Goal: Task Accomplishment & Management: Complete application form

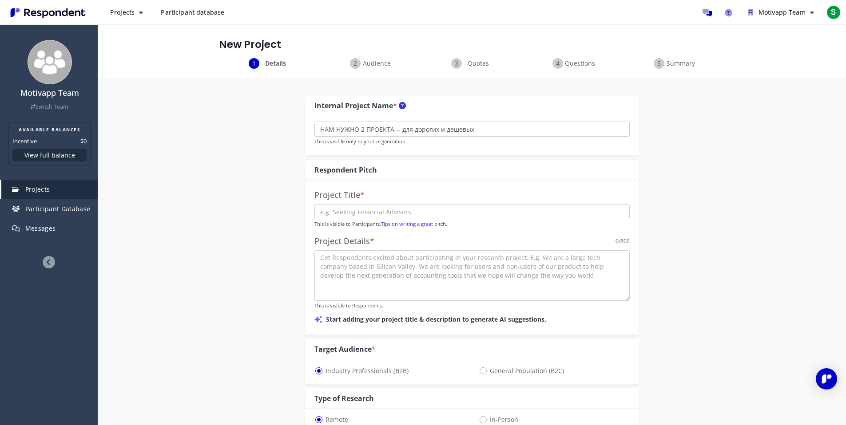
click at [223, 179] on div "Internal Project Name * НАМ НУЖНО 2 ПРОЕКТА -- для дорогих и дешевых This is vi…" at bounding box center [472, 413] width 520 height 670
drag, startPoint x: 485, startPoint y: 133, endPoint x: 200, endPoint y: 115, distance: 286.1
type input "E"
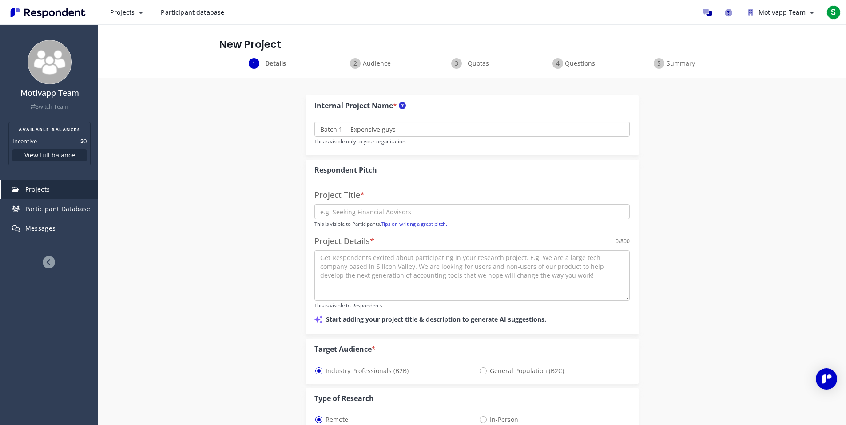
type input "Batch 1 -- Expensive guys"
click at [361, 207] on input "text" at bounding box center [471, 211] width 315 height 15
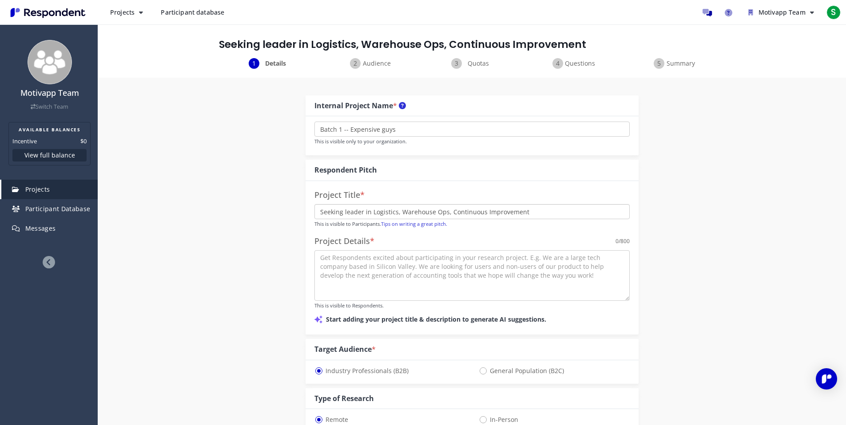
click at [398, 207] on input "Seeking leader in Logistics, Warehouse Ops, Continuous Improvement" at bounding box center [471, 211] width 315 height 15
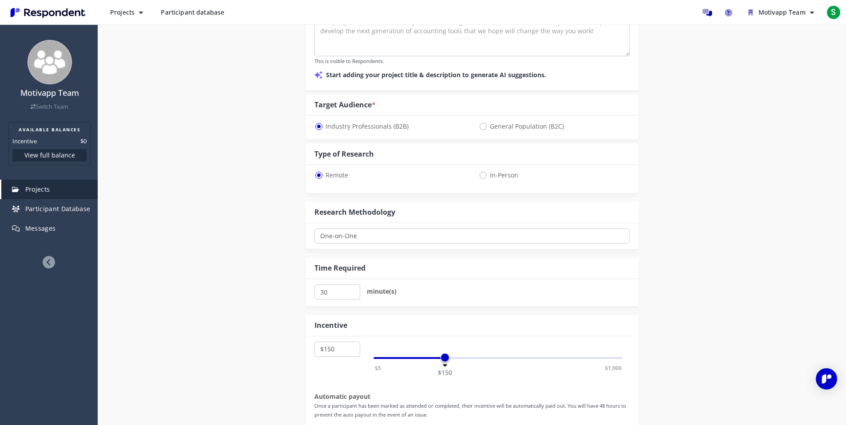
scroll to position [250, 0]
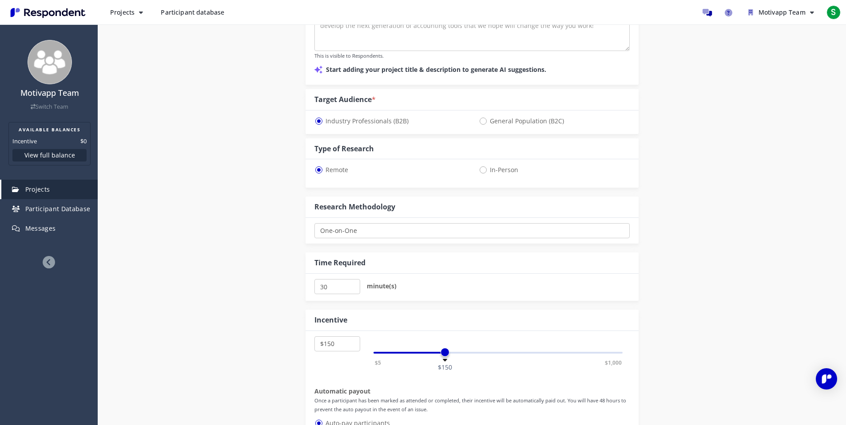
type input "Seeking leader in Logistics, Operations, Warehouse Ops, Continuous Improvement"
click at [353, 285] on input "35" at bounding box center [337, 286] width 46 height 15
click at [353, 285] on input "40" at bounding box center [337, 286] width 46 height 15
click at [353, 285] on input "45" at bounding box center [337, 286] width 46 height 15
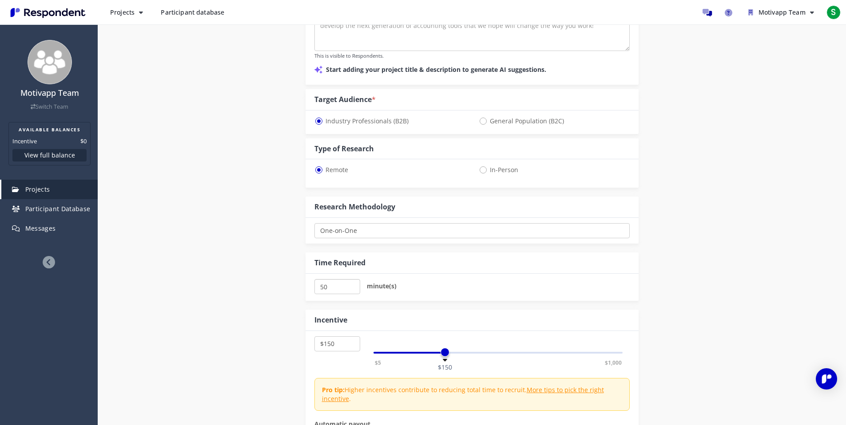
click at [353, 285] on input "50" at bounding box center [337, 286] width 46 height 15
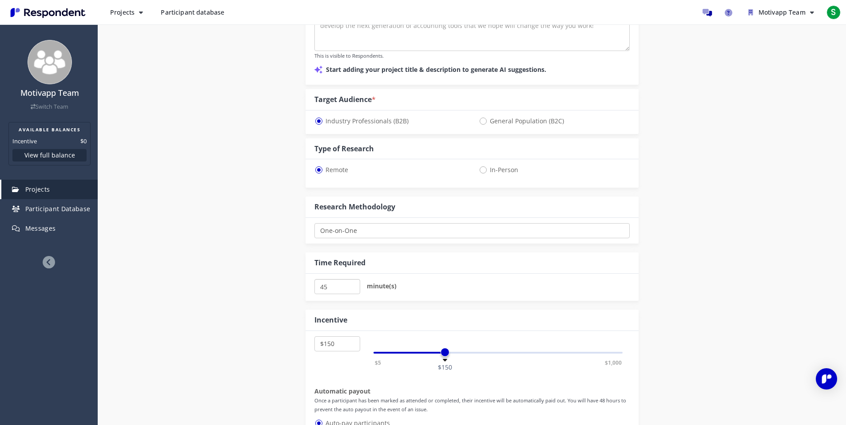
type input "45"
click at [351, 290] on input "45" at bounding box center [337, 286] width 46 height 15
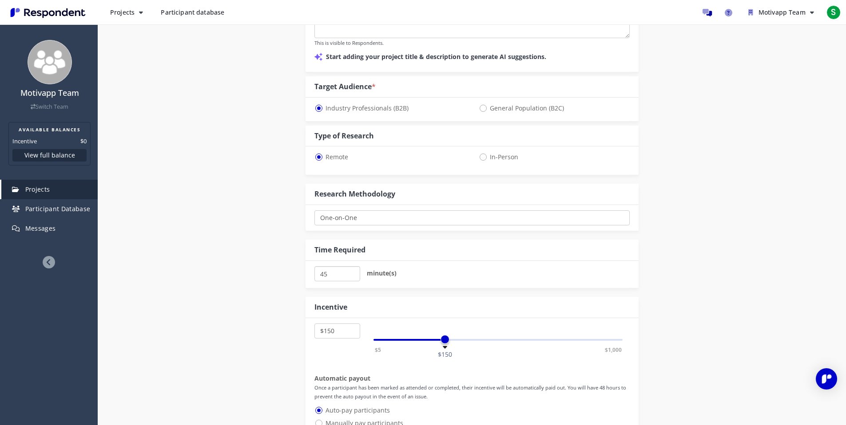
scroll to position [444, 0]
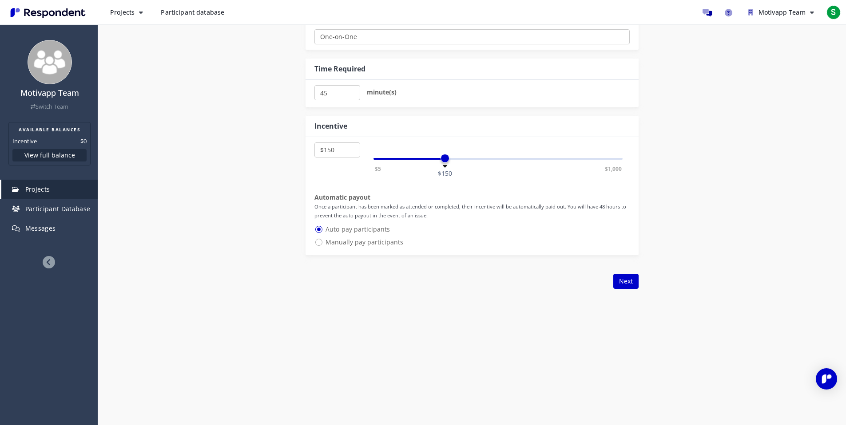
click at [362, 243] on span "Manually pay participants" at bounding box center [358, 242] width 89 height 11
click at [320, 243] on input "Manually pay participants" at bounding box center [317, 242] width 6 height 6
radio input "true"
click at [370, 231] on span "Auto-pay participants" at bounding box center [351, 229] width 75 height 11
click at [320, 231] on input "Auto-pay participants" at bounding box center [317, 229] width 6 height 6
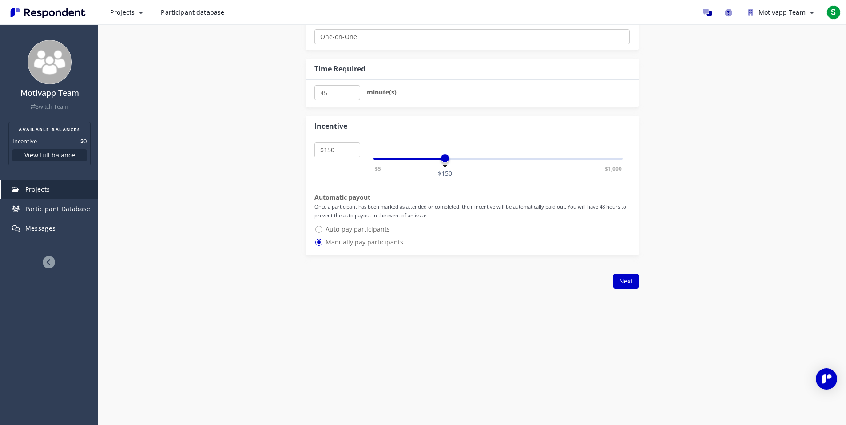
radio input "true"
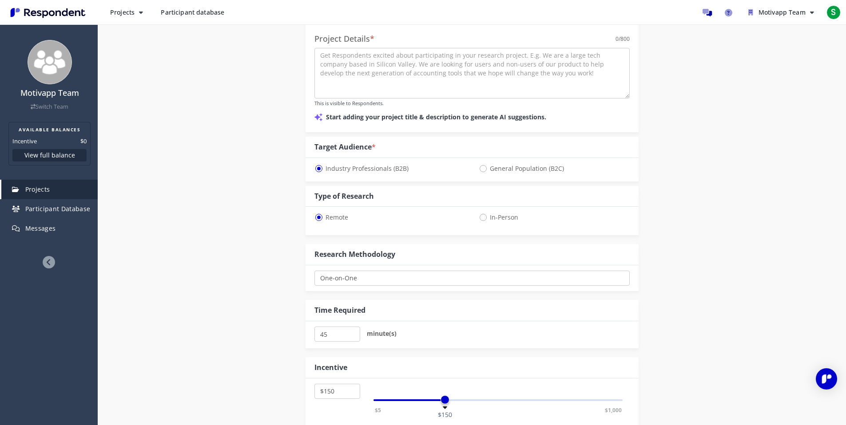
scroll to position [75, 0]
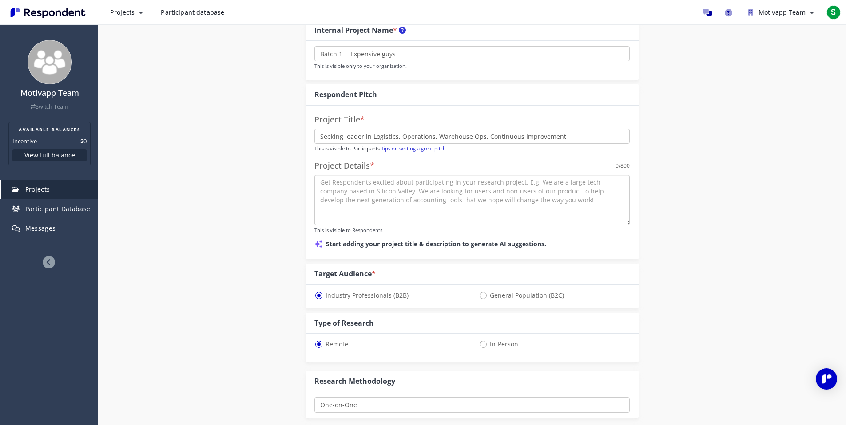
click at [373, 182] on textarea at bounding box center [471, 200] width 315 height 51
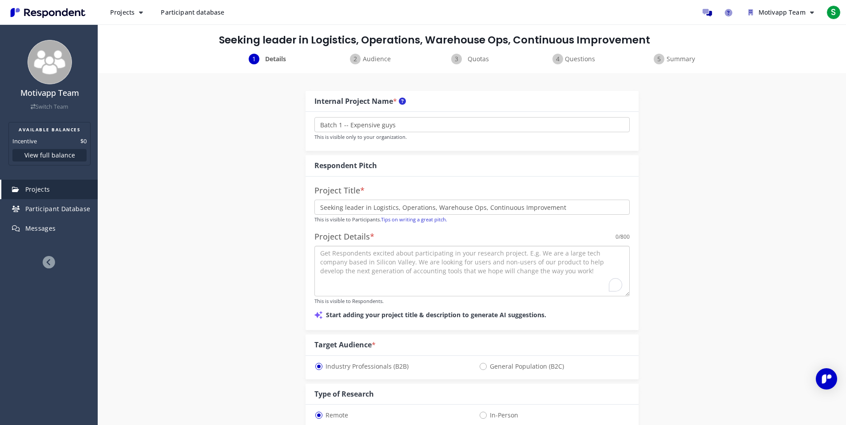
scroll to position [0, 0]
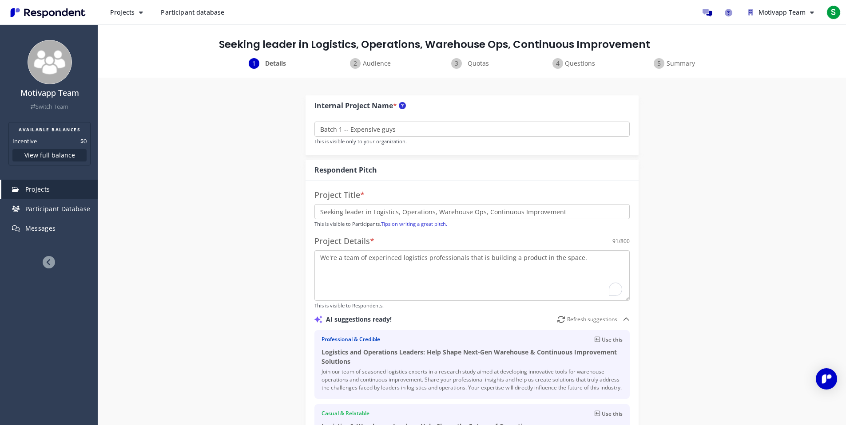
click at [486, 267] on textarea "We're a team of experinced logistics professionals that is building a product i…" at bounding box center [471, 275] width 315 height 51
drag, startPoint x: 516, startPoint y: 257, endPoint x: 586, endPoint y: 252, distance: 69.9
click at [586, 252] on textarea "We're a team of experinced logistics professionals that is building a product i…" at bounding box center [471, 275] width 315 height 51
drag, startPoint x: 583, startPoint y: 258, endPoint x: 516, endPoint y: 256, distance: 66.6
click at [516, 256] on textarea "We're a team of experinced logistics professionals that is building a product i…" at bounding box center [471, 275] width 315 height 51
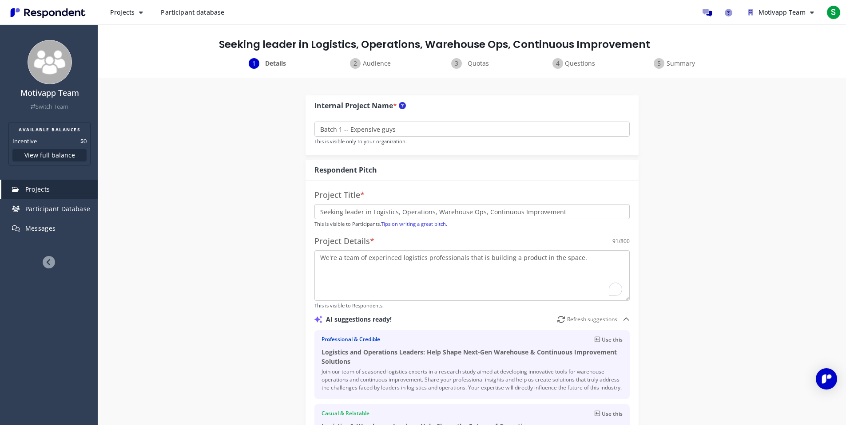
paste textarea "Real-time control of efficiency and costs in your warehouse, sortation center, …"
click at [516, 257] on textarea "We're a team of experinced logistics professionals that is building a Real-time…" at bounding box center [471, 275] width 315 height 51
click at [396, 270] on textarea "We're a team of experinced logistics professionals that is building a product f…" at bounding box center [471, 275] width 315 height 51
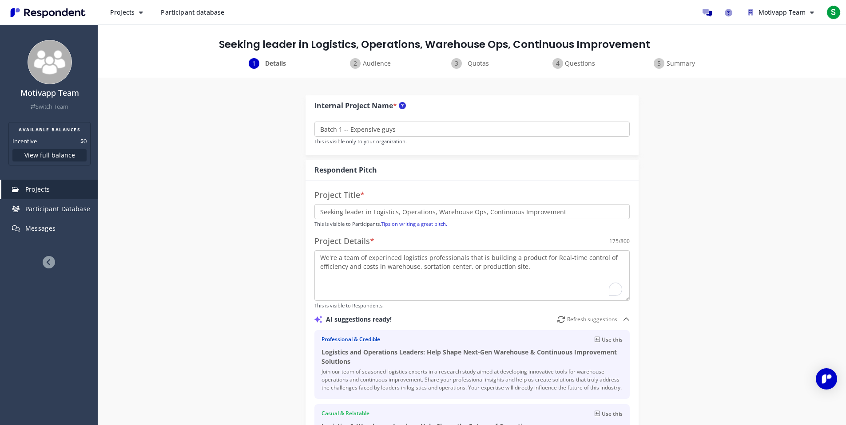
click at [418, 269] on textarea "We're a team of experinced logistics professionals that is building a product f…" at bounding box center [471, 275] width 315 height 51
click at [417, 269] on textarea "We're a team of experinced logistics professionals that is building a product f…" at bounding box center [471, 275] width 315 height 51
click at [468, 266] on textarea "We're a team of experinced logistics professionals that is building a product f…" at bounding box center [471, 275] width 315 height 51
click at [471, 267] on textarea "We're a team of experinced logistics professionals that is building a product f…" at bounding box center [471, 275] width 315 height 51
click at [528, 268] on textarea "We're a team of experinced logistics professionals that is building a product f…" at bounding box center [471, 275] width 315 height 51
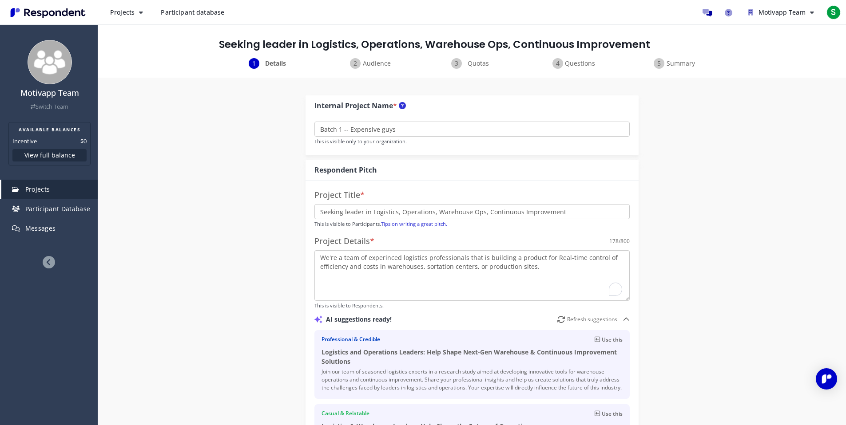
click at [424, 258] on textarea "We're a team of experinced logistics professionals that is building a product f…" at bounding box center [471, 275] width 315 height 51
click at [572, 268] on textarea "We're a team of experinced logistics and tech professionals that is building a …" at bounding box center [471, 275] width 315 height 51
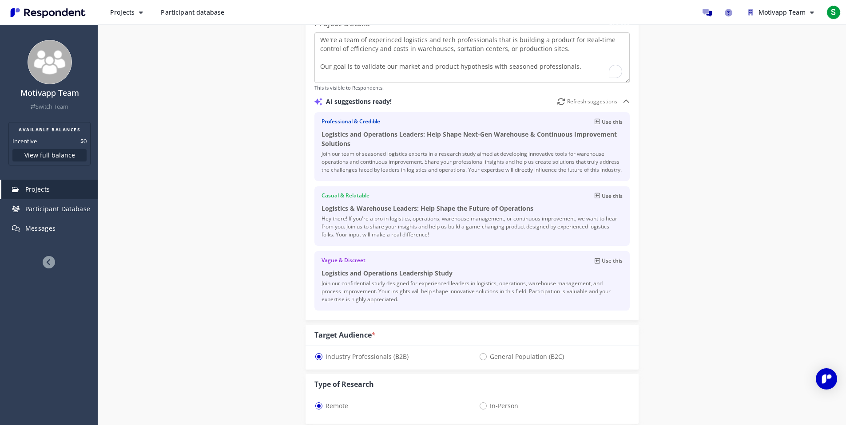
scroll to position [218, 0]
type textarea "We're a team of experinced logistics and tech professionals that is building a …"
drag, startPoint x: 349, startPoint y: 143, endPoint x: 316, endPoint y: 131, distance: 35.0
click at [316, 131] on div "Professional & Credible Use this Logistics and Operations Leaders: Help Shape N…" at bounding box center [471, 146] width 315 height 69
copy h4 "Logistics and Operations Leaders: Help Shape Next-Gen Warehouse & Continuous Im…"
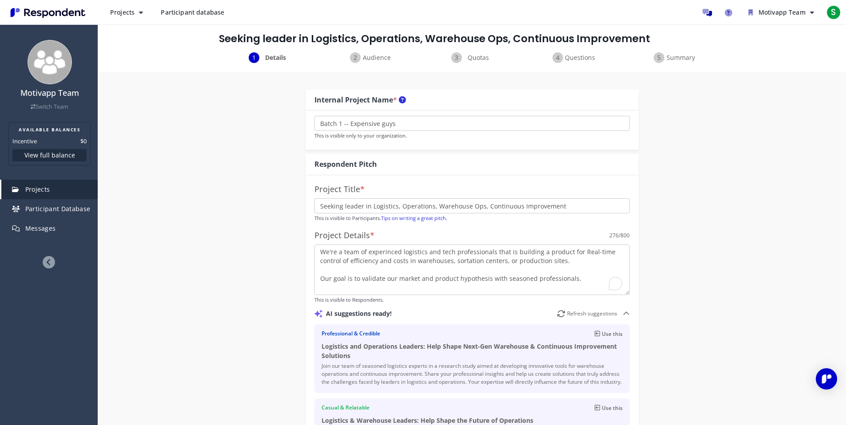
scroll to position [0, 0]
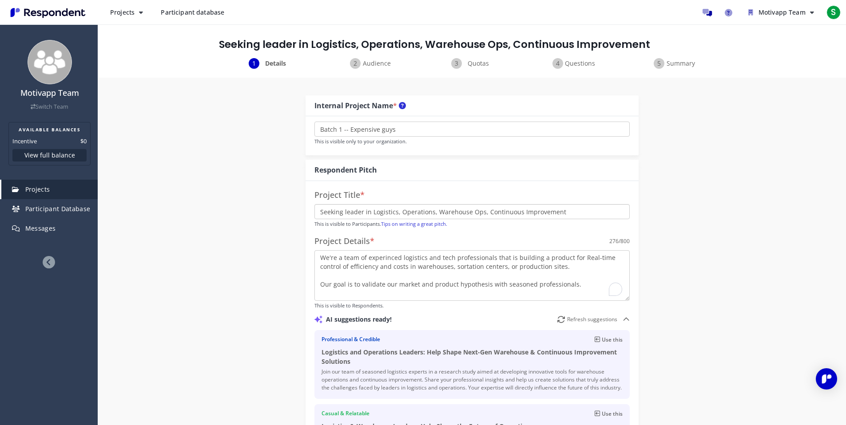
drag, startPoint x: 570, startPoint y: 217, endPoint x: 220, endPoint y: 197, distance: 350.9
paste input "Logistics and Operations Leaders: Help Shape Next-Gen Warehouse & Continuous Im…"
type input "Logistics and Operations Leaders: Help Shape Next-Gen Warehouse & Continuous Im…"
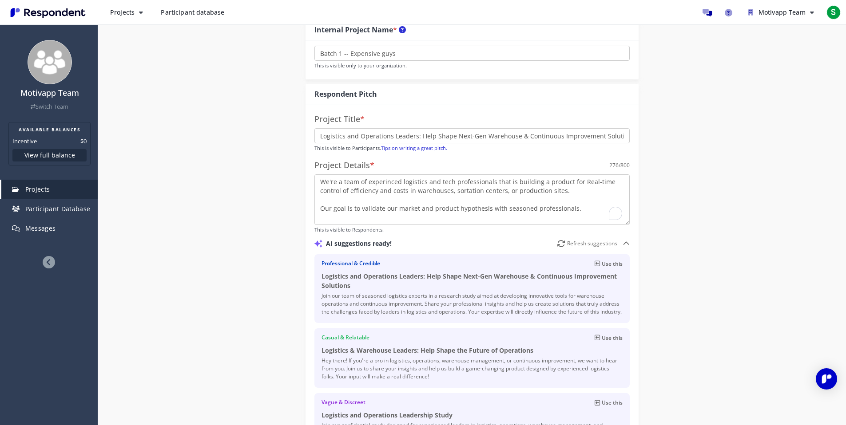
scroll to position [183, 0]
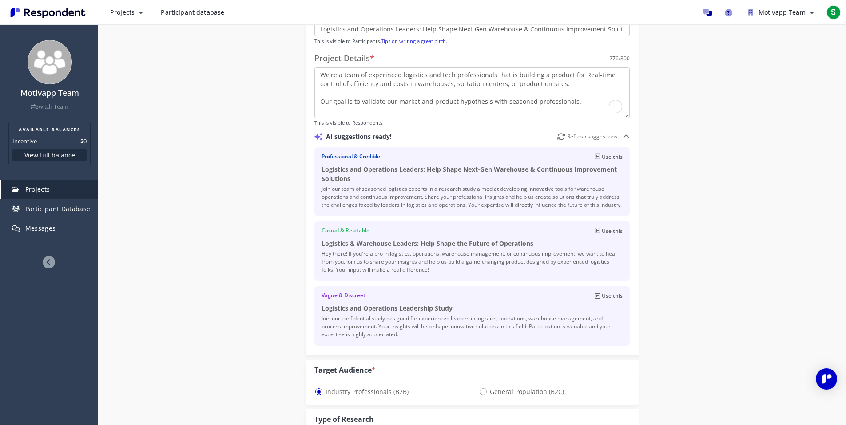
click at [349, 209] on p "Join our team of seasoned logistics experts in a research study aimed at develo…" at bounding box center [471, 197] width 301 height 24
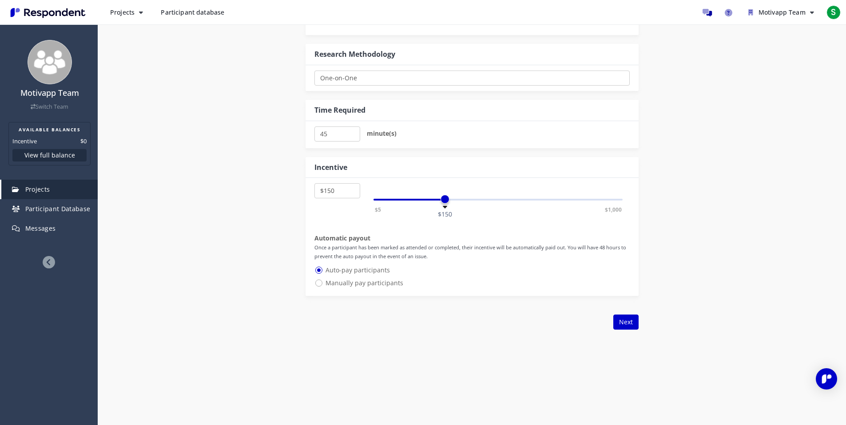
scroll to position [620, 0]
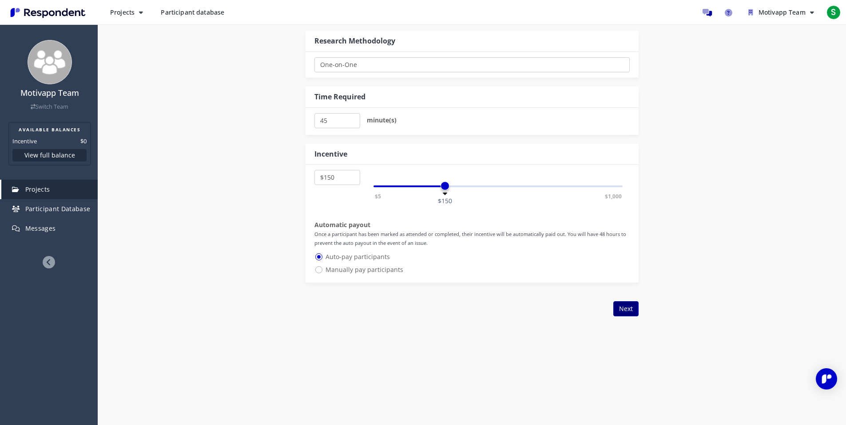
click at [615, 316] on button "Next" at bounding box center [625, 308] width 25 height 15
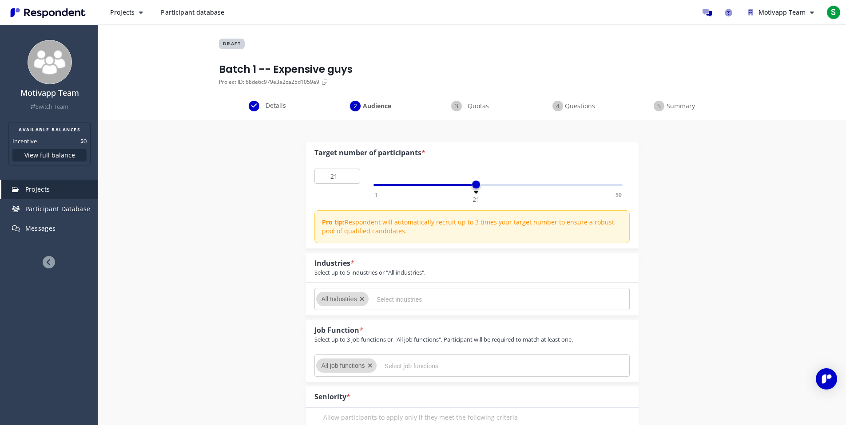
type input "20"
drag, startPoint x: 381, startPoint y: 183, endPoint x: 471, endPoint y: 186, distance: 89.7
click at [471, 186] on span at bounding box center [471, 184] width 9 height 9
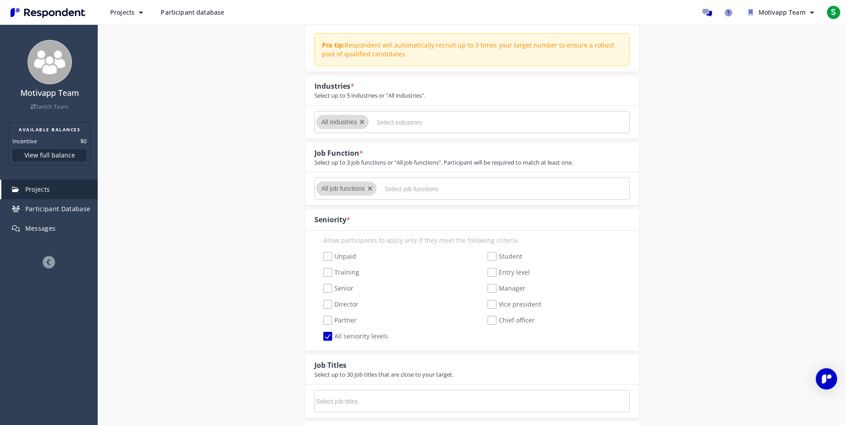
scroll to position [178, 0]
click at [352, 333] on span "All seniority levels" at bounding box center [355, 336] width 65 height 11
click at [320, 333] on input "All seniority levels" at bounding box center [317, 336] width 6 height 6
checkbox input "false"
click at [345, 286] on span "Senior" at bounding box center [338, 288] width 30 height 11
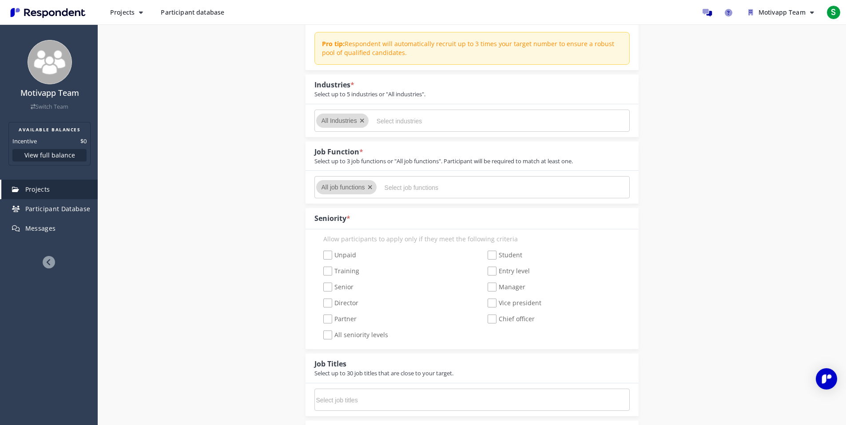
click at [320, 286] on input "Senior" at bounding box center [317, 288] width 6 height 6
checkbox input "true"
click at [343, 311] on div "Unpaid Student Training Entry level Senior Manager Director Vice president Part…" at bounding box center [472, 296] width 329 height 96
click at [347, 306] on span "Director" at bounding box center [340, 304] width 35 height 11
click at [320, 306] on input "Director" at bounding box center [317, 304] width 6 height 6
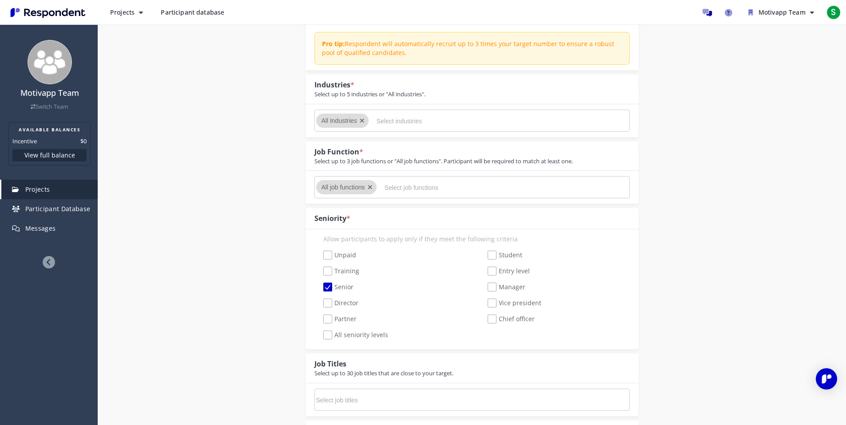
checkbox input "true"
click at [345, 317] on span "Partner" at bounding box center [339, 320] width 33 height 11
click at [320, 317] on input "Partner" at bounding box center [317, 320] width 6 height 6
checkbox input "true"
click at [523, 321] on span "Chief officer" at bounding box center [511, 320] width 47 height 11
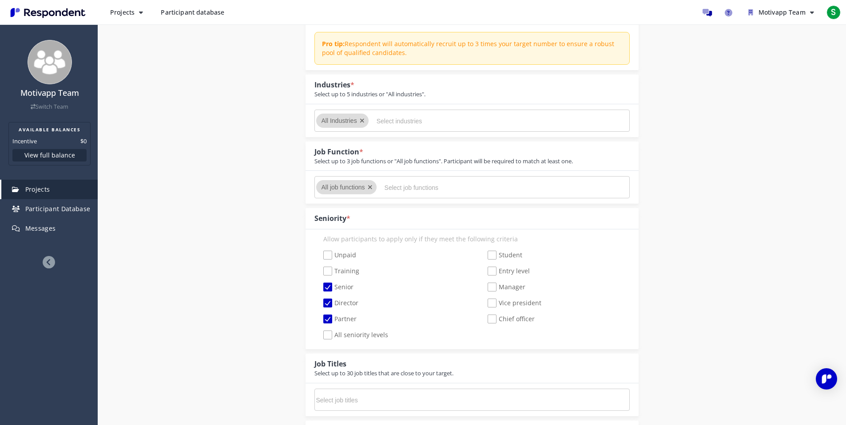
click at [484, 321] on input "Chief officer" at bounding box center [482, 320] width 6 height 6
checkbox input "true"
click at [522, 305] on span "Vice president" at bounding box center [515, 304] width 54 height 11
click at [484, 305] on input "Vice president" at bounding box center [482, 304] width 6 height 6
checkbox input "true"
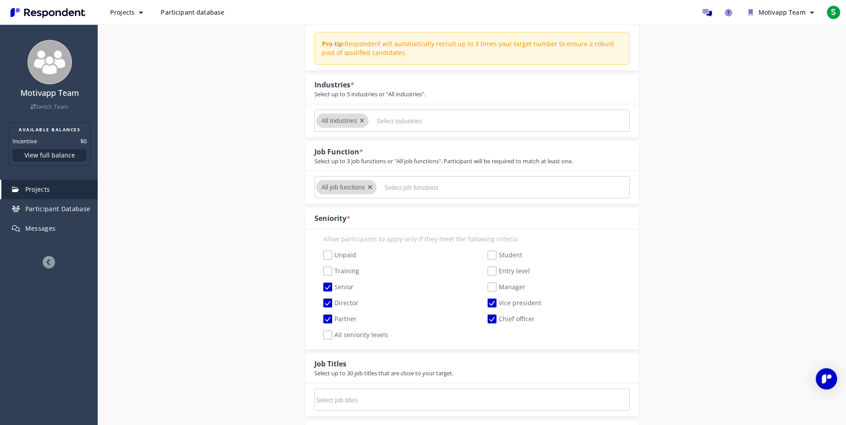
click at [520, 286] on span "Manager" at bounding box center [507, 288] width 38 height 11
click at [484, 286] on input "Manager" at bounding box center [482, 288] width 6 height 6
checkbox input "true"
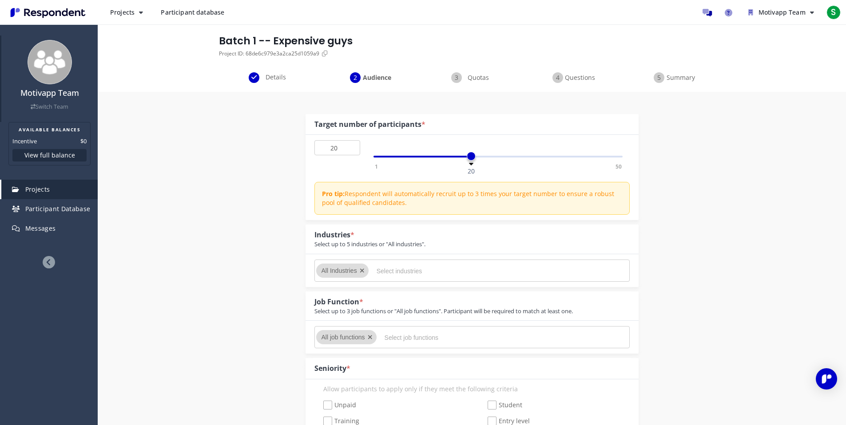
scroll to position [31, 0]
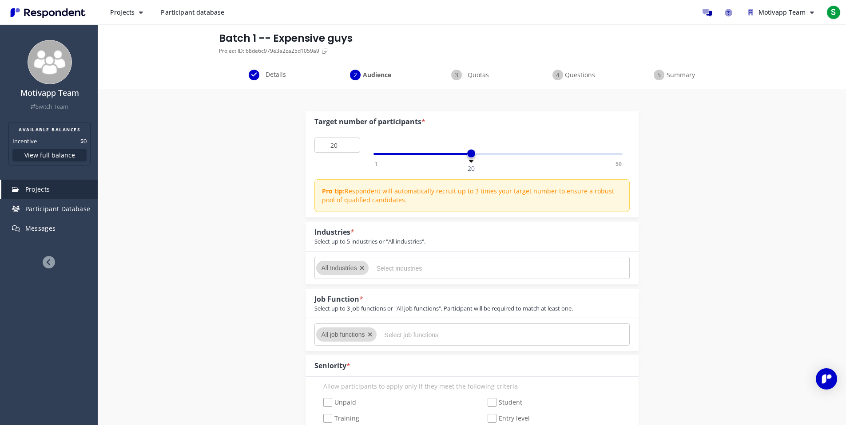
click at [376, 261] on div at bounding box center [441, 268] width 138 height 14
click at [365, 268] on div at bounding box center [364, 268] width 9 height 14
click at [360, 269] on icon "Remove All Industries" at bounding box center [362, 268] width 5 height 6
click at [364, 270] on icon "Remove All Industries" at bounding box center [362, 268] width 5 height 6
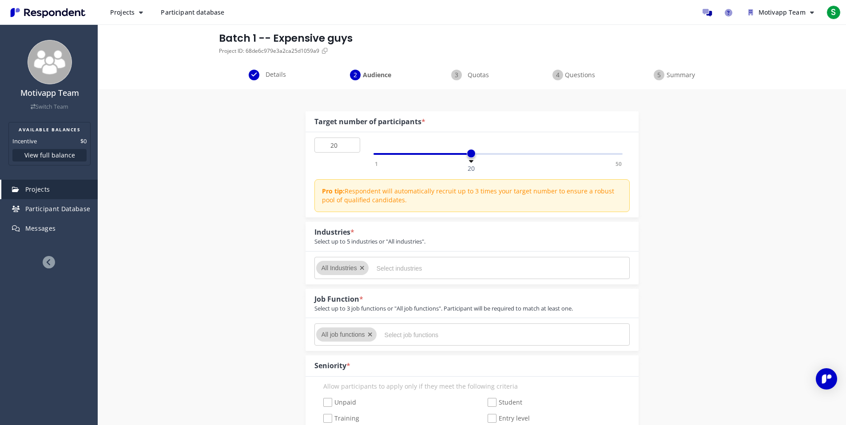
click at [397, 268] on input "Select industries" at bounding box center [443, 268] width 133 height 15
click at [365, 269] on div at bounding box center [364, 268] width 9 height 14
click at [384, 267] on input "Select industries" at bounding box center [443, 268] width 133 height 15
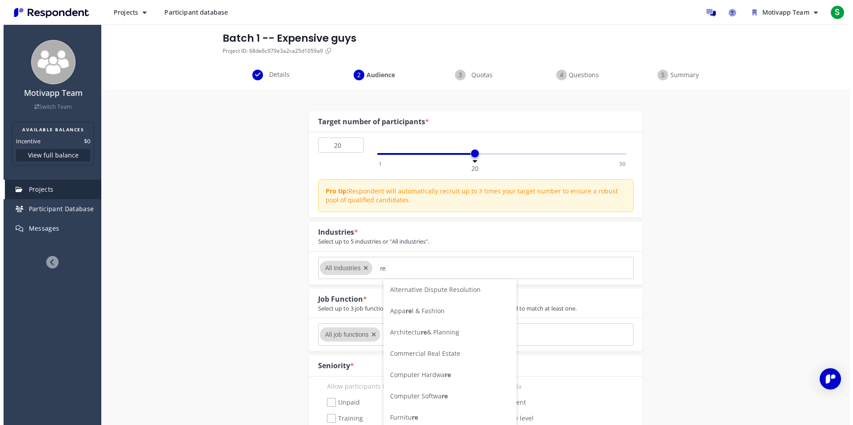
scroll to position [0, 0]
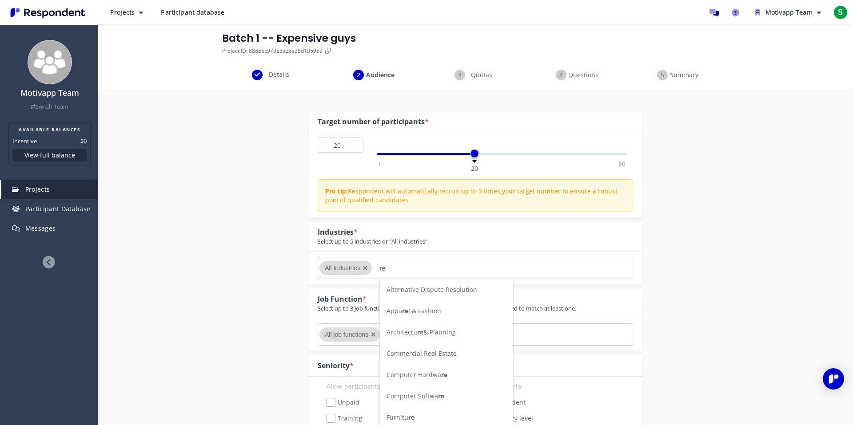
type input "ret"
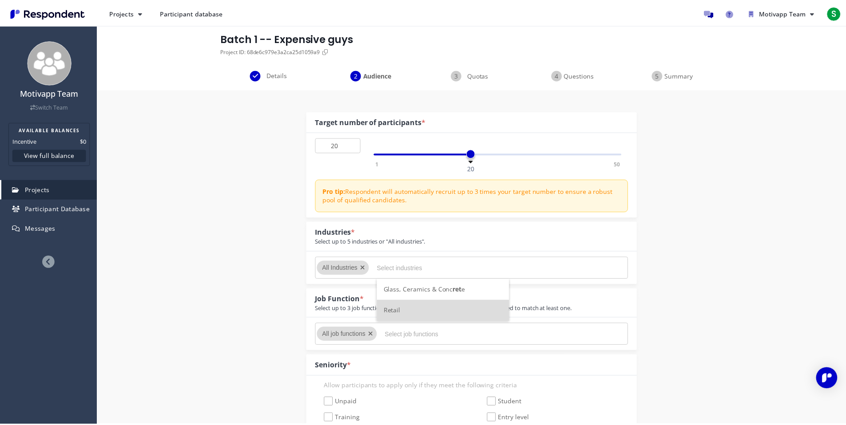
scroll to position [31, 0]
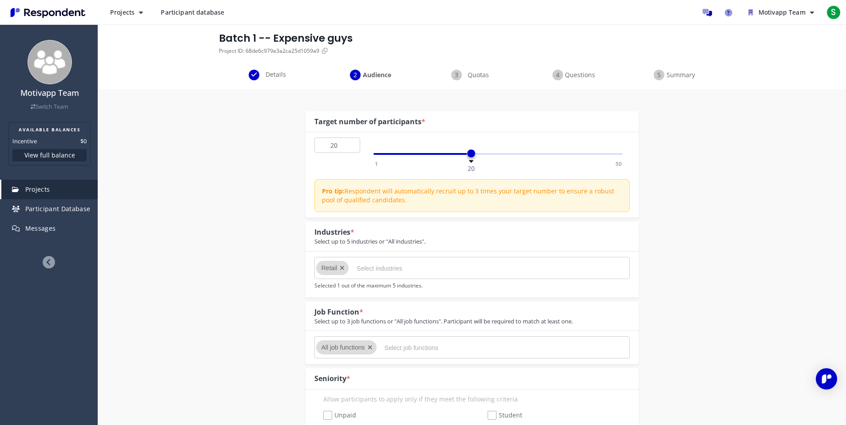
click at [404, 270] on input "Select industries" at bounding box center [423, 268] width 133 height 15
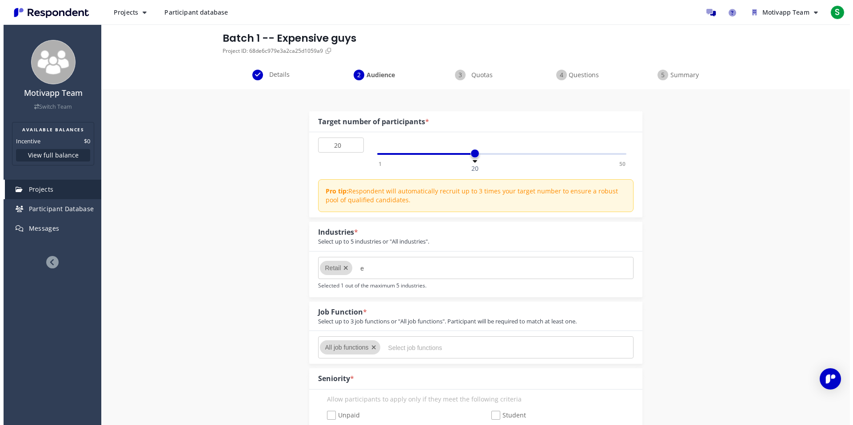
scroll to position [0, 0]
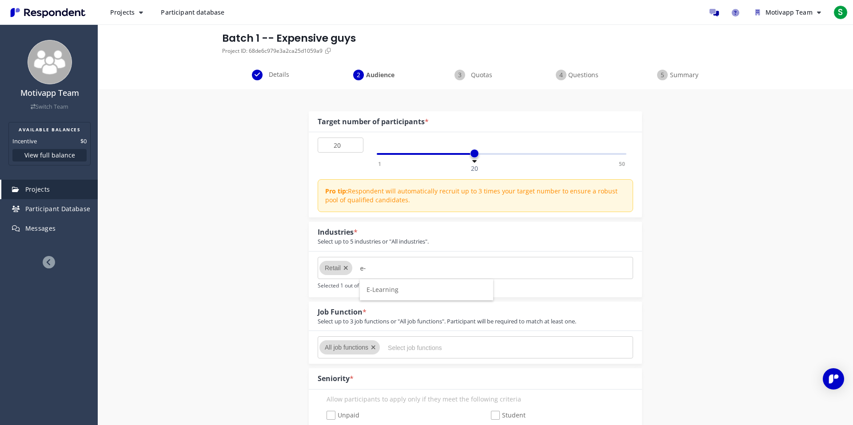
type input "e"
type input "E"
type input "c"
type input "Logis"
type input "F"
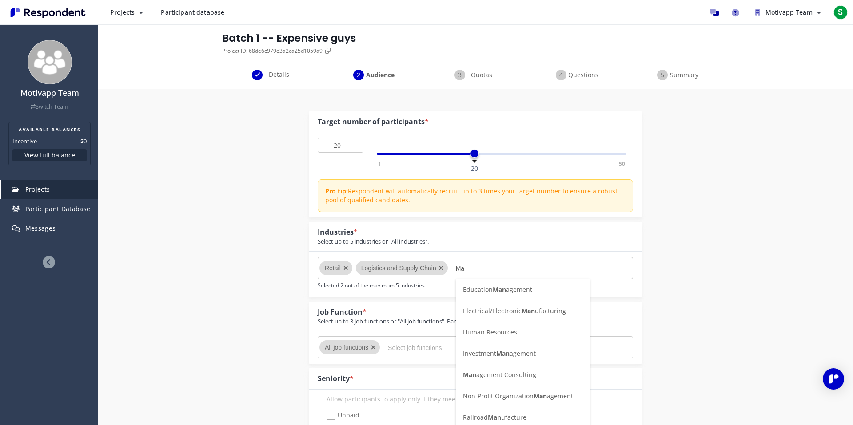
type input "M"
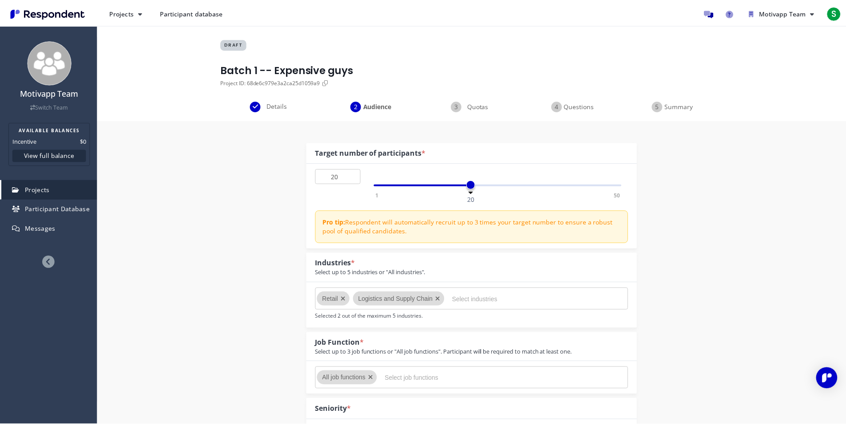
scroll to position [31, 0]
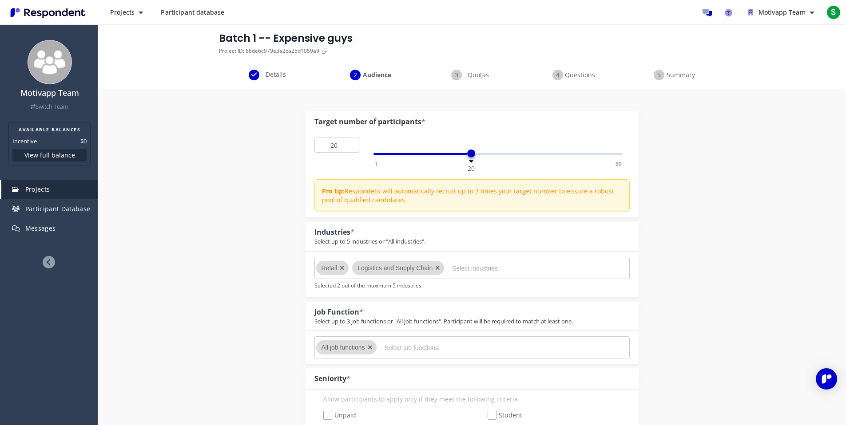
click at [514, 267] on input "Select industries" at bounding box center [518, 268] width 133 height 15
type input "f"
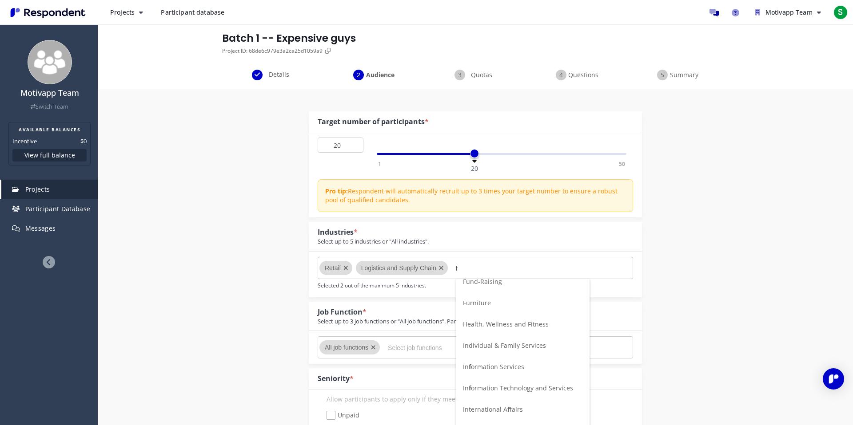
scroll to position [278, 0]
drag, startPoint x: 467, startPoint y: 268, endPoint x: 449, endPoint y: 273, distance: 18.0
click at [449, 273] on md-chips-wrap "Retail Logistics and Supply Chain f" at bounding box center [474, 268] width 315 height 22
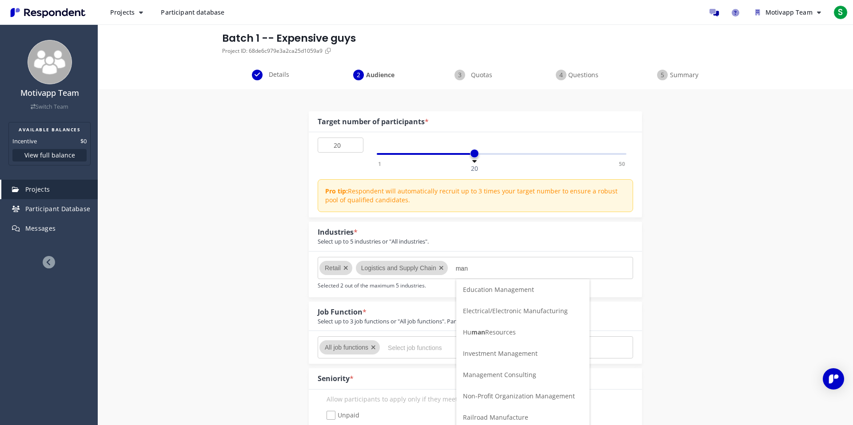
scroll to position [0, 0]
type input "m"
type input "prod"
click at [521, 290] on li "Food Production" at bounding box center [522, 289] width 133 height 21
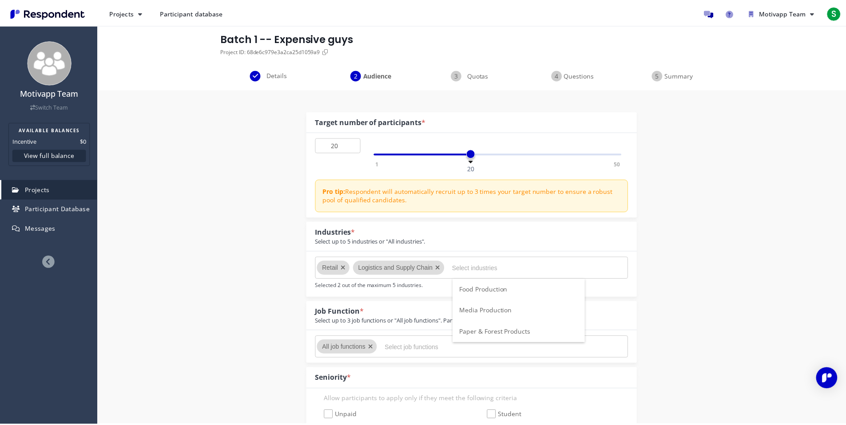
scroll to position [31, 0]
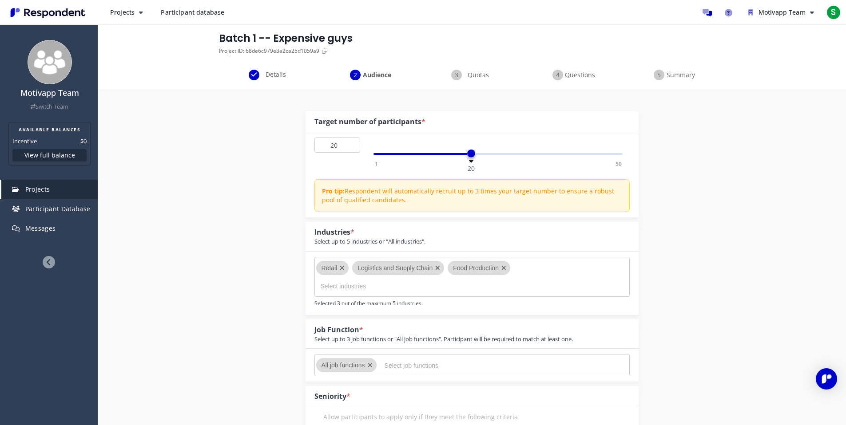
click at [529, 275] on md-chips-wrap "Retail Logistics and Supply Chain Food Production" at bounding box center [471, 277] width 315 height 40
click at [358, 287] on input "Select industries" at bounding box center [387, 286] width 133 height 15
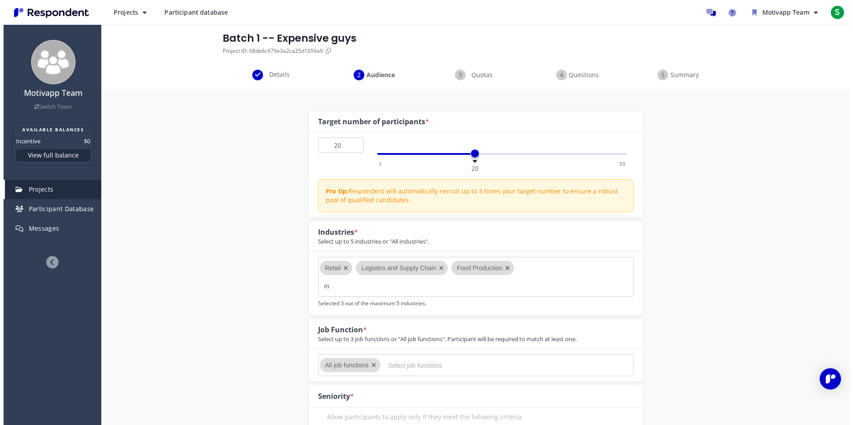
scroll to position [0, 0]
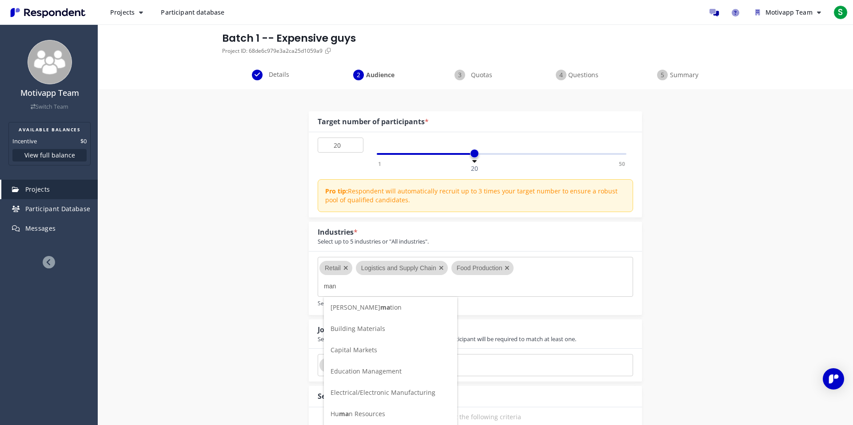
type input "manu"
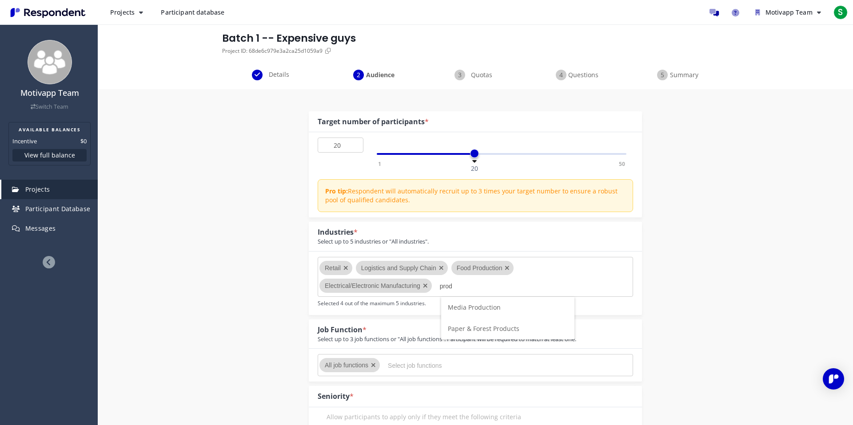
type input "prod"
click at [623, 289] on md-chips-wrap "Retail Logistics and Supply Chain Food Production Electrical/Electronic Manufac…" at bounding box center [474, 277] width 315 height 40
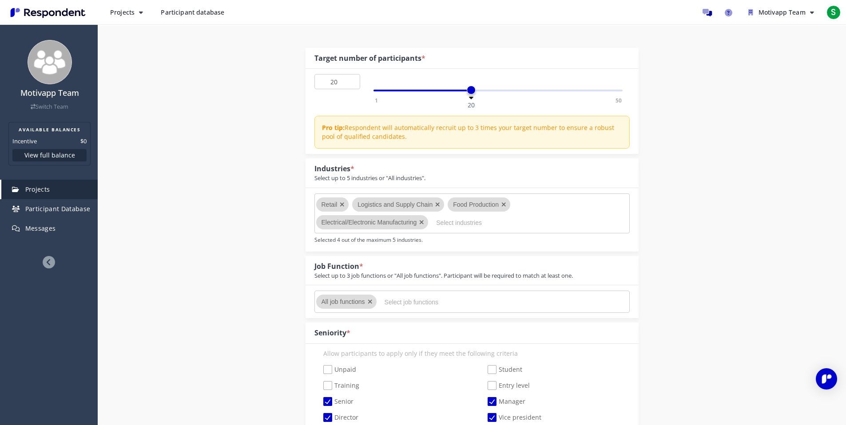
scroll to position [159, 0]
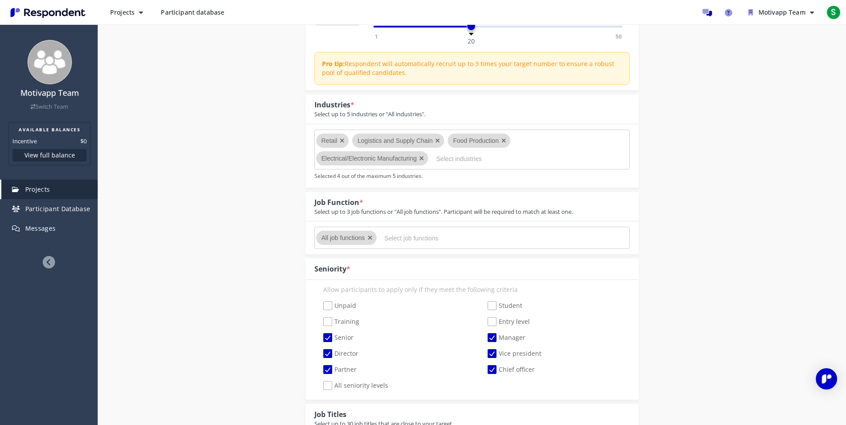
click at [370, 239] on icon "Remove All job functions" at bounding box center [370, 238] width 5 height 6
click at [392, 243] on input "Select job functions" at bounding box center [451, 238] width 133 height 15
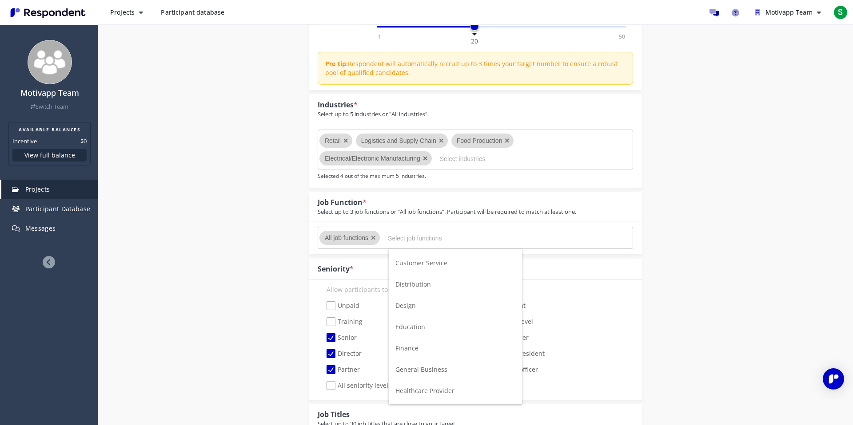
scroll to position [158, 0]
click at [539, 159] on input "Select industries" at bounding box center [506, 158] width 133 height 15
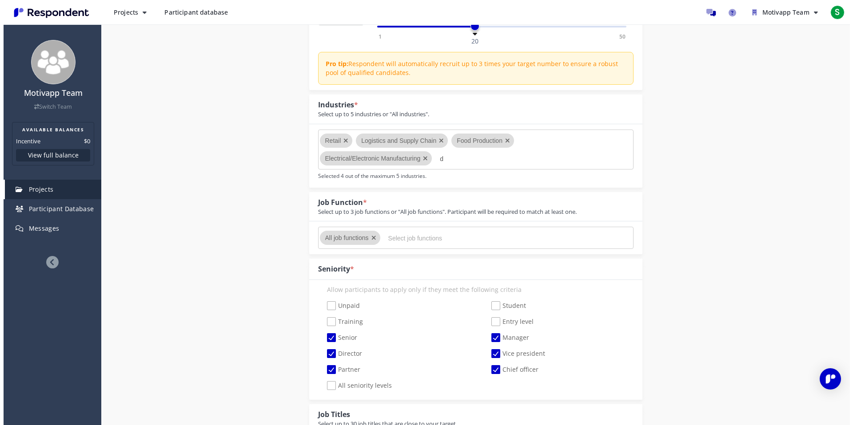
scroll to position [0, 0]
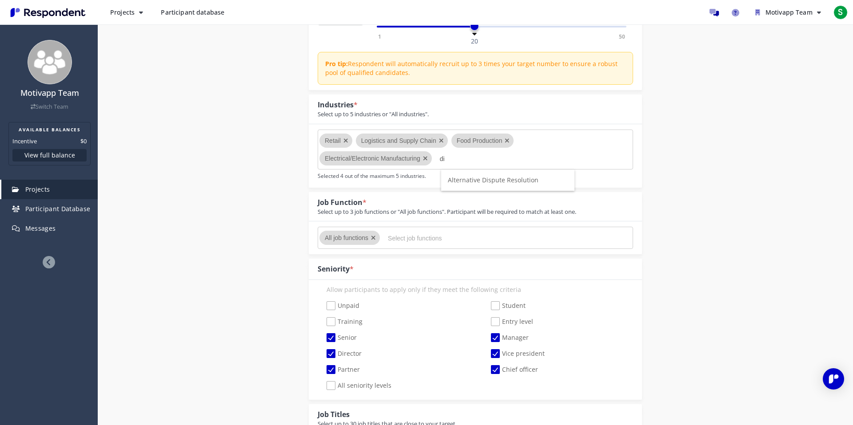
type input "d"
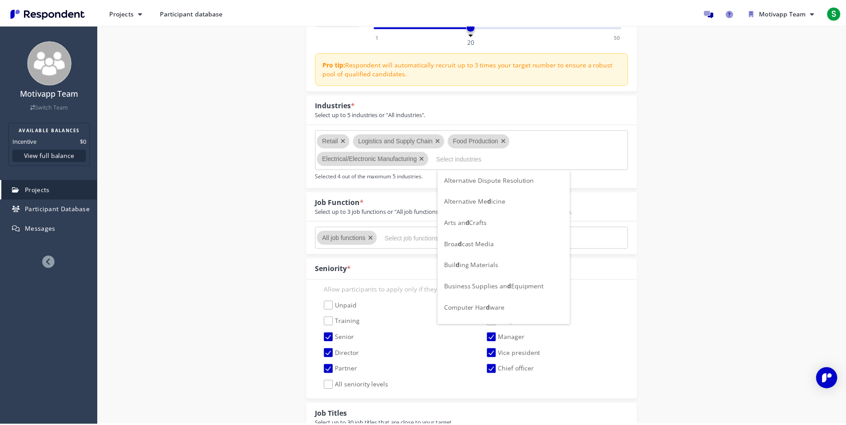
scroll to position [159, 0]
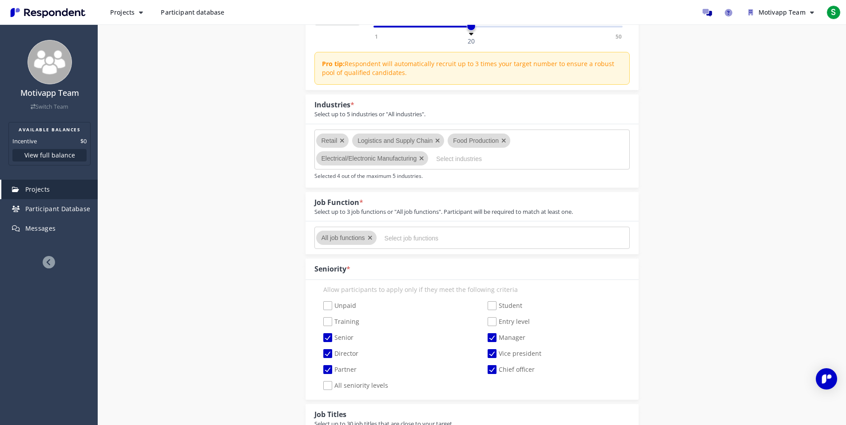
click at [495, 244] on input "Select job functions" at bounding box center [451, 238] width 133 height 15
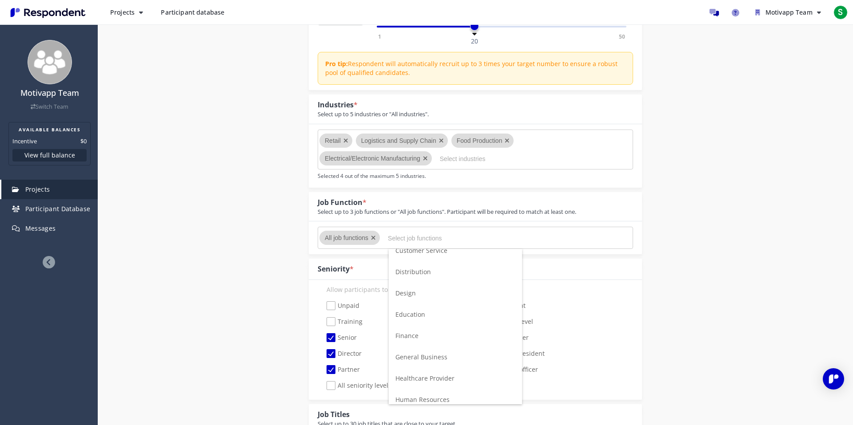
scroll to position [569, 0]
click at [455, 349] on li "Supply Chain" at bounding box center [455, 351] width 133 height 21
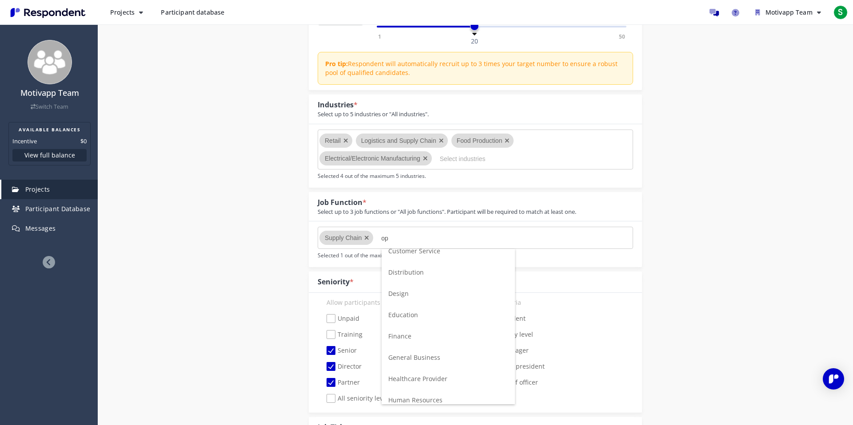
scroll to position [0, 0]
type input "o"
click at [436, 344] on li "Manufacturing" at bounding box center [447, 342] width 133 height 21
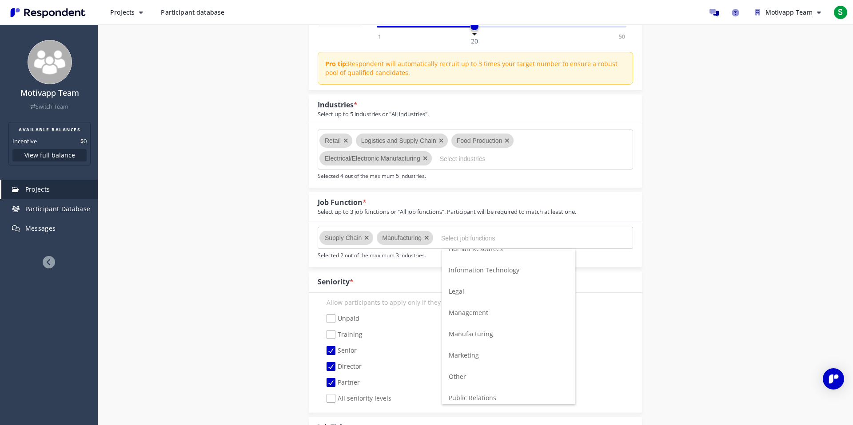
scroll to position [325, 0]
click at [472, 363] on li "Other" at bounding box center [508, 360] width 133 height 21
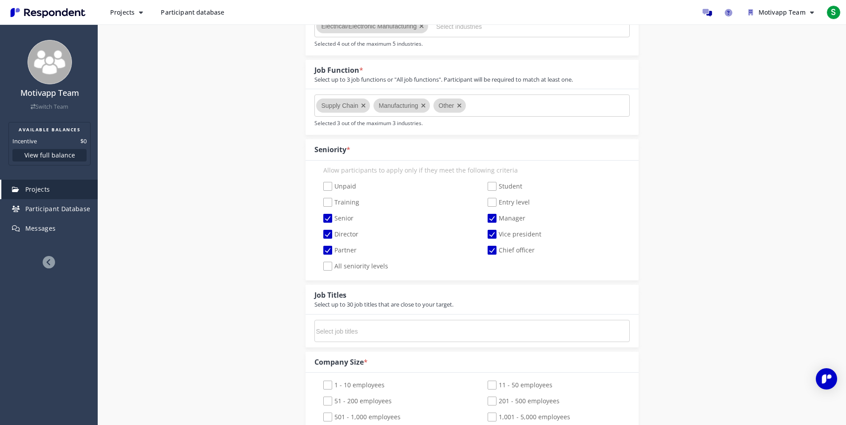
scroll to position [305, 0]
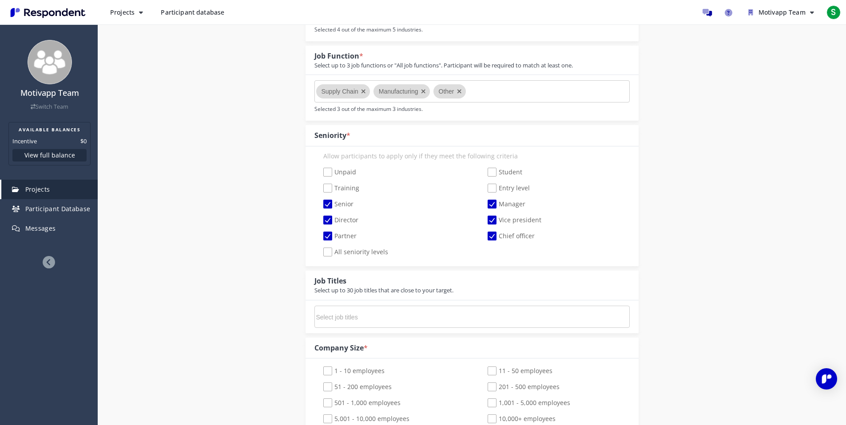
click at [358, 315] on input "Select job titles" at bounding box center [382, 317] width 133 height 15
type input "h"
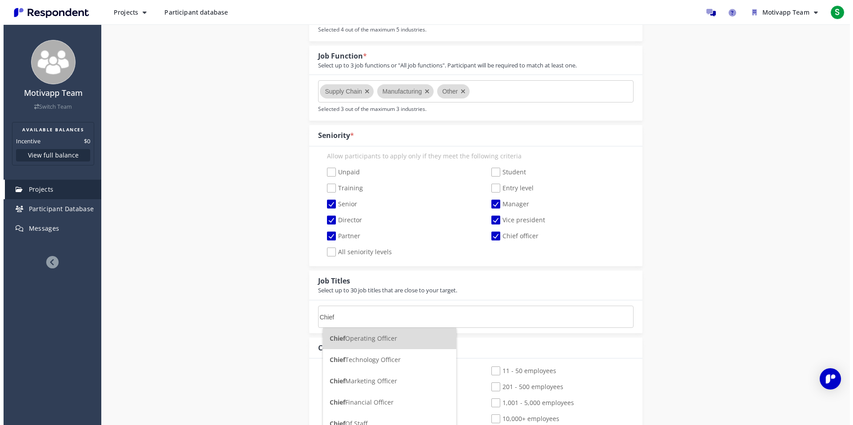
scroll to position [0, 0]
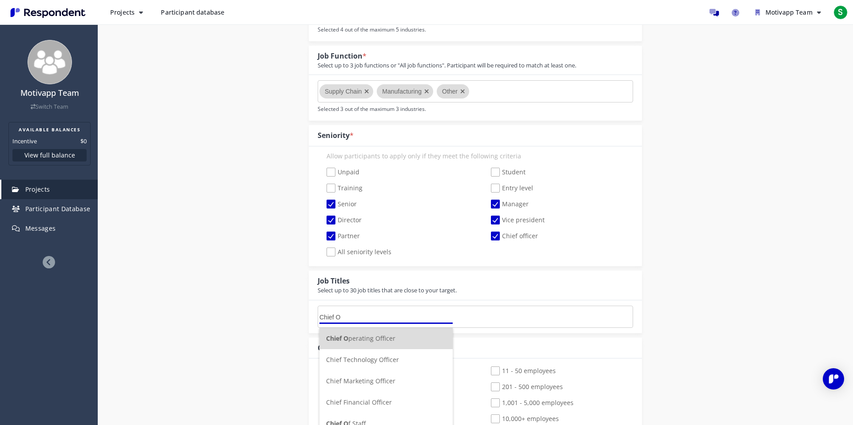
type input "Chief Op"
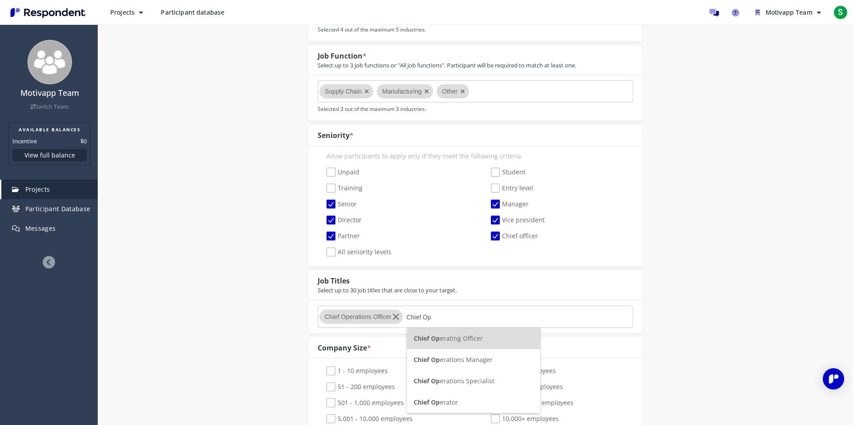
drag, startPoint x: 441, startPoint y: 318, endPoint x: 403, endPoint y: 316, distance: 37.8
click at [403, 316] on md-chips-wrap "Chief Operations Officer Chief Op" at bounding box center [474, 317] width 315 height 22
type input "Head of Ope"
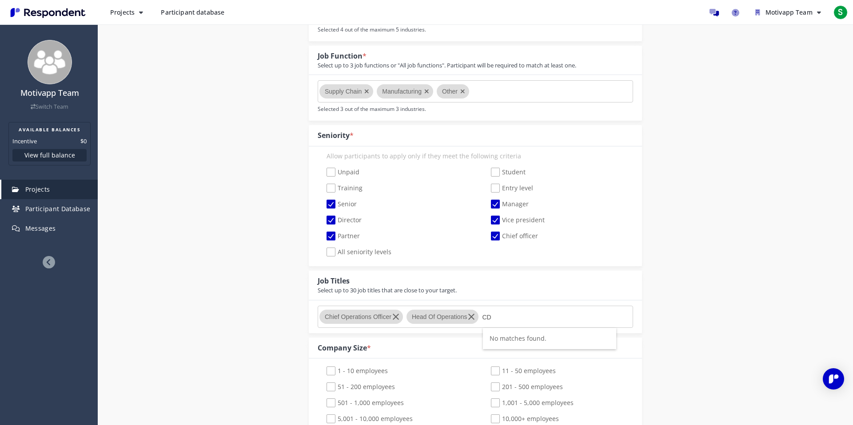
type input "C"
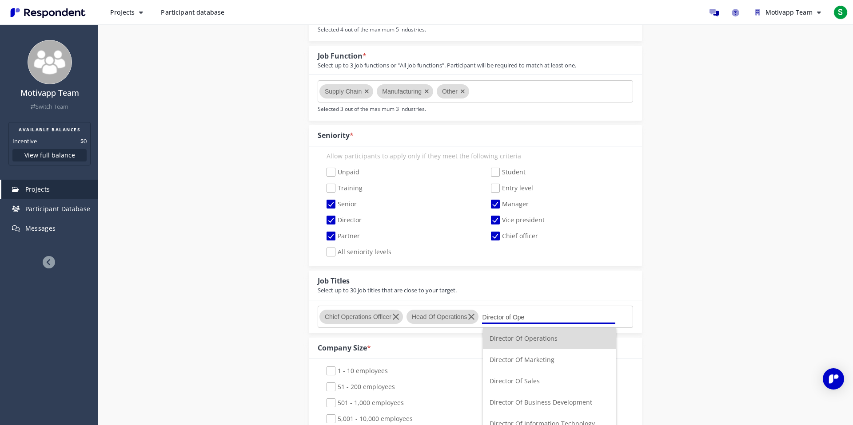
type input "Director of Oper"
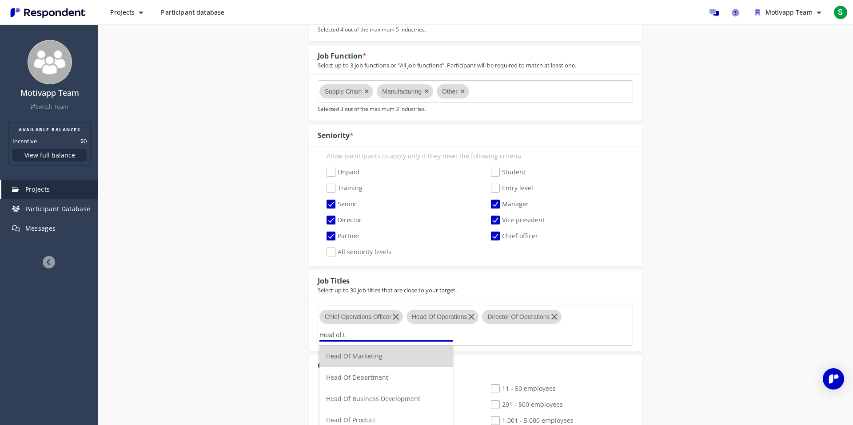
type input "Head of Lo"
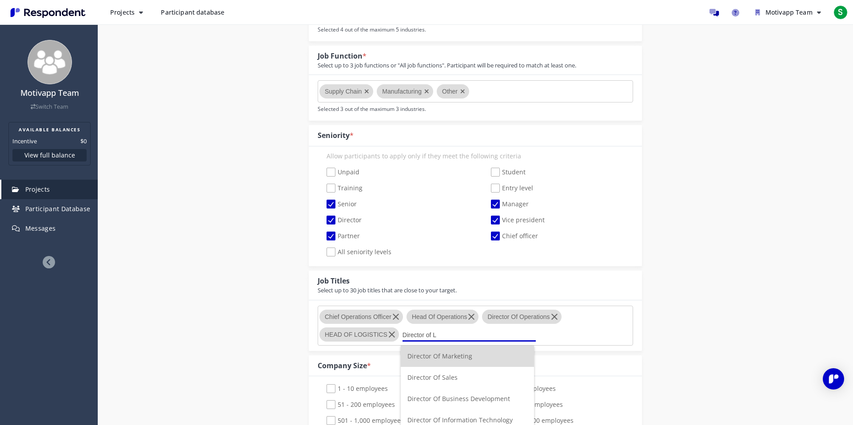
type input "Director of Lo"
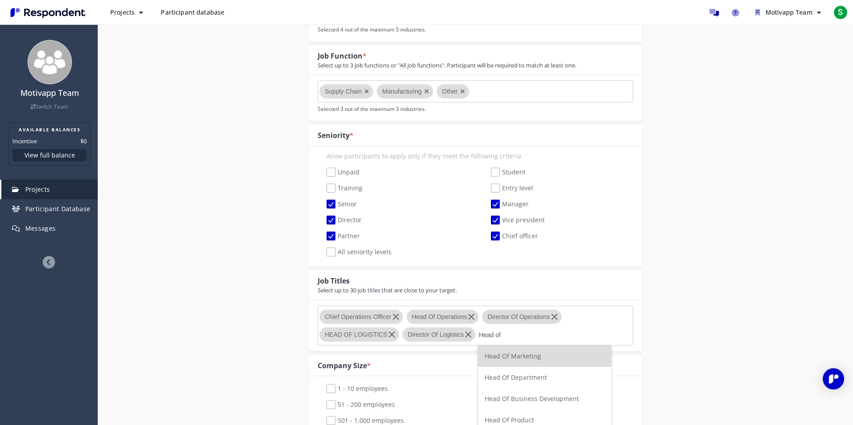
type input "Head of Q"
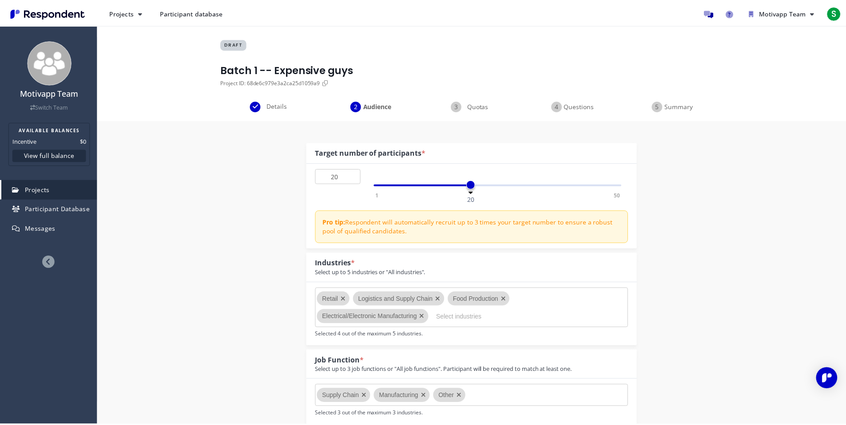
scroll to position [305, 0]
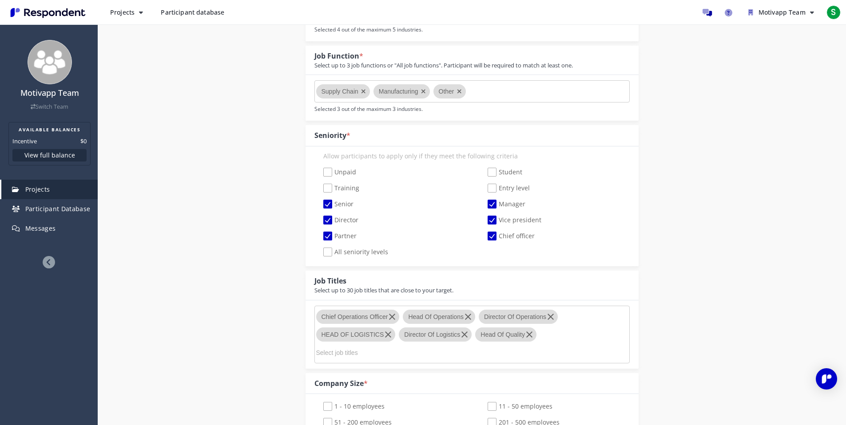
click at [461, 90] on icon "Remove Other" at bounding box center [459, 91] width 5 height 6
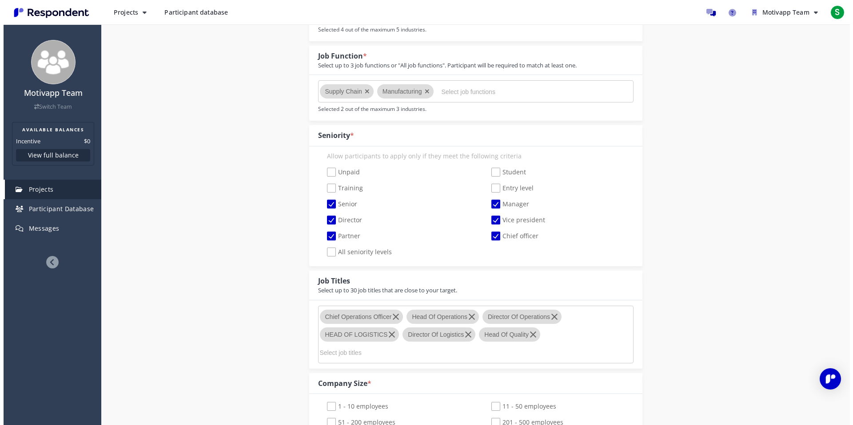
scroll to position [0, 0]
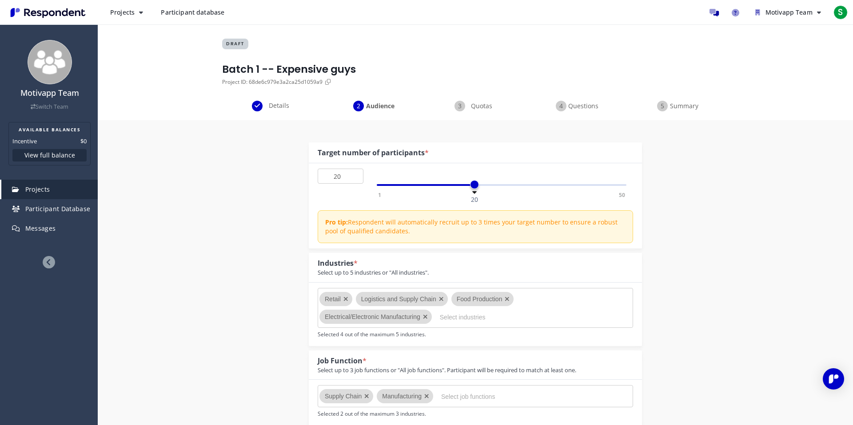
click at [461, 389] on input "Select job functions" at bounding box center [507, 396] width 133 height 15
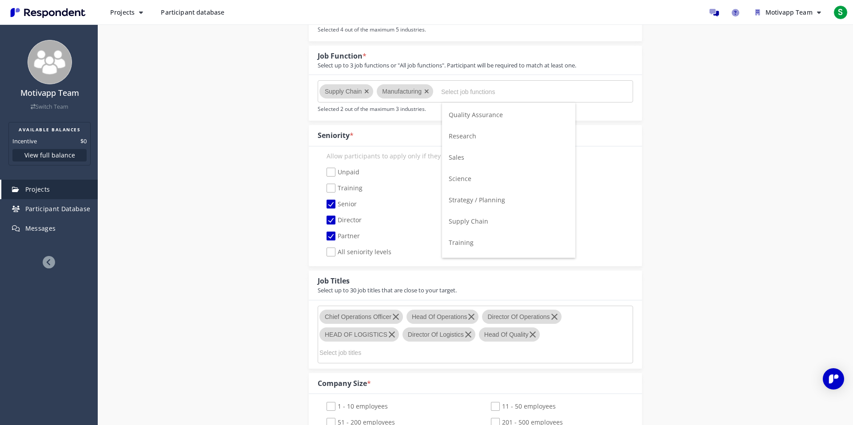
scroll to position [552, 0]
click at [488, 117] on span "Quality Assurance" at bounding box center [475, 115] width 54 height 8
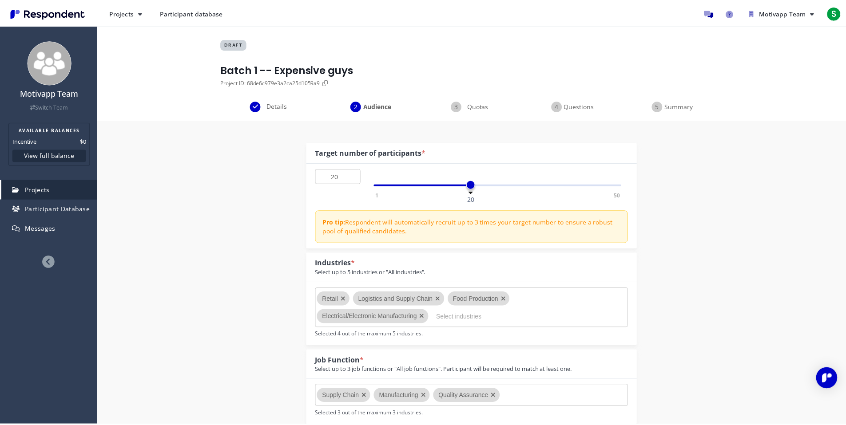
scroll to position [305, 0]
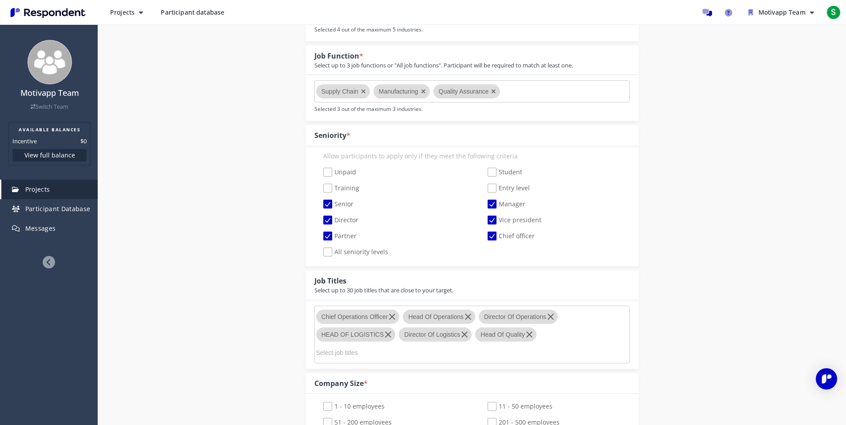
click at [496, 93] on icon "Remove Quality Assurance" at bounding box center [493, 91] width 5 height 6
click at [496, 93] on input "Select job functions" at bounding box center [504, 91] width 133 height 15
click at [679, 147] on div "Internal Project Name * Batch 1 -- Expensive guys This is visible only to your …" at bounding box center [472, 404] width 520 height 1178
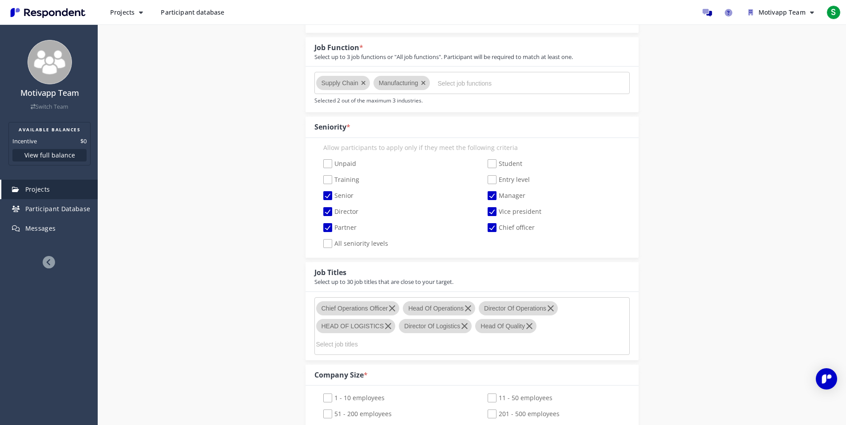
scroll to position [315, 0]
click at [459, 79] on input "Select job functions" at bounding box center [504, 81] width 133 height 15
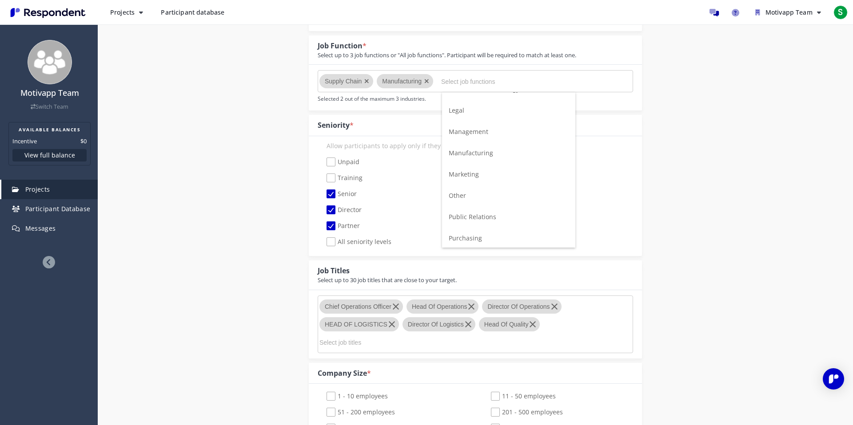
scroll to position [326, 0]
click at [476, 205] on li "Other" at bounding box center [508, 202] width 133 height 21
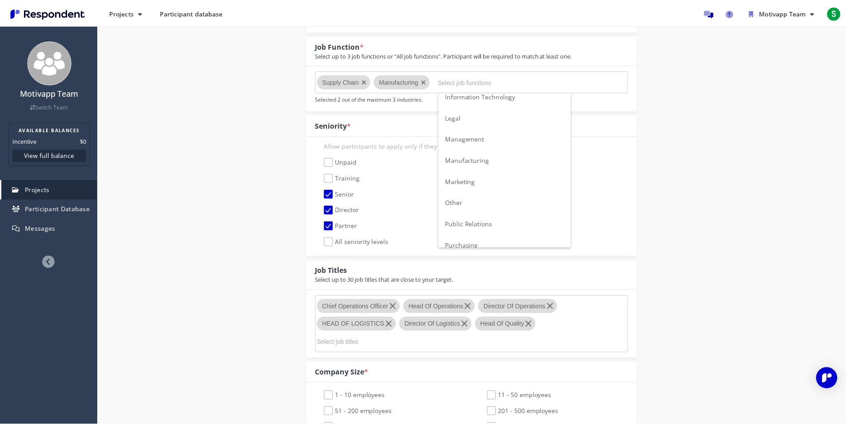
scroll to position [315, 0]
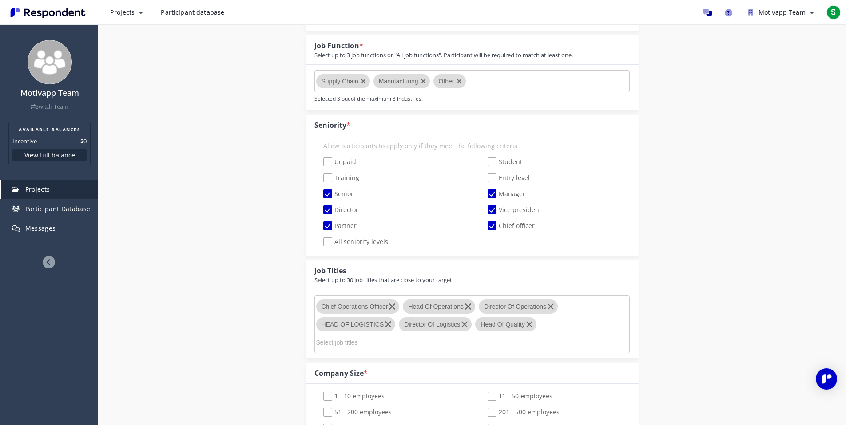
click at [583, 324] on md-chips-wrap "Chief Operations Officer Head Of Operations Director Of Operations HEAD OF LOGI…" at bounding box center [471, 325] width 315 height 58
click at [564, 328] on md-chips-wrap "Chief Operations Officer Head Of Operations Director Of Operations HEAD OF LOGI…" at bounding box center [471, 325] width 315 height 58
click at [319, 344] on input "Select job titles" at bounding box center [382, 342] width 133 height 15
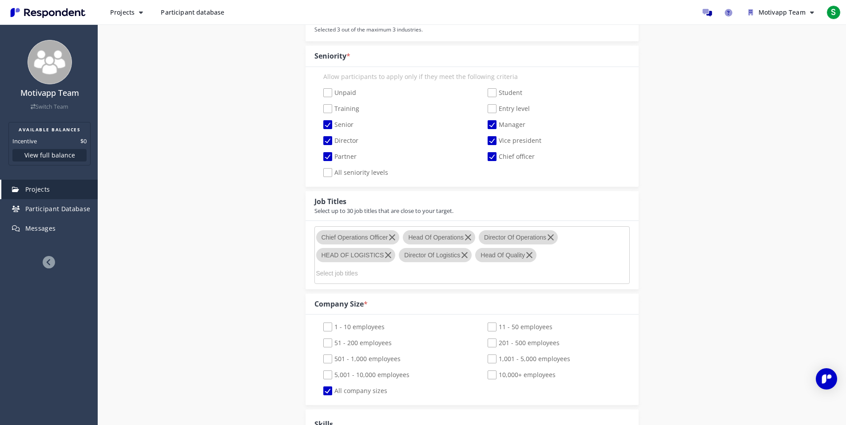
scroll to position [386, 0]
click at [380, 358] on span "501 - 1,000 employees" at bounding box center [361, 358] width 77 height 11
click at [320, 358] on input "501 - 1,000 employees" at bounding box center [317, 358] width 6 height 6
checkbox input "true"
checkbox input "false"
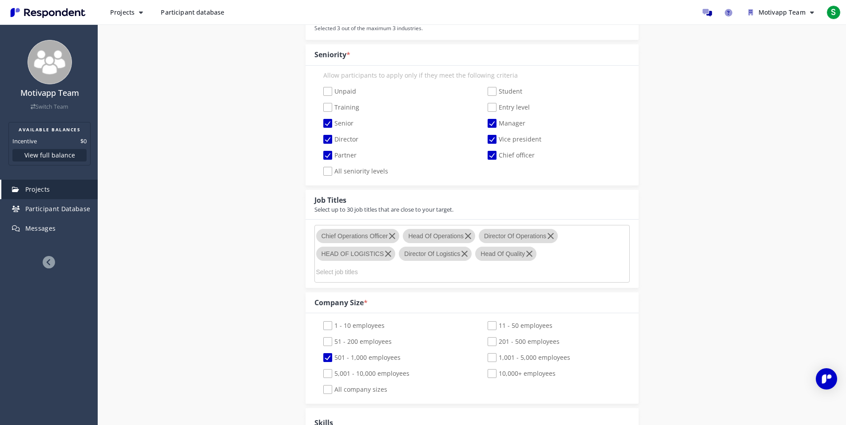
click at [385, 373] on span "5,001 - 10,000 employees" at bounding box center [366, 374] width 86 height 11
click at [320, 373] on input "5,001 - 10,000 employees" at bounding box center [317, 374] width 6 height 6
checkbox input "true"
click at [535, 345] on span "201 - 500 employees" at bounding box center [524, 342] width 72 height 11
click at [484, 345] on input "201 - 500 employees" at bounding box center [482, 342] width 6 height 6
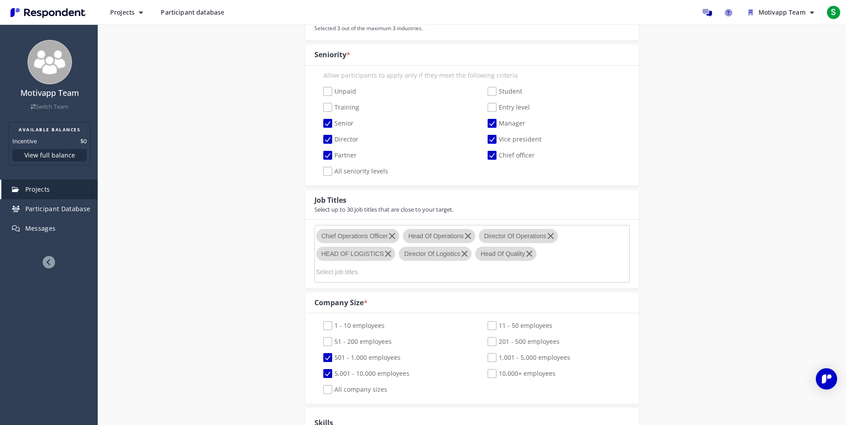
checkbox input "true"
click at [528, 356] on span "1,001 - 5,000 employees" at bounding box center [529, 358] width 83 height 11
click at [484, 356] on input "1,001 - 5,000 employees" at bounding box center [482, 358] width 6 height 6
checkbox input "true"
drag, startPoint x: 520, startPoint y: 373, endPoint x: 361, endPoint y: 326, distance: 166.5
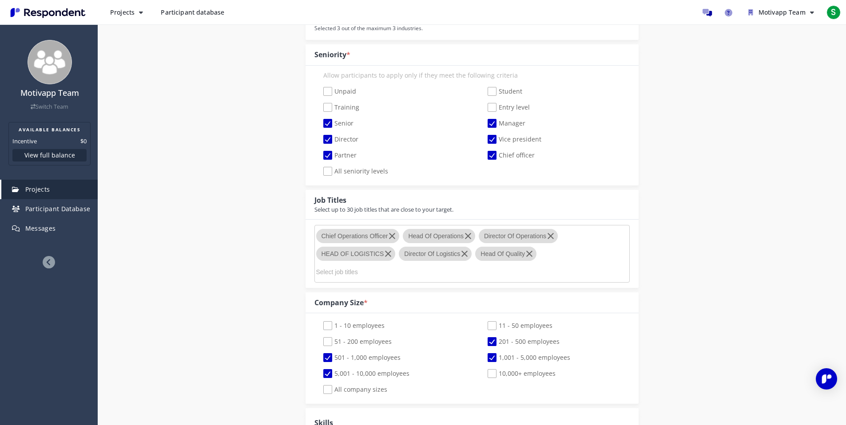
click at [520, 373] on span "10,000+ employees" at bounding box center [522, 374] width 68 height 11
click at [484, 373] on input "10,000+ employees" at bounding box center [482, 374] width 6 height 6
checkbox input "true"
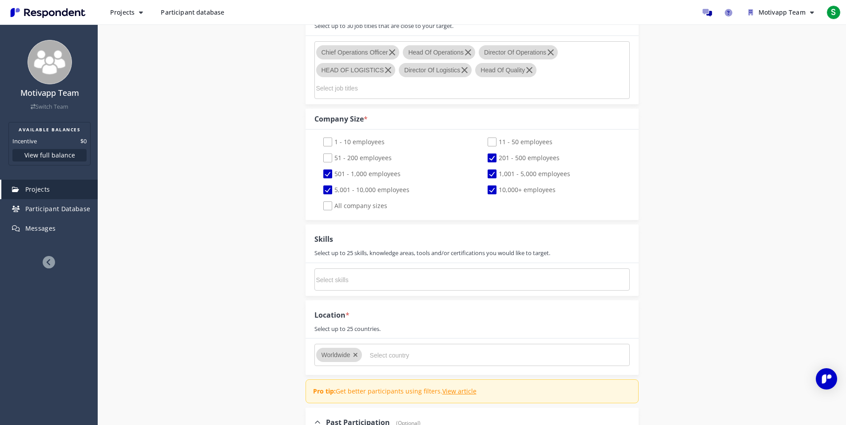
click at [381, 357] on input "Select country" at bounding box center [436, 355] width 133 height 15
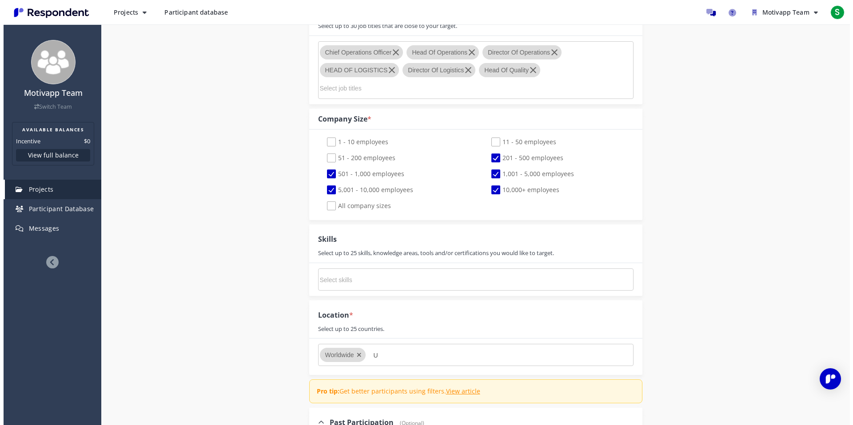
scroll to position [0, 0]
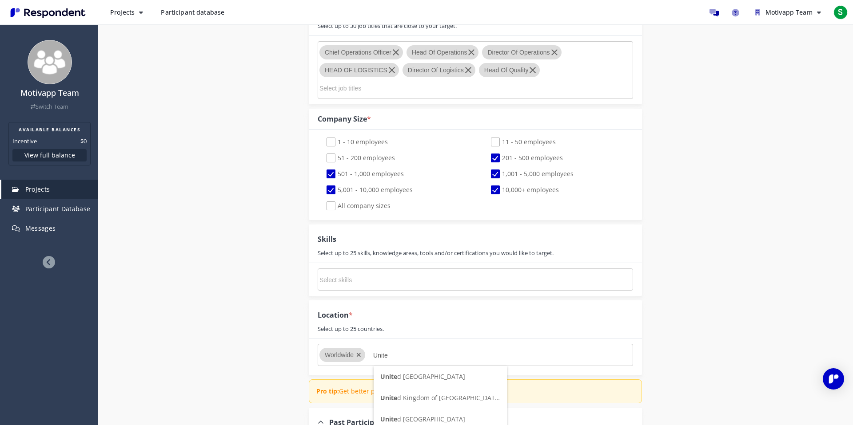
type input "United"
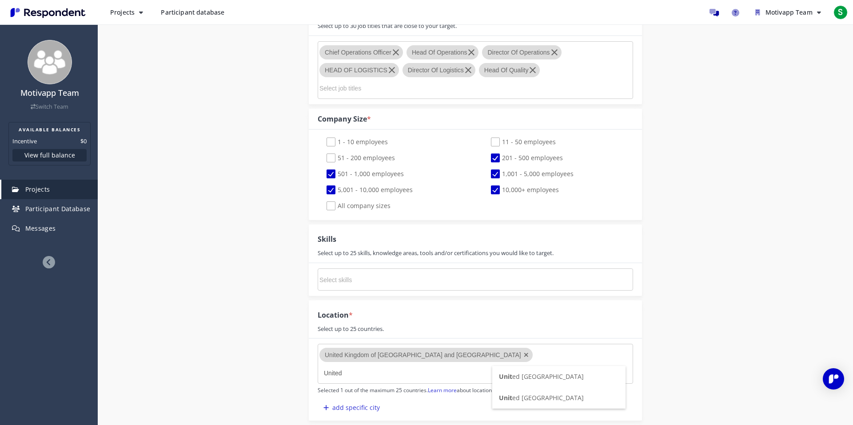
type input "United"
type input "E"
type input "Ger"
click at [432, 417] on li "Ger many" at bounding box center [390, 415] width 133 height 21
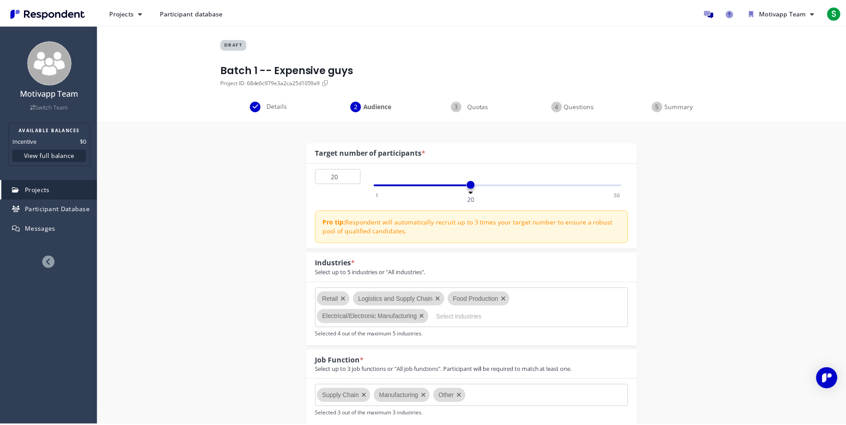
scroll to position [570, 0]
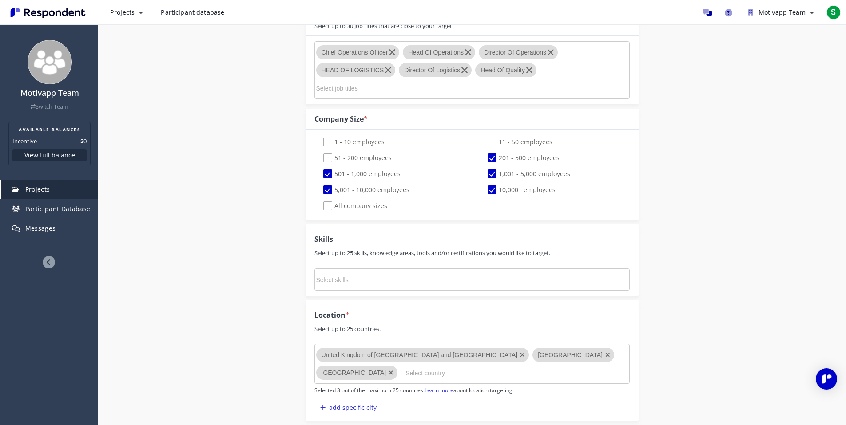
click at [437, 373] on input "Select country" at bounding box center [471, 373] width 133 height 15
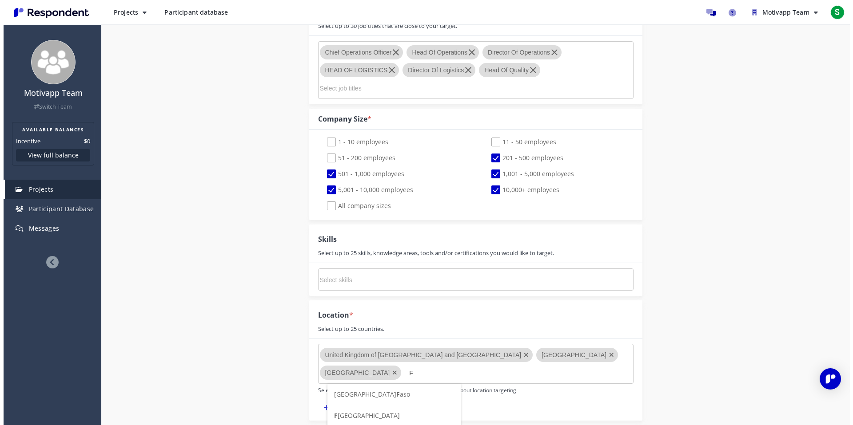
scroll to position [0, 0]
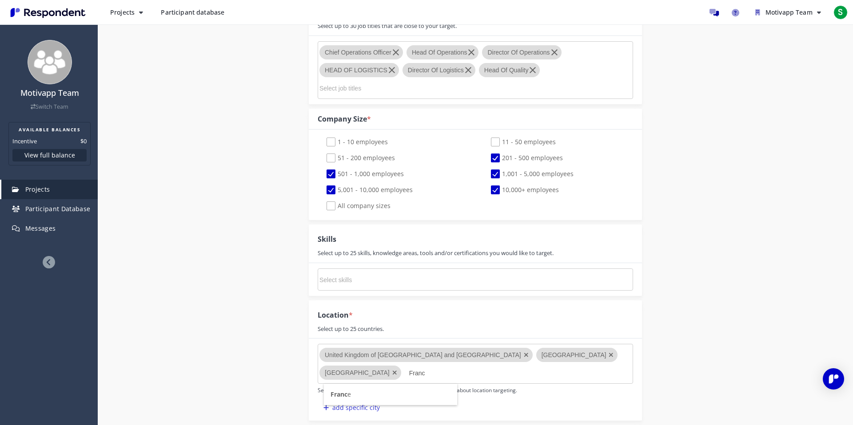
type input "[GEOGRAPHIC_DATA]"
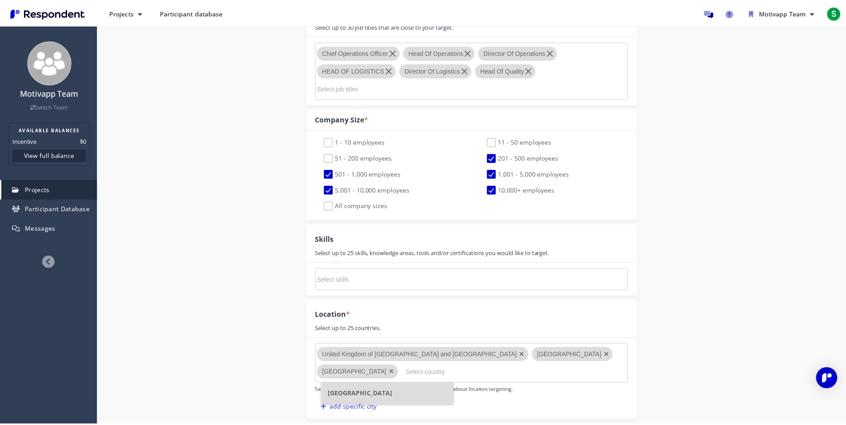
scroll to position [570, 0]
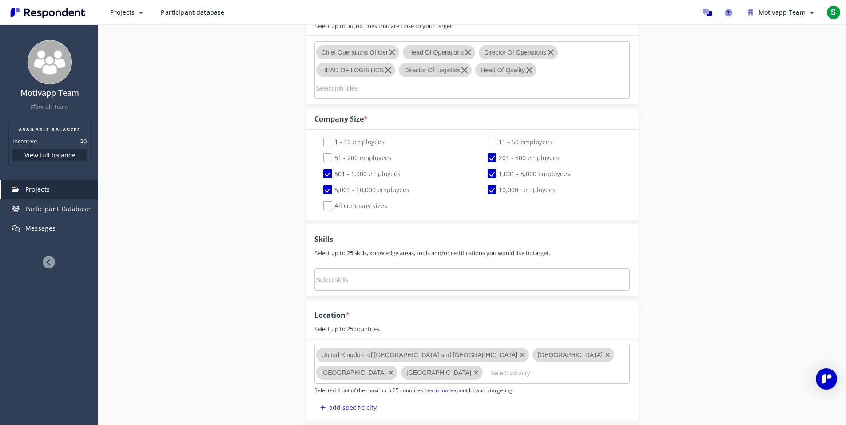
type input "p"
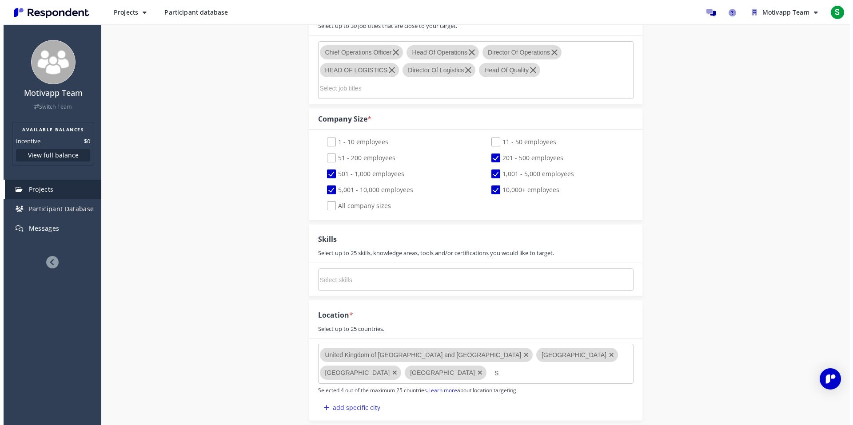
scroll to position [0, 0]
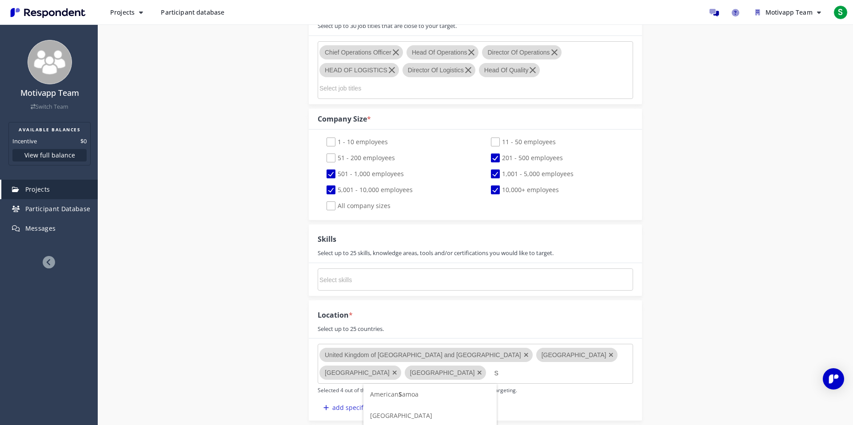
type input "Sp"
type input "Net"
type input "Pol"
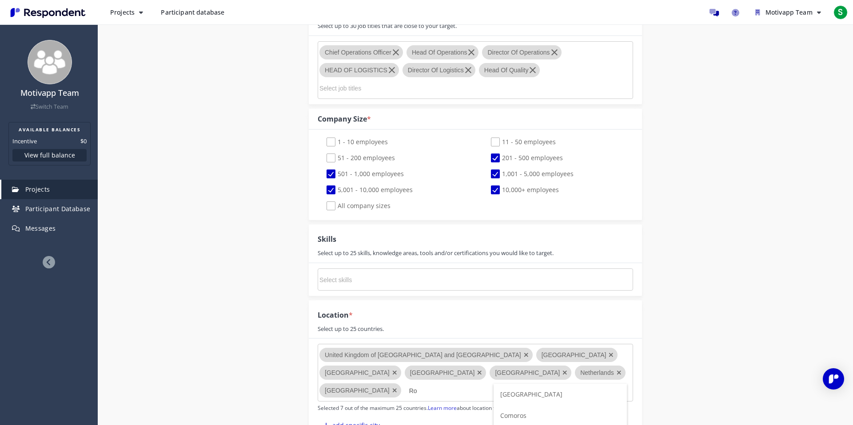
type input "Rom"
type input "Cz"
type input "S"
type input "Esto"
type input "Lat"
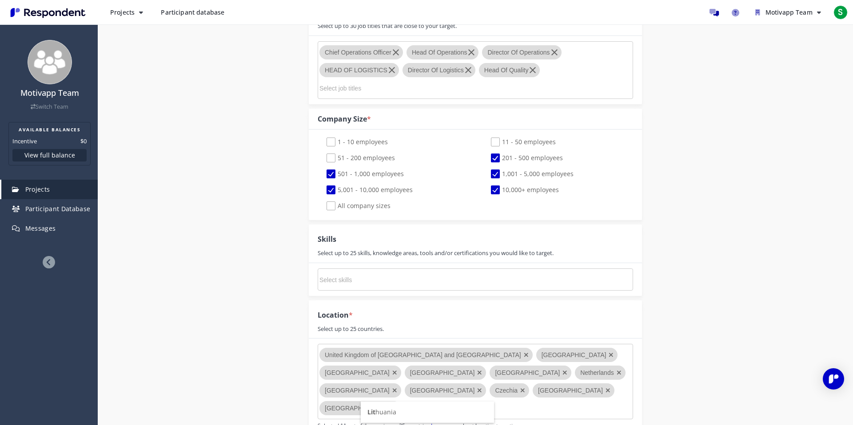
type input "Lith"
type input "Saudi"
type input "Qa"
type input "B"
type input "Kazak"
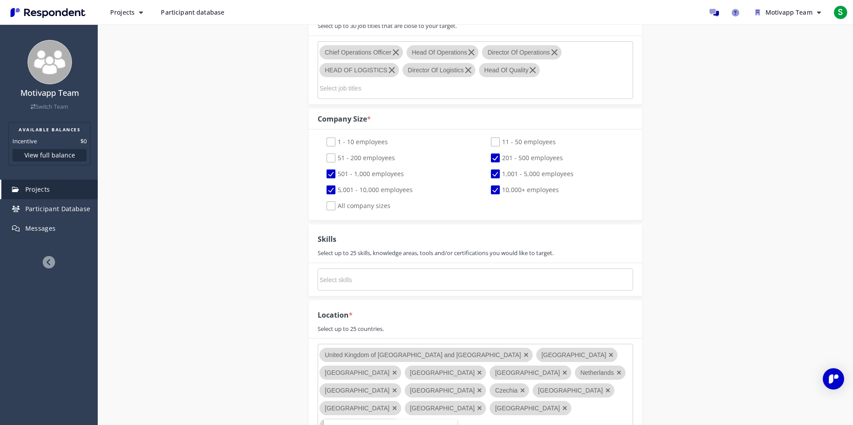
click at [752, 239] on div "Details Audience Quotas Questions Summary Internal Project Name * Batch 1 -- Ex…" at bounding box center [475, 240] width 755 height 1419
click at [387, 269] on md-chips-wrap at bounding box center [474, 280] width 315 height 22
click at [500, 100] on div "Chief Operations Officer Head Of Operations Director Of Operations HEAD OF LOGI…" at bounding box center [475, 70] width 333 height 68
click at [409, 419] on input "Kazak" at bounding box center [475, 426] width 133 height 15
drag, startPoint x: 363, startPoint y: 409, endPoint x: 265, endPoint y: 403, distance: 98.7
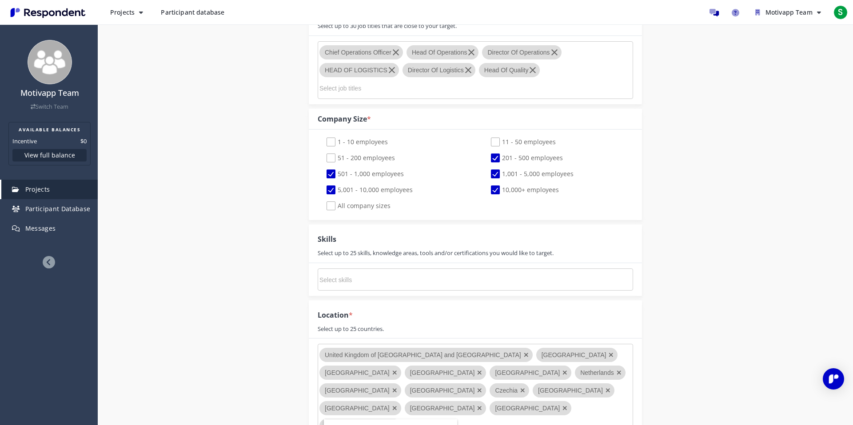
click at [265, 403] on div "Internal Project Name * Batch 1 -- Expensive guys This is visible only to your …" at bounding box center [475, 189] width 520 height 1277
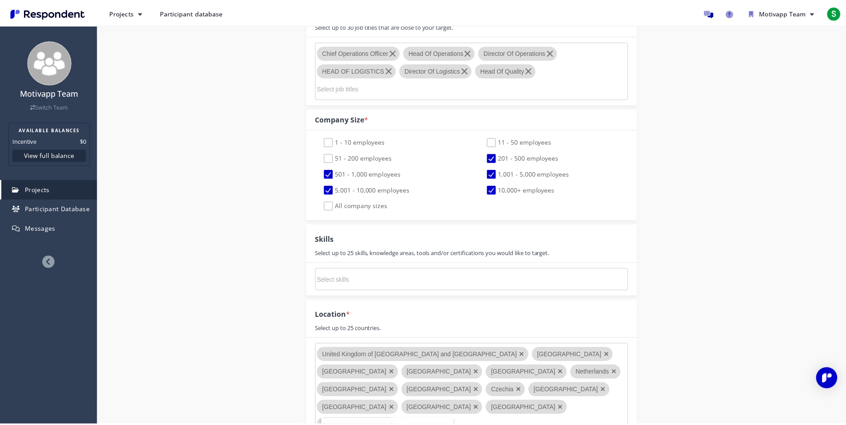
scroll to position [570, 0]
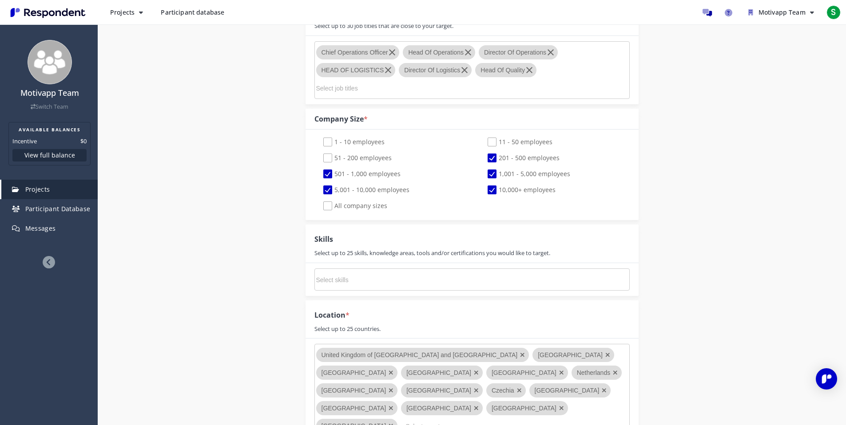
click at [748, 287] on div "Details Audience Quotas Questions Summary Internal Project Name * Batch 1 -- Ex…" at bounding box center [472, 240] width 748 height 1419
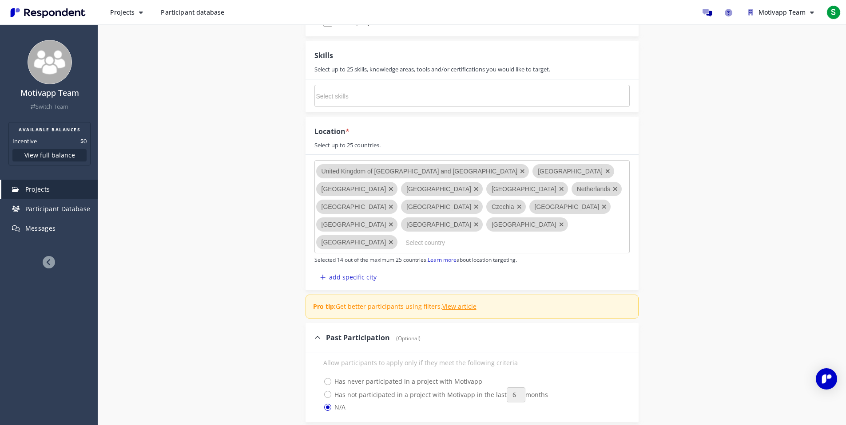
scroll to position [757, 0]
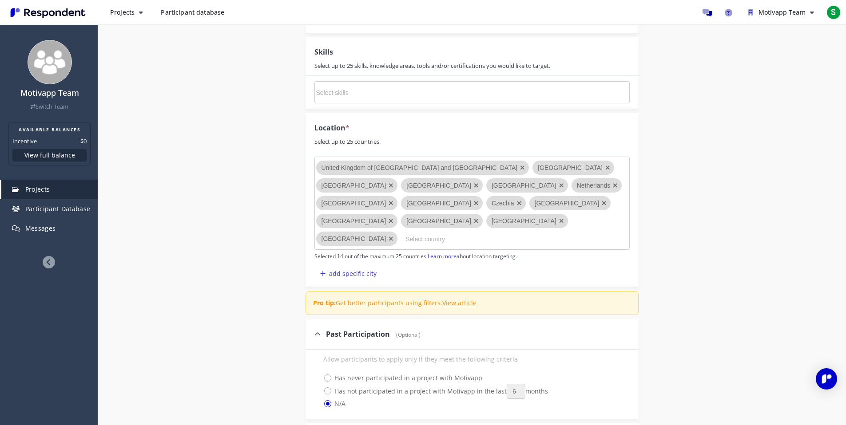
click at [405, 232] on input "Select country" at bounding box center [471, 239] width 133 height 15
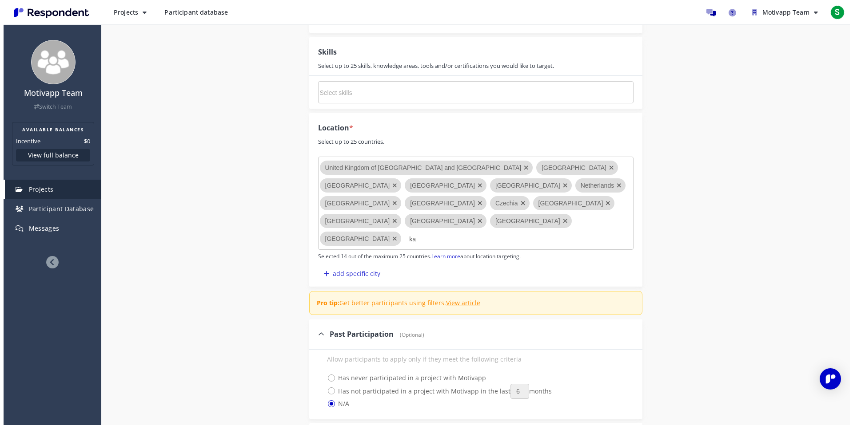
scroll to position [0, 0]
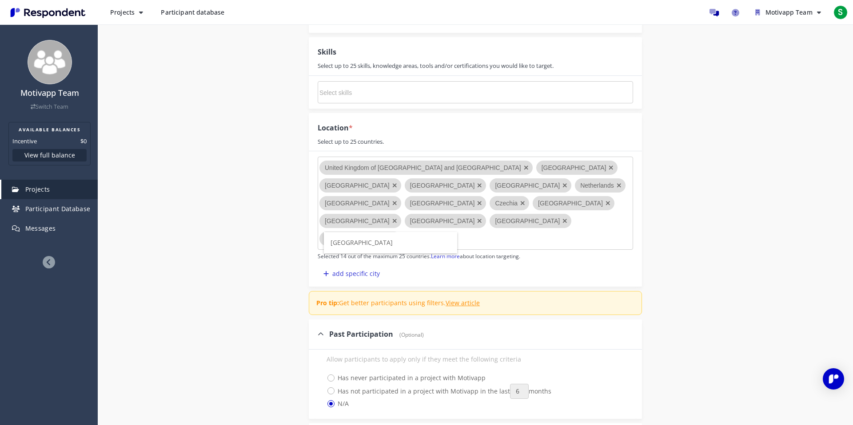
type input "kazak"
type input "K"
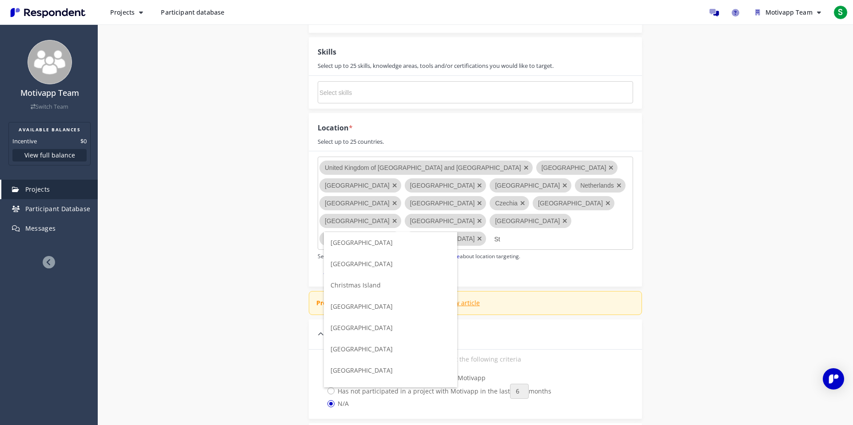
type input "S"
type input "B"
type input "Ire"
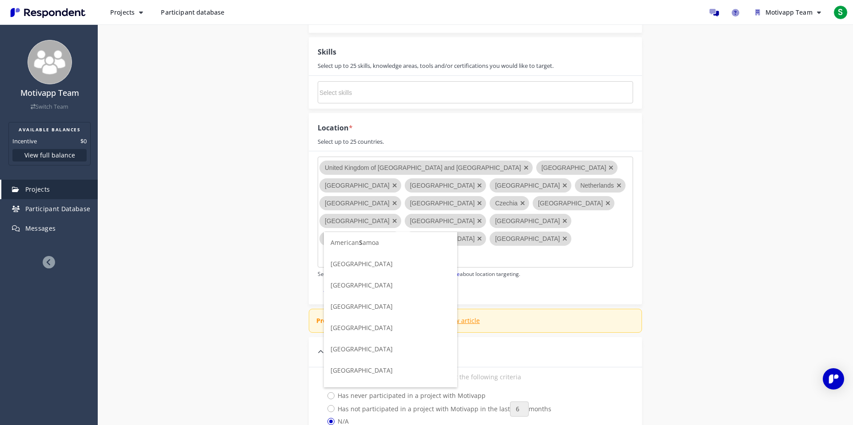
type input "Swe"
type input "Nor"
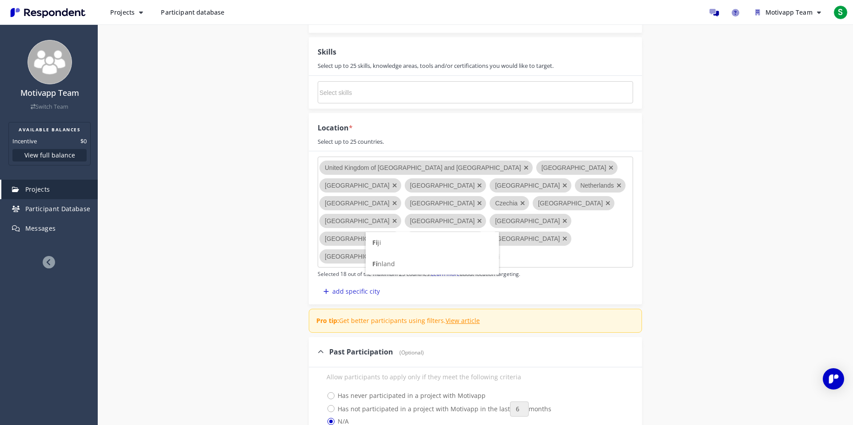
type input "Fin"
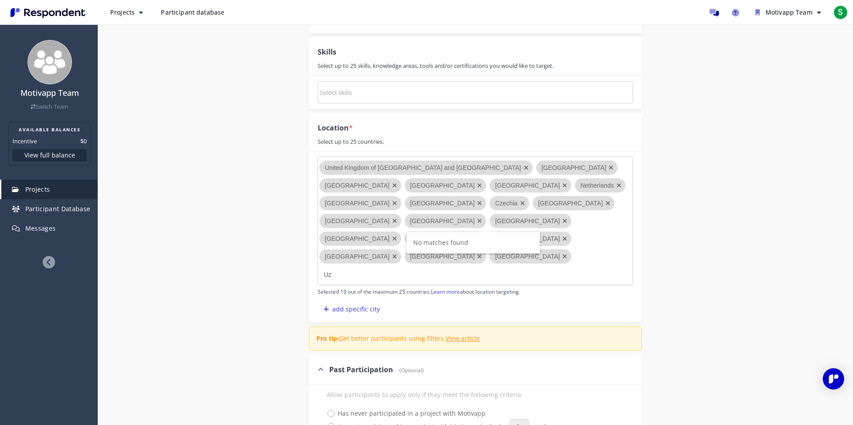
type input "U"
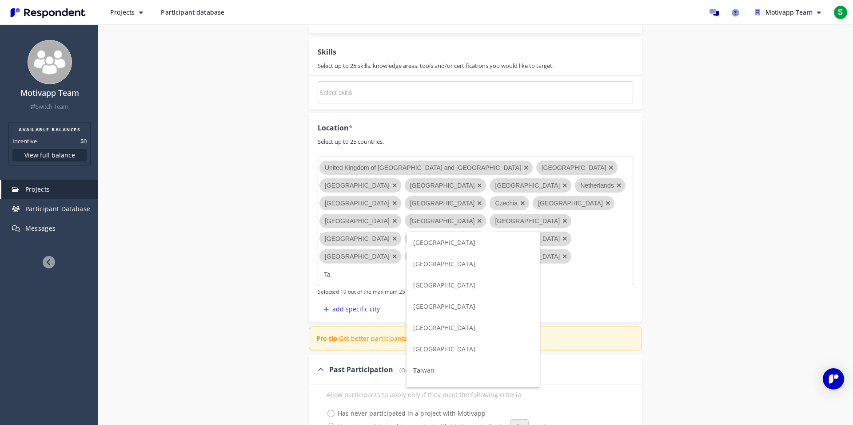
type input "T"
type input "Arm"
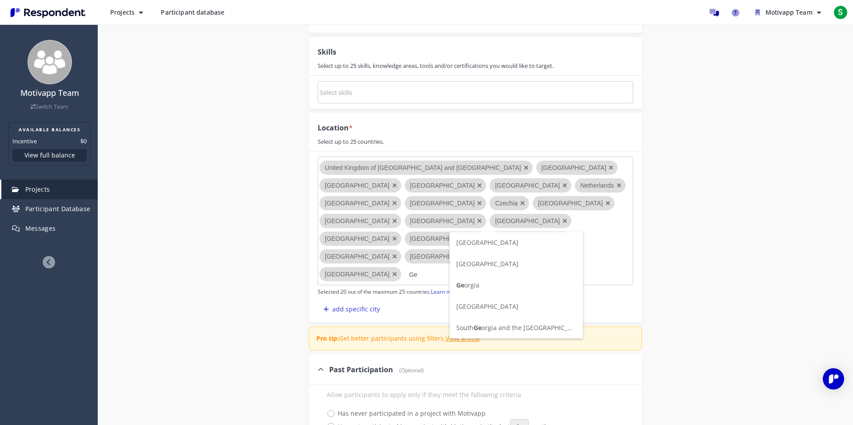
type input "Geo"
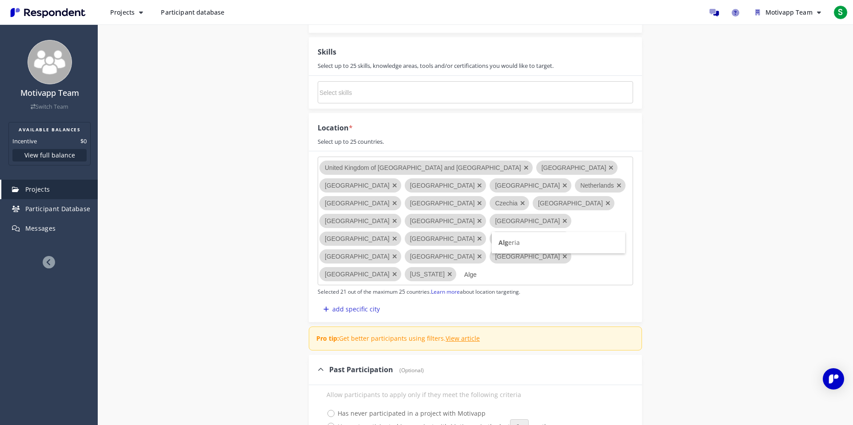
type input "[GEOGRAPHIC_DATA]"
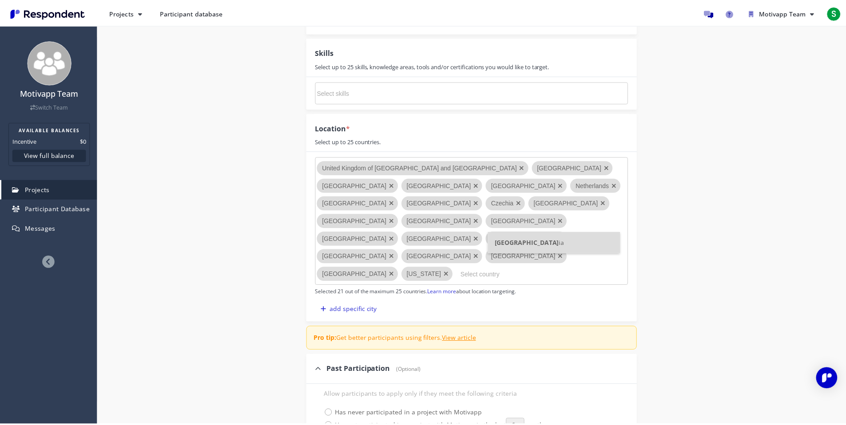
scroll to position [757, 0]
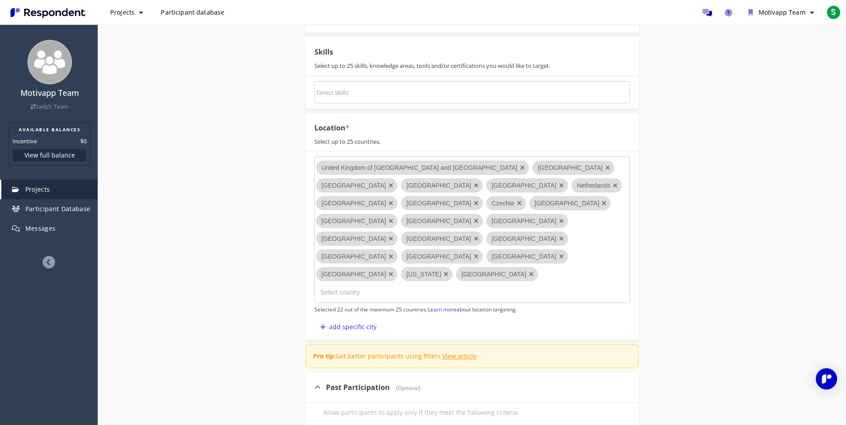
type input "i"
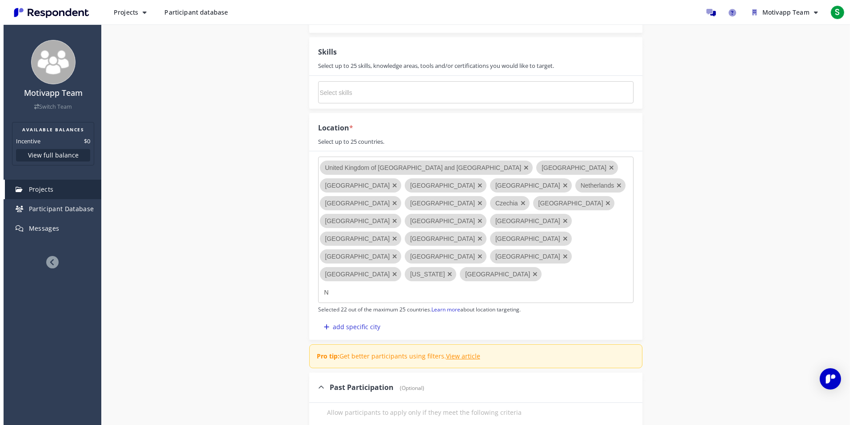
scroll to position [0, 0]
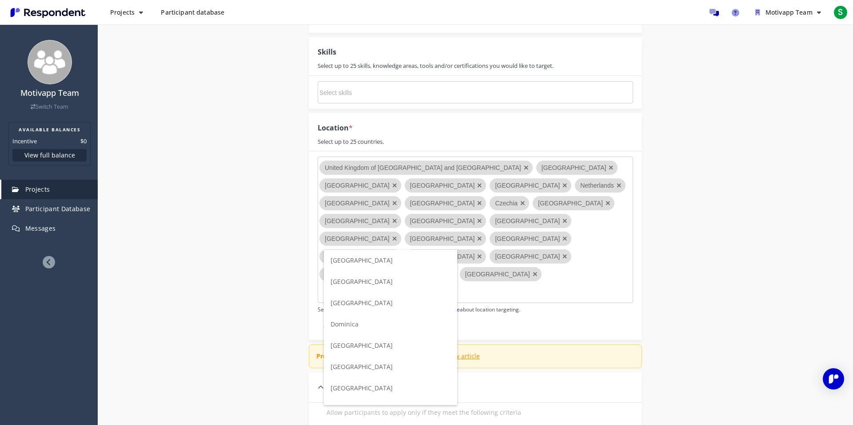
type input "Nig"
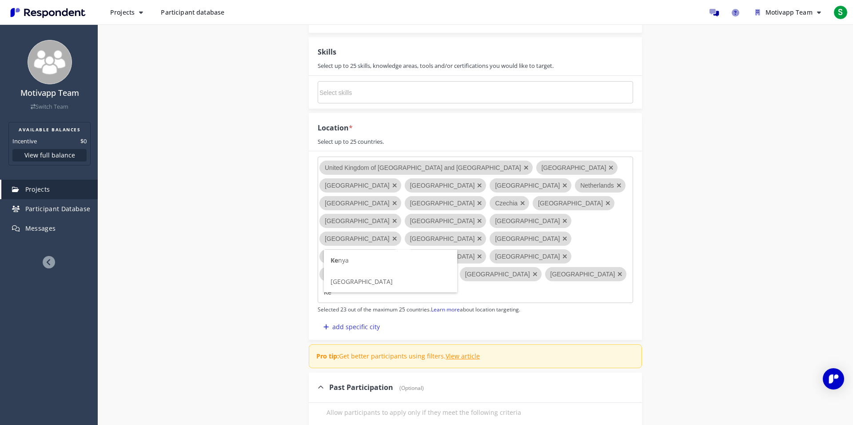
type input "[PERSON_NAME]"
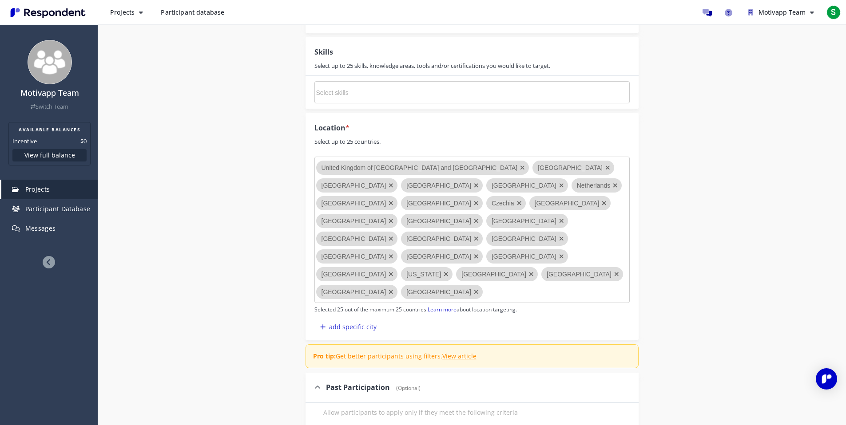
click at [614, 271] on icon "Remove Niger" at bounding box center [616, 274] width 5 height 6
click at [515, 238] on md-chips-wrap "[GEOGRAPHIC_DATA] of [GEOGRAPHIC_DATA] and [GEOGRAPHIC_DATA] [GEOGRAPHIC_DATA] …" at bounding box center [471, 230] width 315 height 147
click at [507, 238] on md-chips-wrap "[GEOGRAPHIC_DATA] of [GEOGRAPHIC_DATA] and [GEOGRAPHIC_DATA] [GEOGRAPHIC_DATA] …" at bounding box center [471, 230] width 315 height 147
click at [405, 285] on input "Select country" at bounding box center [471, 292] width 133 height 15
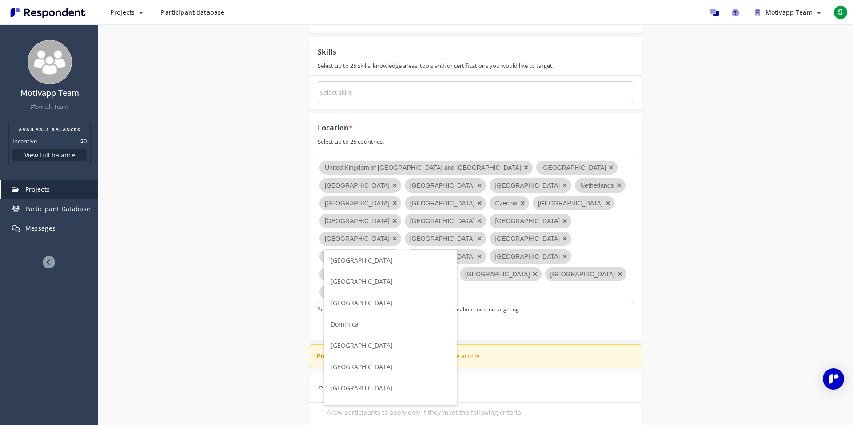
type input "N"
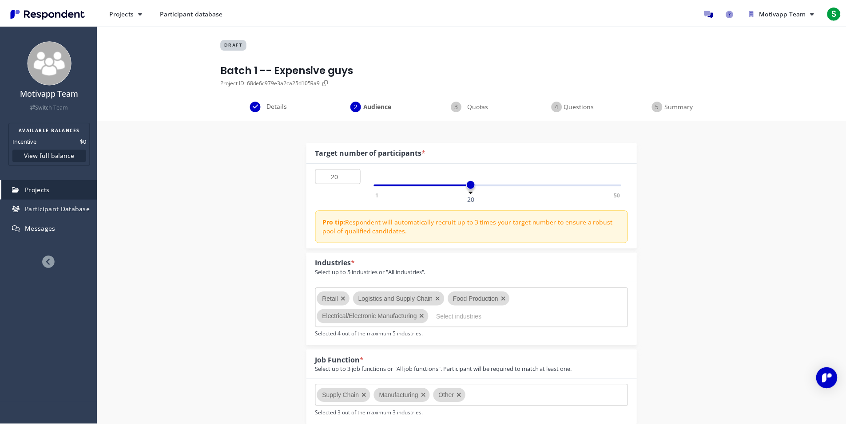
scroll to position [757, 0]
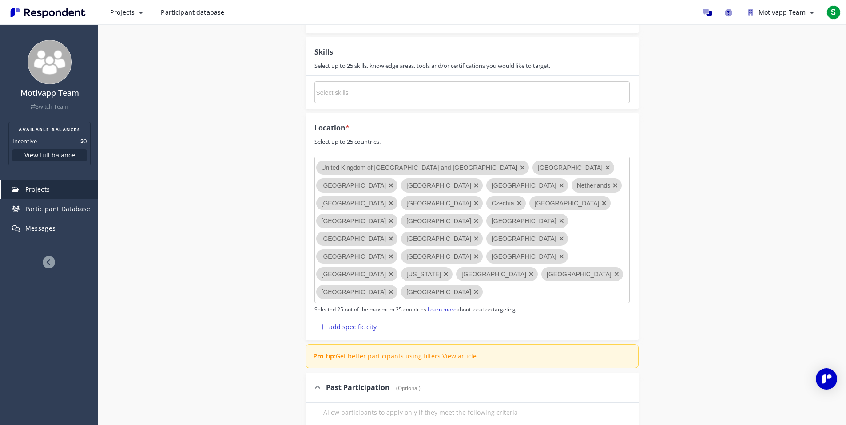
click at [251, 282] on div "Internal Project Name * Batch 1 -- Expensive guys This is visible only to your …" at bounding box center [472, 28] width 520 height 1330
click at [605, 200] on icon "Remove Estonia" at bounding box center [604, 203] width 5 height 6
click at [602, 200] on icon "Remove Latvia" at bounding box center [604, 203] width 5 height 6
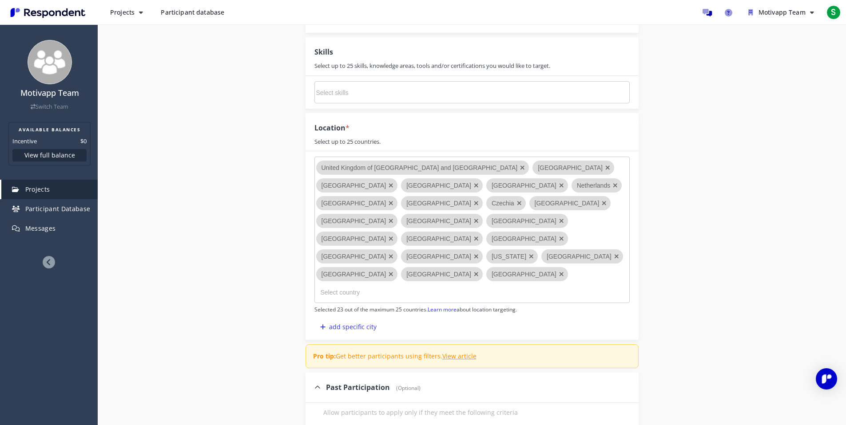
click at [607, 200] on icon "Remove Lithuania" at bounding box center [604, 203] width 5 height 6
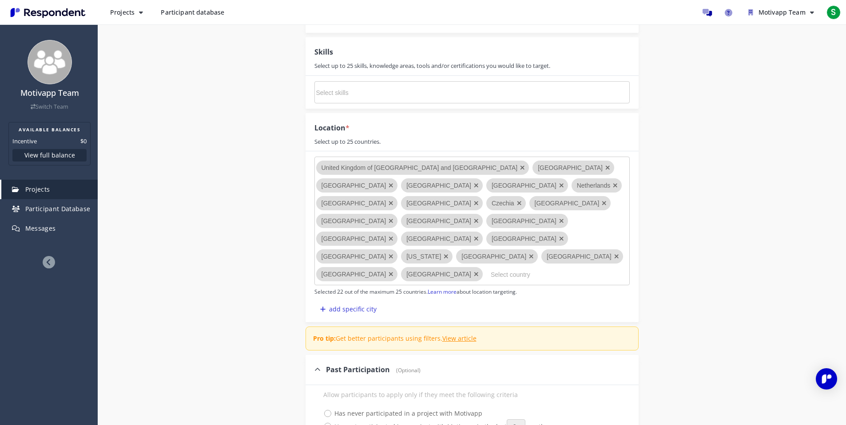
click at [590, 221] on md-chips-wrap "[GEOGRAPHIC_DATA] of [GEOGRAPHIC_DATA] and [GEOGRAPHIC_DATA] [GEOGRAPHIC_DATA] …" at bounding box center [471, 221] width 315 height 129
click at [496, 243] on md-chips-wrap "[GEOGRAPHIC_DATA] of [GEOGRAPHIC_DATA] and [GEOGRAPHIC_DATA] [GEOGRAPHIC_DATA] …" at bounding box center [471, 221] width 315 height 129
click at [491, 267] on input "Select country" at bounding box center [557, 274] width 133 height 15
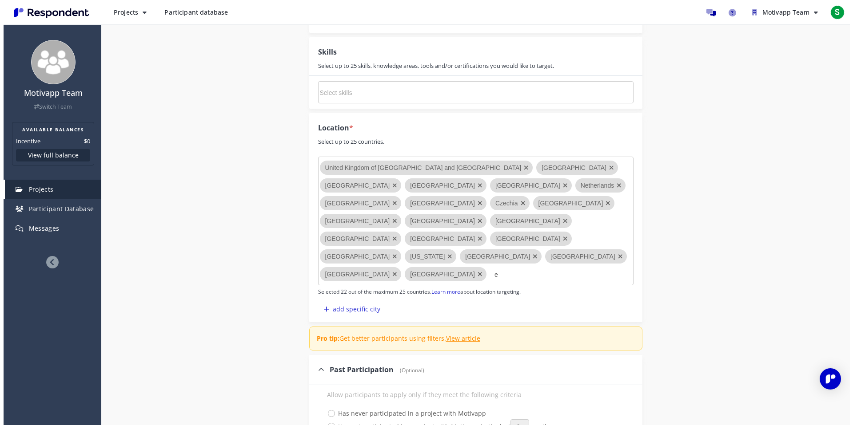
scroll to position [0, 0]
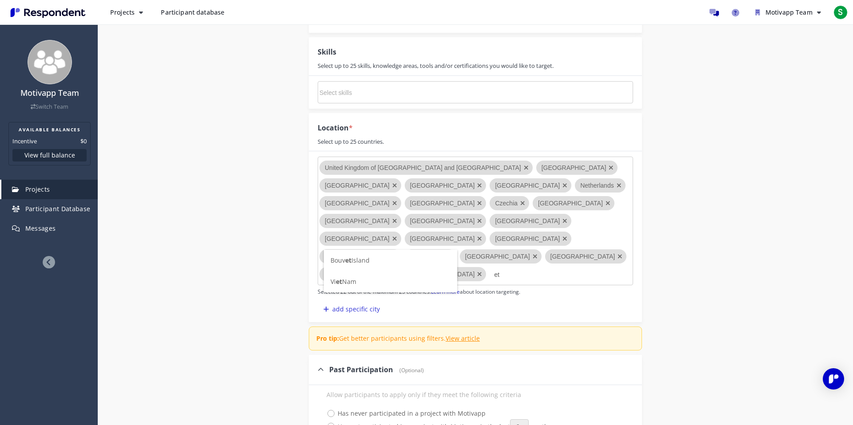
type input "e"
type input "Egy"
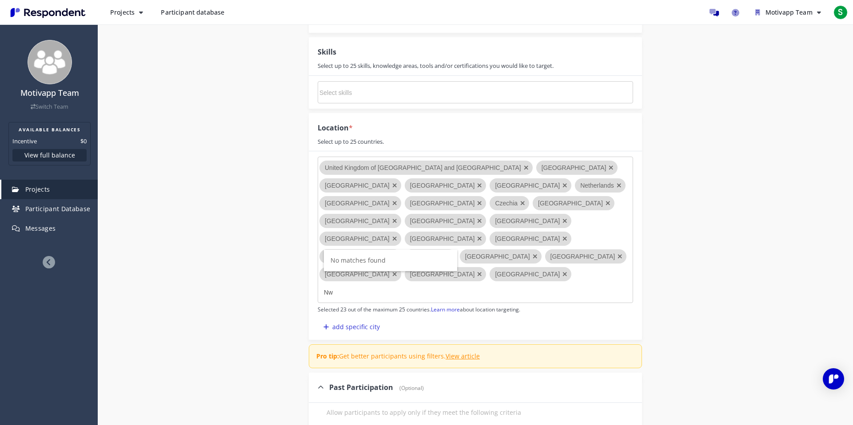
type input "N"
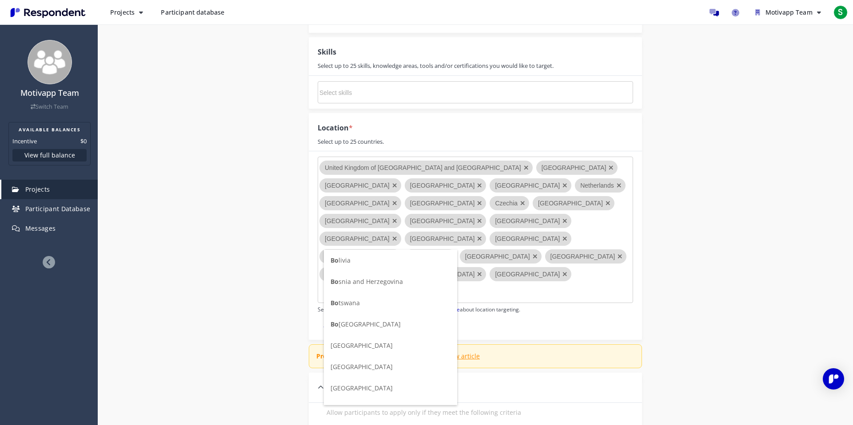
type input "Bot"
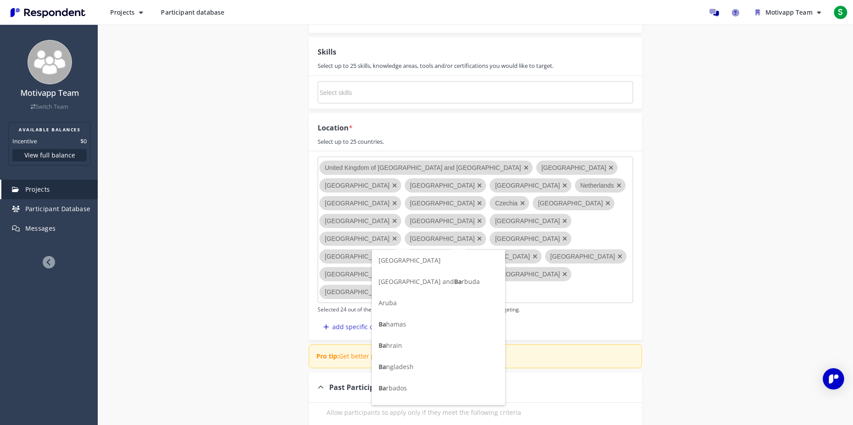
type input "Bah"
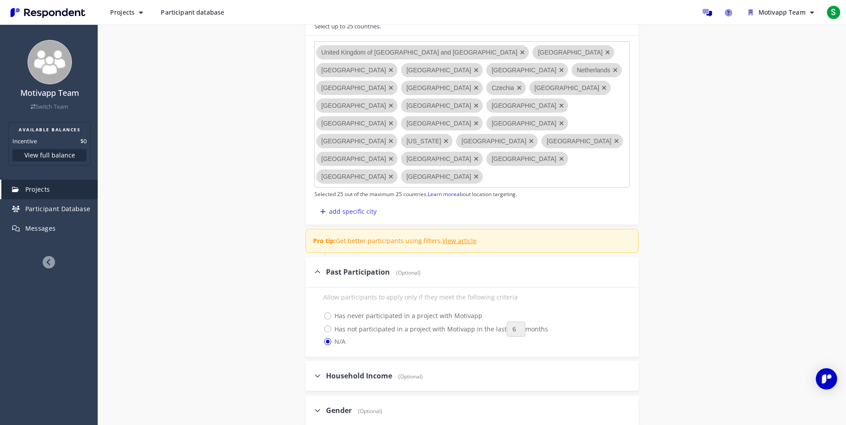
scroll to position [1060, 0]
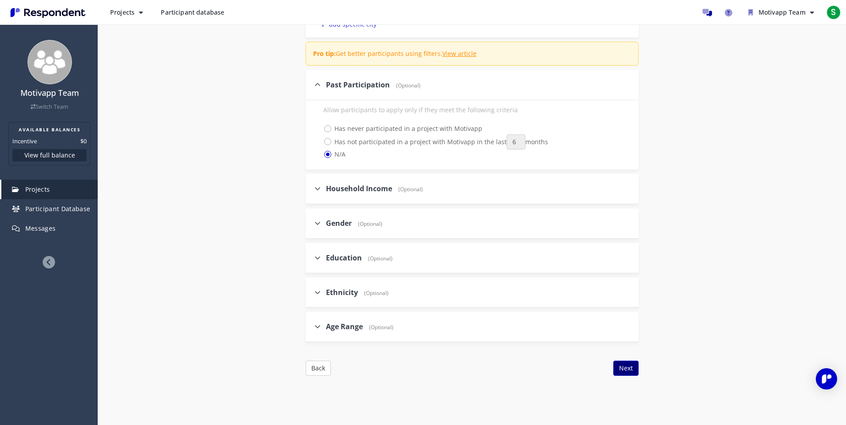
click at [635, 361] on button "Next" at bounding box center [625, 368] width 25 height 15
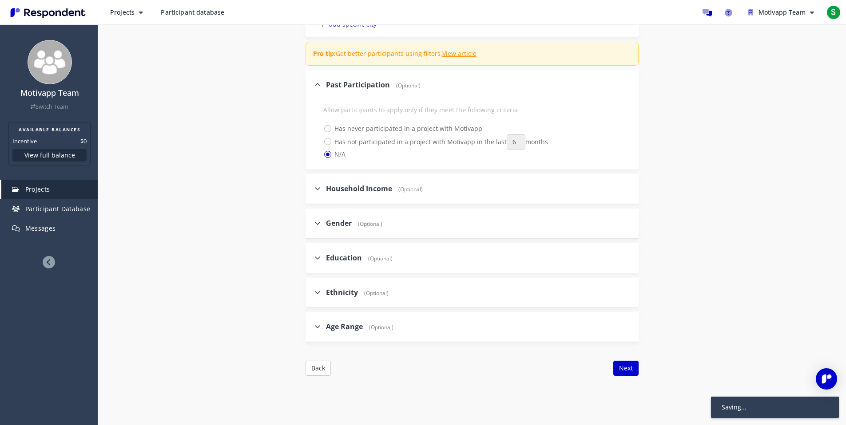
scroll to position [36, 0]
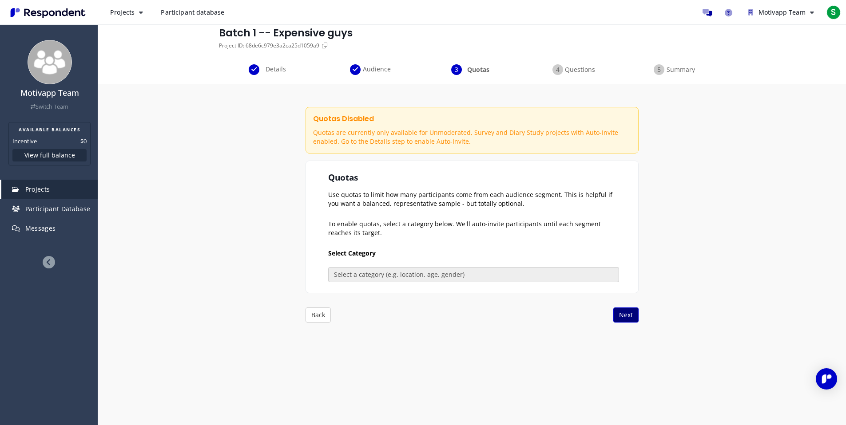
click at [623, 316] on button "Next" at bounding box center [625, 315] width 25 height 15
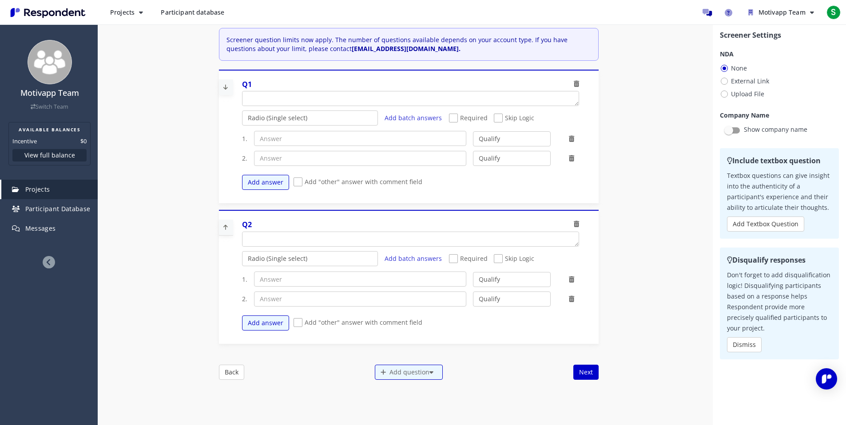
scroll to position [75, 0]
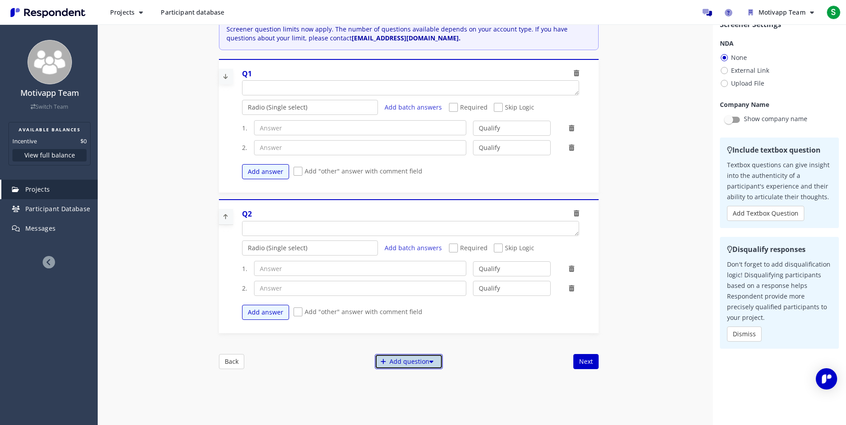
click at [418, 362] on div "Add question" at bounding box center [409, 361] width 68 height 15
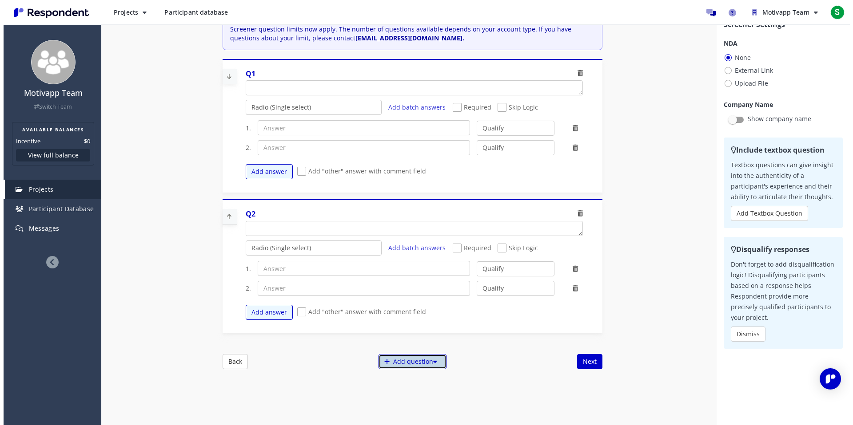
scroll to position [0, 0]
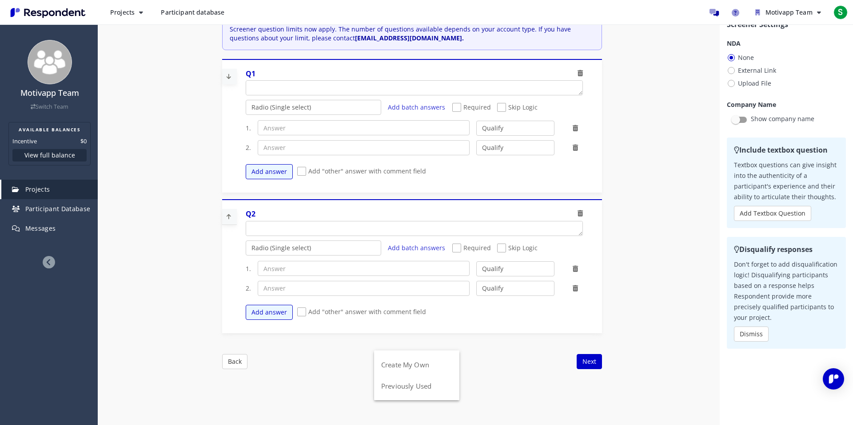
click at [710, 140] on md-backdrop at bounding box center [426, 231] width 853 height 462
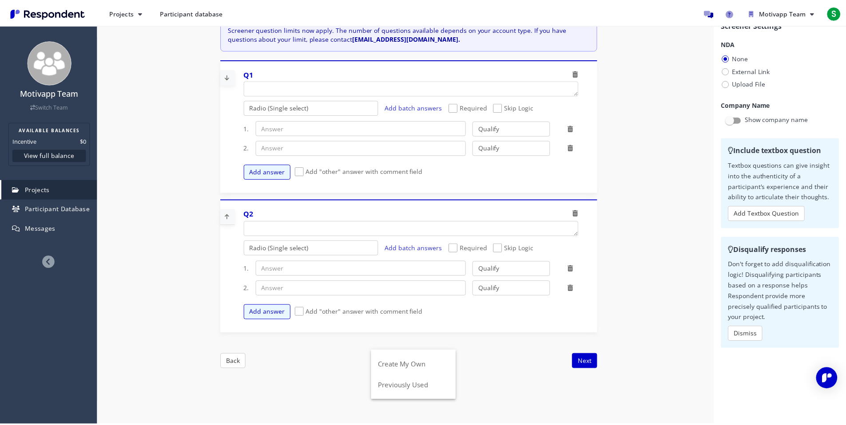
scroll to position [36, 0]
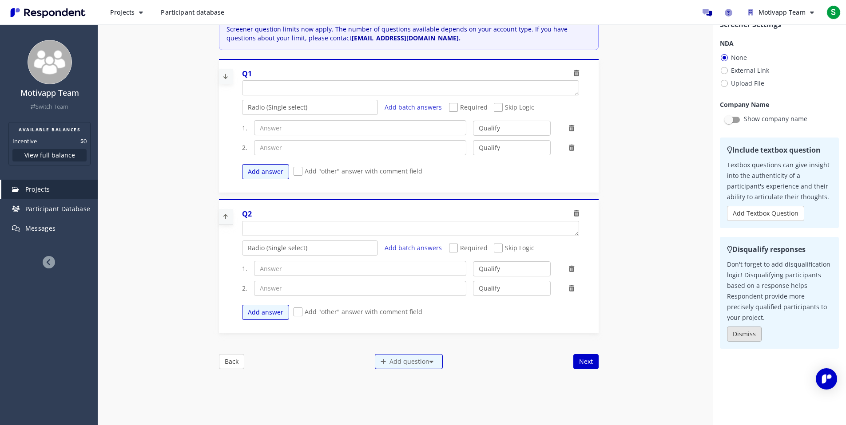
click at [738, 334] on button "Dismiss" at bounding box center [744, 334] width 35 height 15
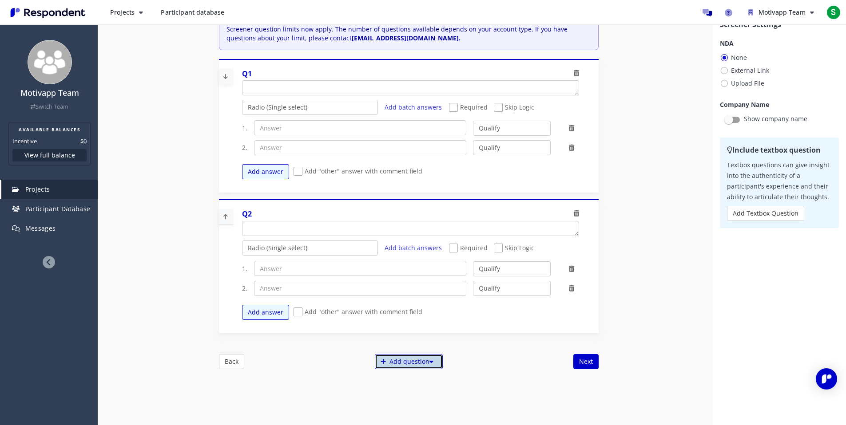
click at [409, 366] on div "Add question" at bounding box center [409, 361] width 68 height 15
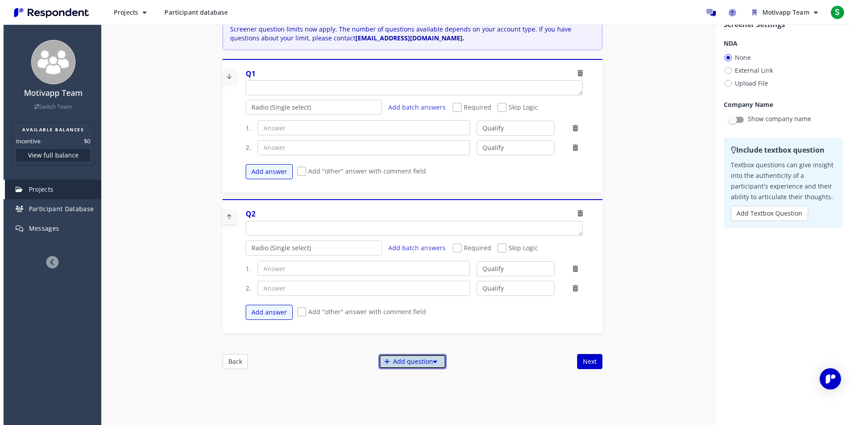
scroll to position [0, 0]
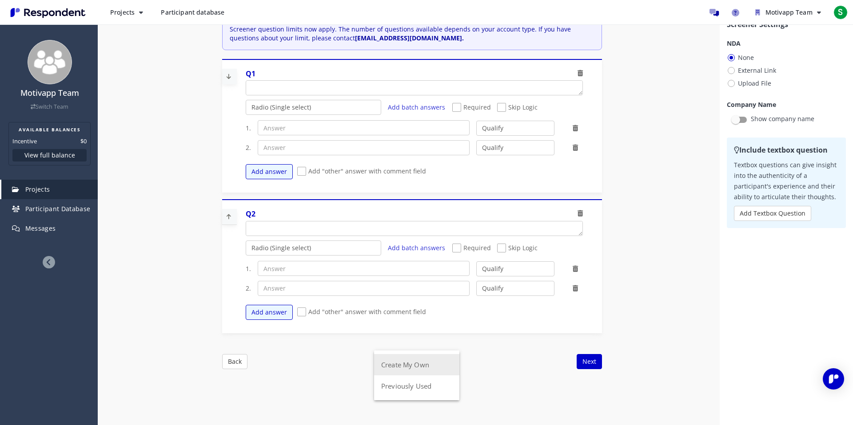
click at [413, 360] on button "Create My Own" at bounding box center [416, 364] width 85 height 21
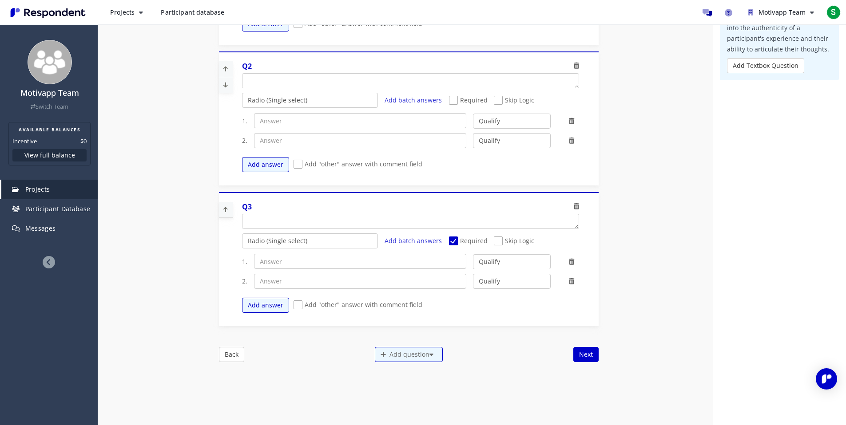
scroll to position [333, 0]
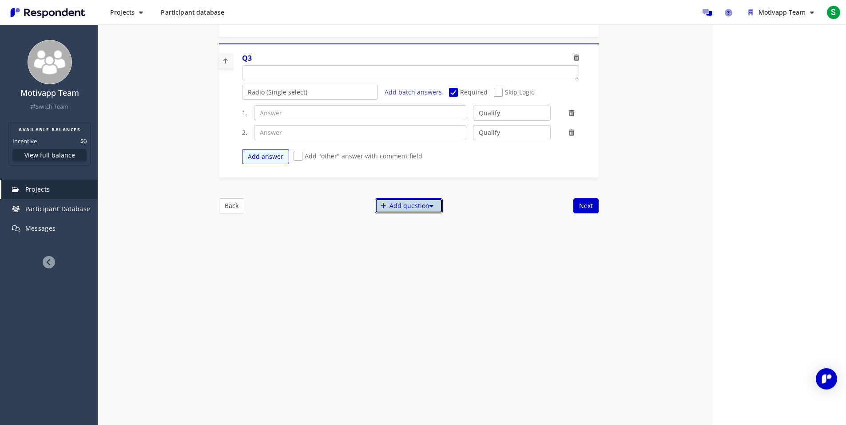
click at [420, 201] on div "Add question" at bounding box center [409, 205] width 68 height 15
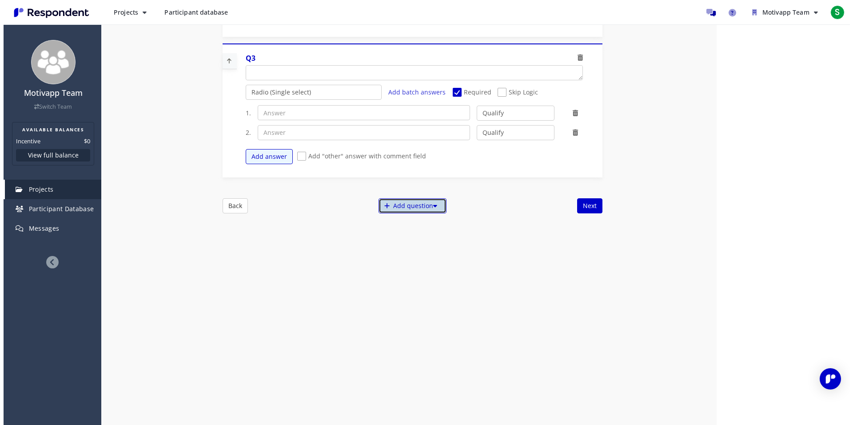
scroll to position [0, 0]
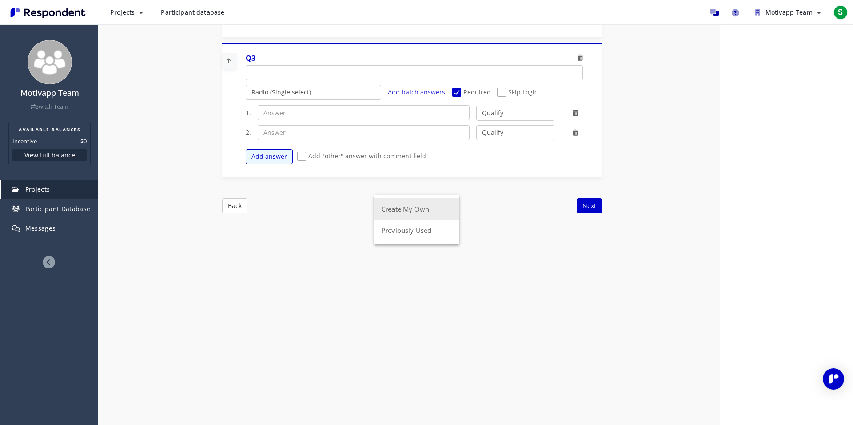
click at [419, 214] on button "Create My Own" at bounding box center [416, 208] width 85 height 21
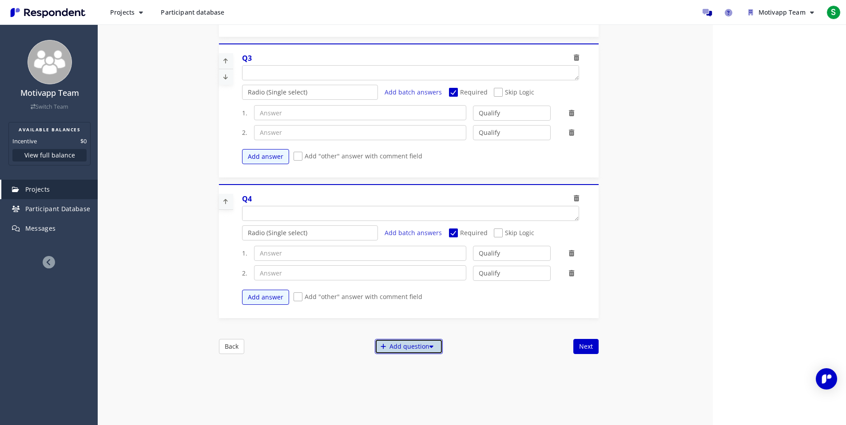
click at [424, 347] on div "Add question" at bounding box center [409, 346] width 68 height 15
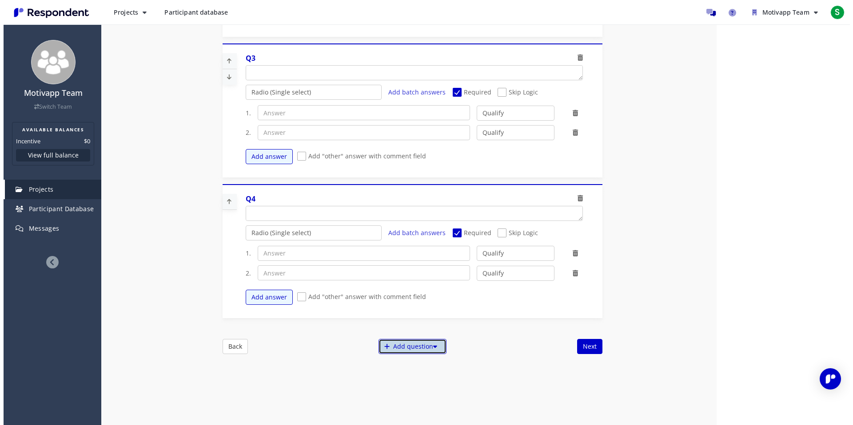
scroll to position [0, 0]
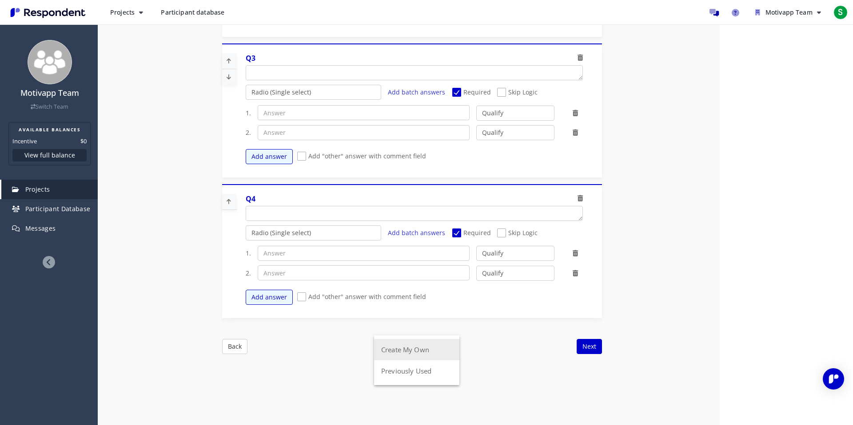
click at [424, 353] on button "Create My Own" at bounding box center [416, 349] width 85 height 21
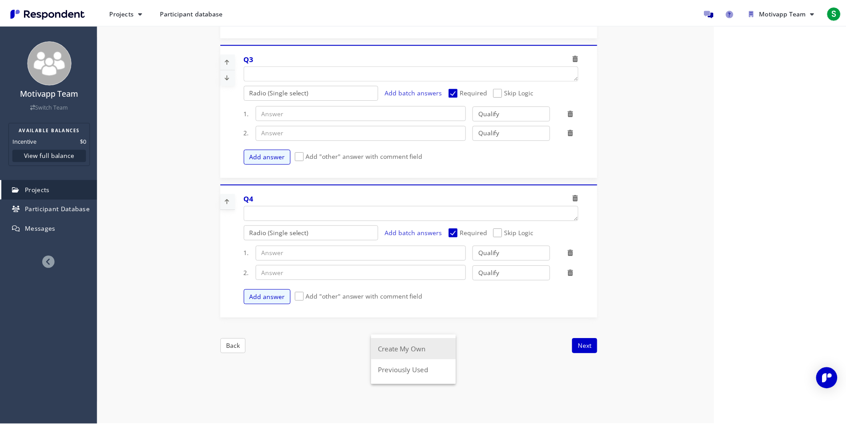
scroll to position [333, 0]
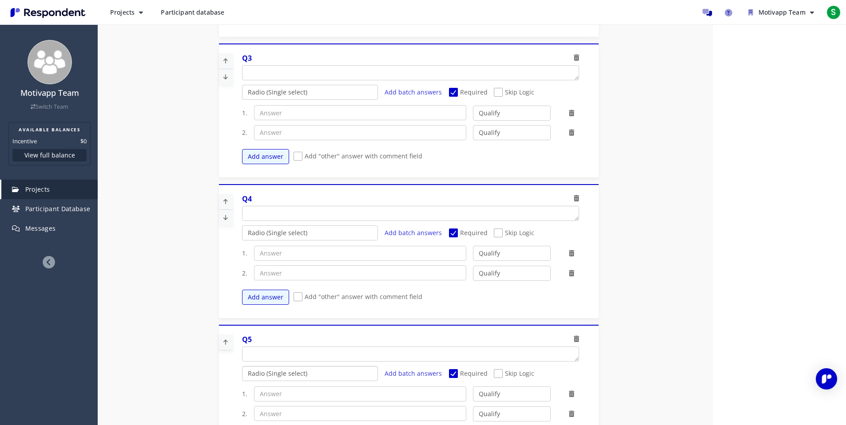
click at [326, 376] on select "Radio (Single select) Checkbox (Multi select) Multi-line text box Single-line t…" at bounding box center [310, 373] width 136 height 15
click at [242, 381] on select "Radio (Single select) Checkbox (Multi select) Multi-line text box Single-line t…" at bounding box center [310, 373] width 136 height 15
click at [348, 353] on textarea "Which of the following categories best describes your firm's total assets under…" at bounding box center [410, 354] width 336 height 14
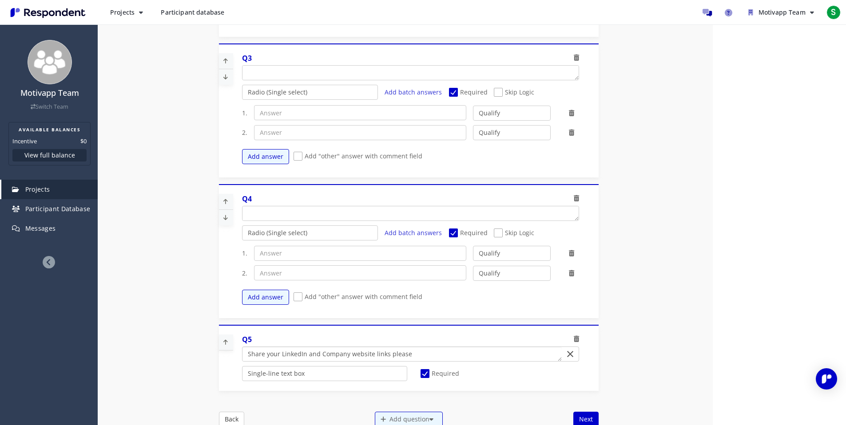
type textarea "Share your LinkedIn and Company website links please"
drag, startPoint x: 390, startPoint y: 331, endPoint x: 333, endPoint y: 230, distance: 115.7
click at [411, 221] on div "Q1 Radio (Single select) Checkbox (Multi select) Multi-line text box Single-lin…" at bounding box center [409, 76] width 380 height 629
click at [226, 344] on icon at bounding box center [225, 342] width 13 height 15
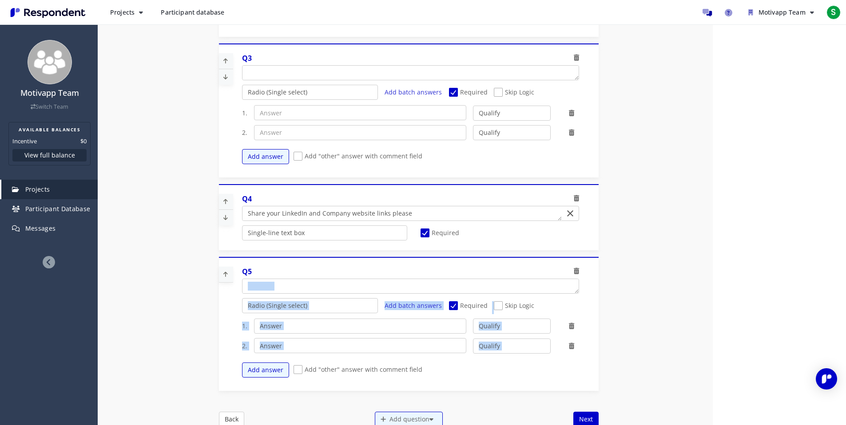
click at [222, 201] on icon at bounding box center [225, 201] width 13 height 15
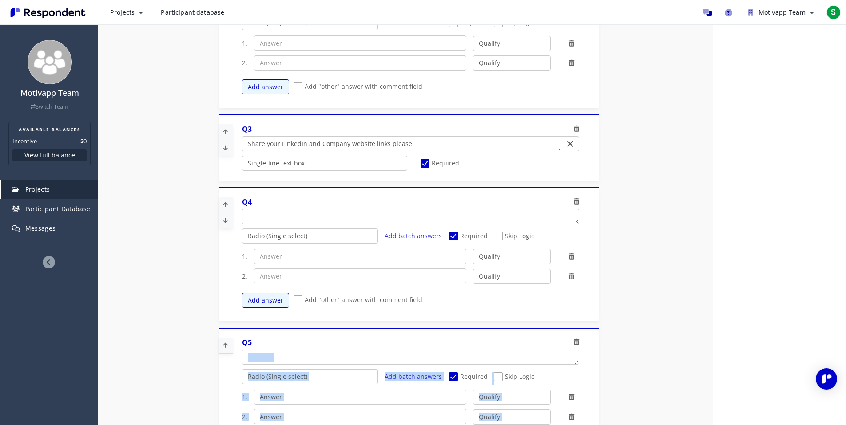
scroll to position [0, 0]
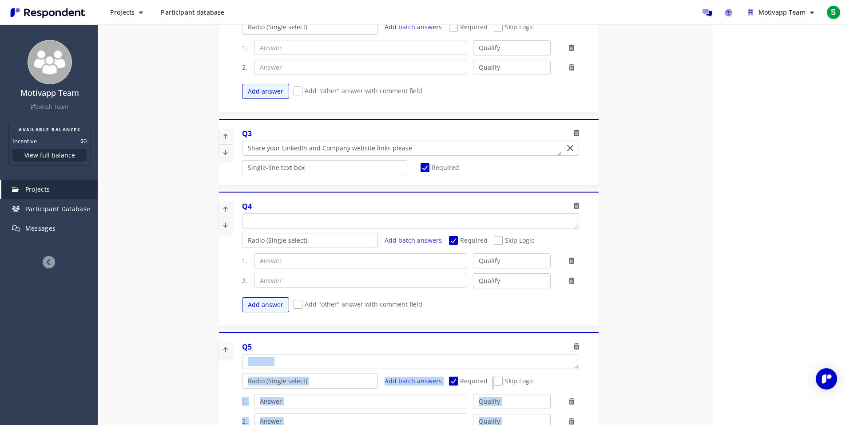
click at [224, 207] on icon at bounding box center [225, 209] width 13 height 15
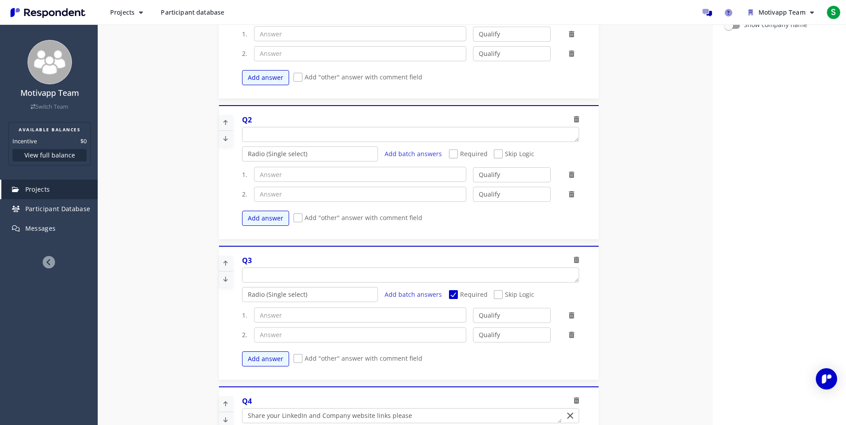
scroll to position [75, 0]
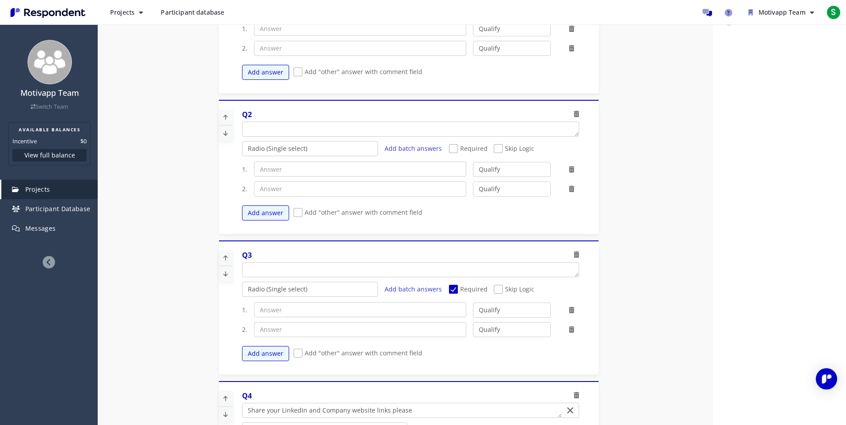
click at [214, 379] on div "Internal Project Name * Batch 1 -- Expensive guys This is visible only to your …" at bounding box center [408, 274] width 393 height 730
click at [224, 400] on icon at bounding box center [225, 399] width 13 height 15
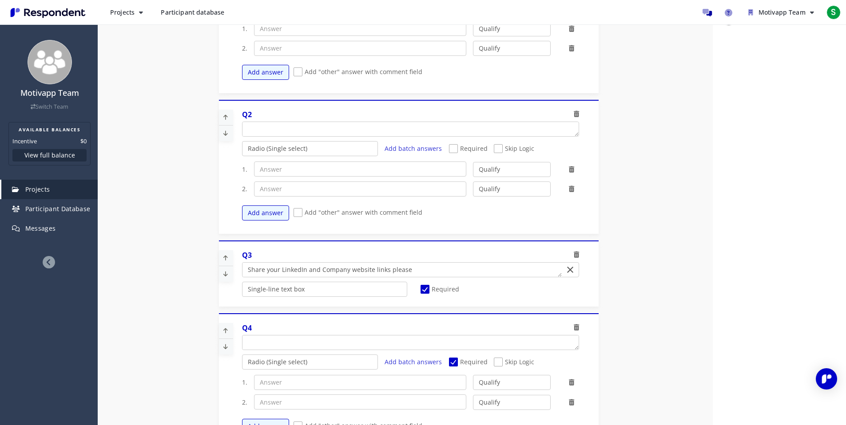
click at [227, 257] on icon at bounding box center [225, 258] width 13 height 15
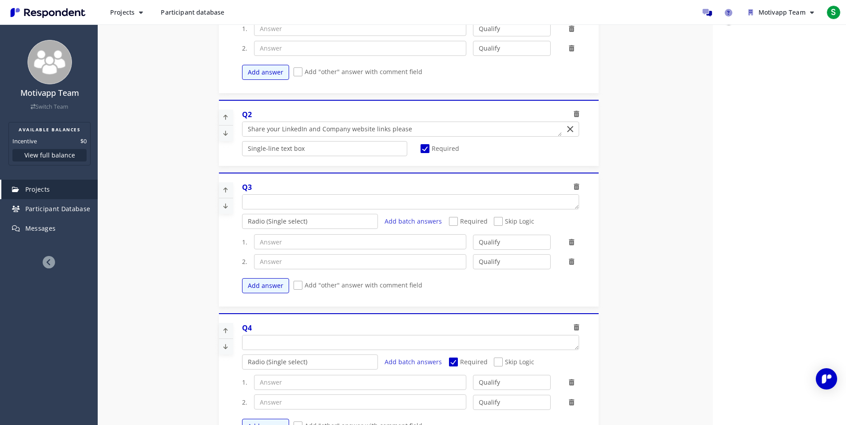
click at [230, 115] on link at bounding box center [226, 118] width 15 height 16
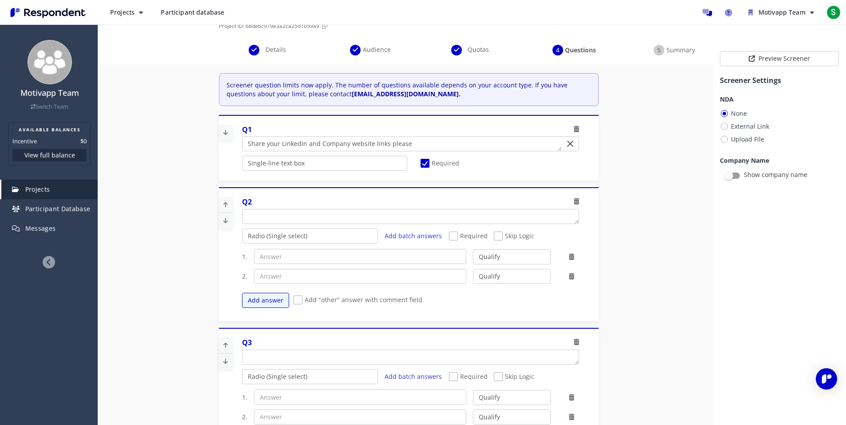
scroll to position [33, 0]
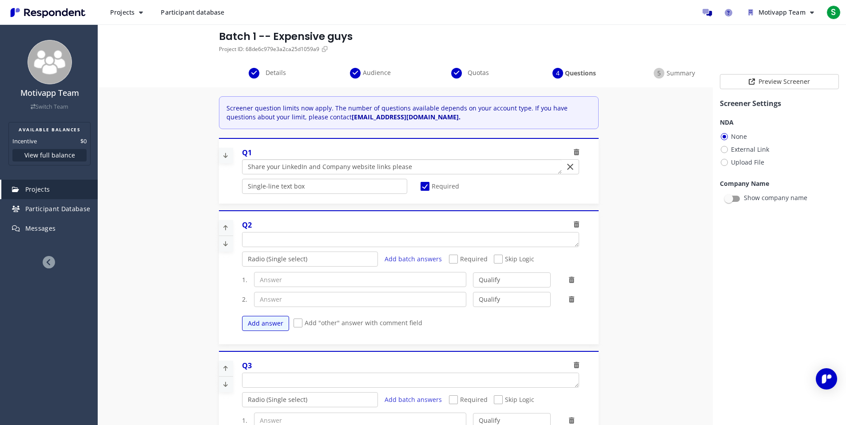
drag, startPoint x: 305, startPoint y: 167, endPoint x: 413, endPoint y: 165, distance: 108.4
click at [413, 165] on textarea "Which of the following categories best describes your firm's total assets under…" at bounding box center [401, 167] width 319 height 14
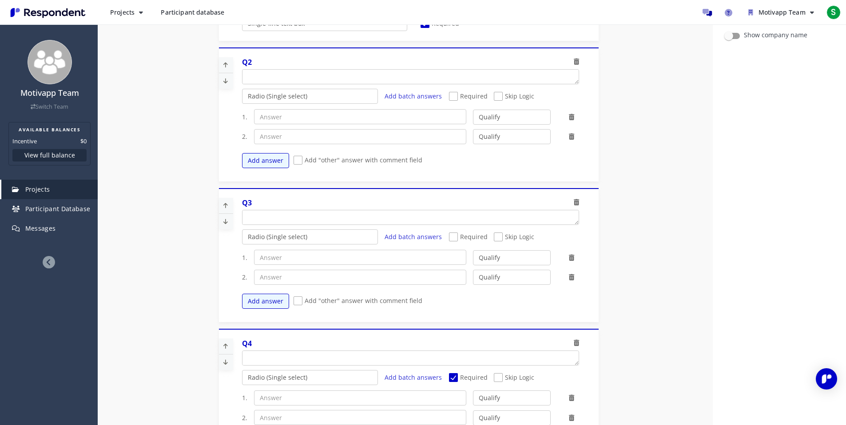
scroll to position [479, 0]
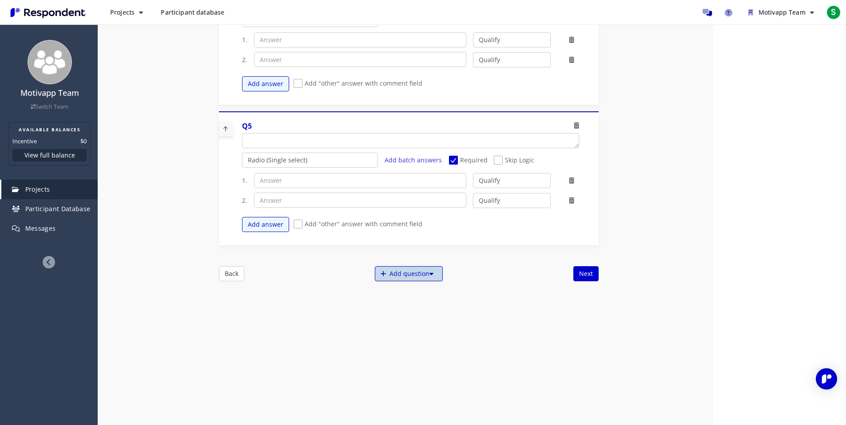
type textarea "Share your LinkedIn profile please"
click at [401, 276] on div "Add question" at bounding box center [409, 273] width 68 height 15
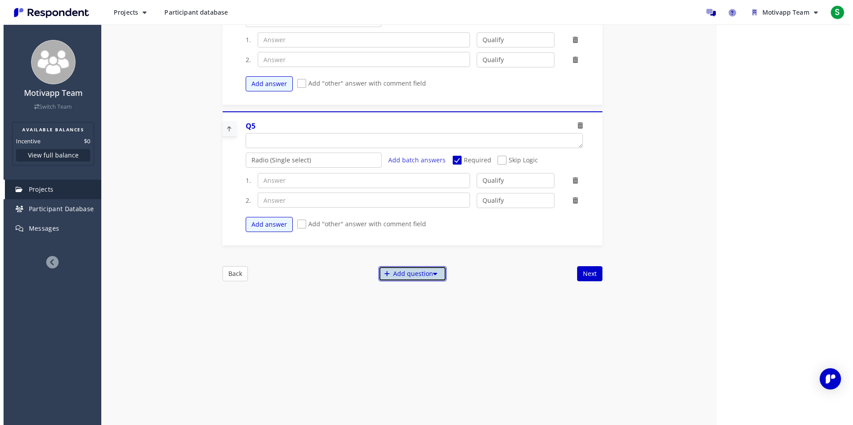
scroll to position [0, 0]
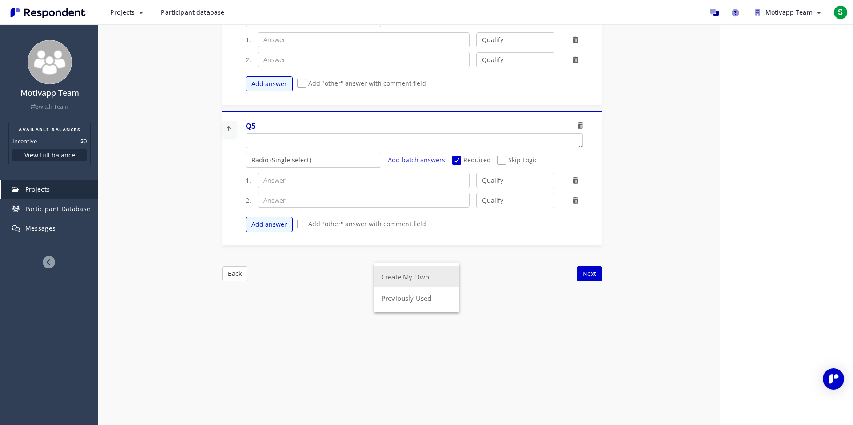
click at [420, 282] on button "Create My Own" at bounding box center [416, 276] width 85 height 21
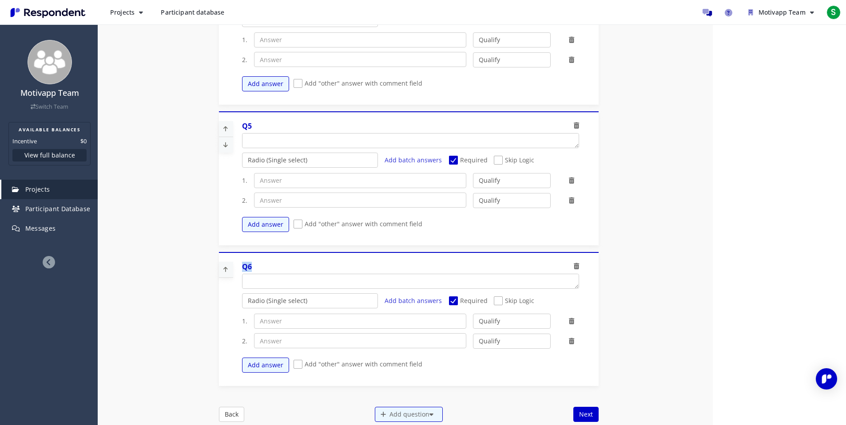
drag, startPoint x: 341, startPoint y: 263, endPoint x: 349, endPoint y: 235, distance: 28.4
click at [349, 235] on div "Q1 Radio (Single select) Checkbox (Multi select) Multi-line text box Single-lin…" at bounding box center [409, 2] width 380 height 770
click at [226, 273] on icon at bounding box center [225, 269] width 13 height 15
click at [173, 250] on div "Details Audience Quotas Questions Summary Internal Project Name * Batch 1 -- Ex…" at bounding box center [472, 53] width 748 height 1012
click at [219, 271] on icon at bounding box center [225, 269] width 13 height 15
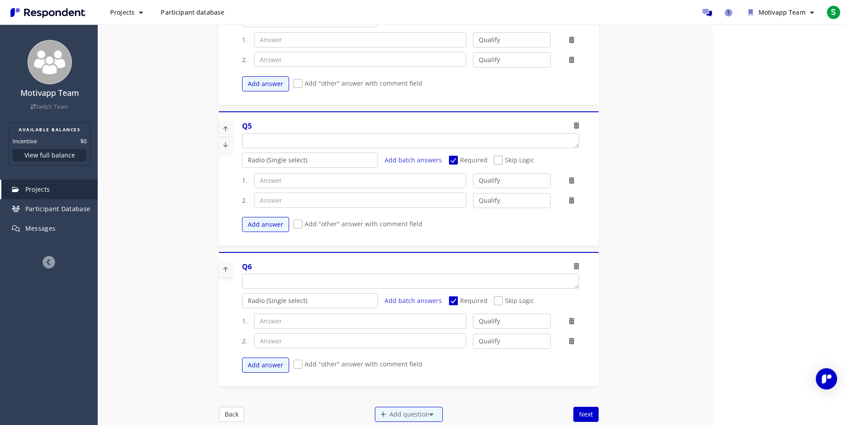
click at [223, 269] on icon at bounding box center [225, 269] width 13 height 15
click at [190, 271] on div "Details Audience Quotas Questions Summary Internal Project Name * Batch 1 -- Ex…" at bounding box center [472, 53] width 748 height 1012
click at [226, 270] on icon at bounding box center [225, 269] width 13 height 15
click at [254, 278] on textarea "Which of the following categories best describes your firm's total assets under…" at bounding box center [410, 281] width 336 height 14
type textarea "f"
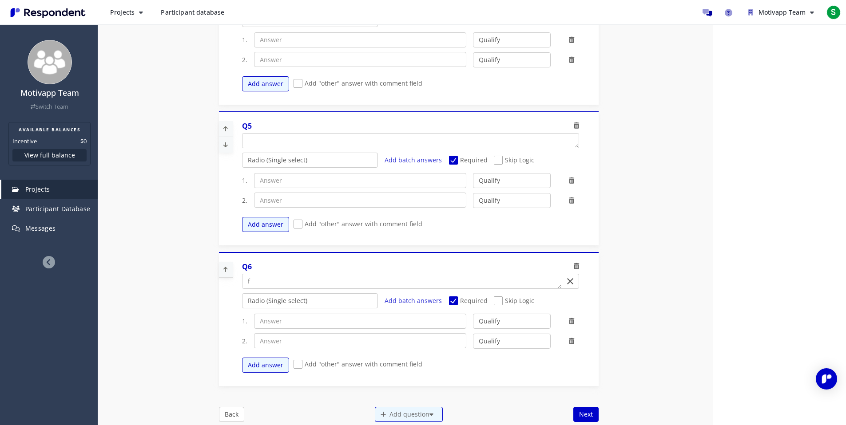
click at [155, 280] on div "Details Audience Quotas Questions Summary Internal Project Name * Batch 1 -- Ex…" at bounding box center [472, 53] width 748 height 1012
click at [226, 270] on icon at bounding box center [225, 269] width 13 height 15
click at [229, 127] on link at bounding box center [226, 129] width 15 height 16
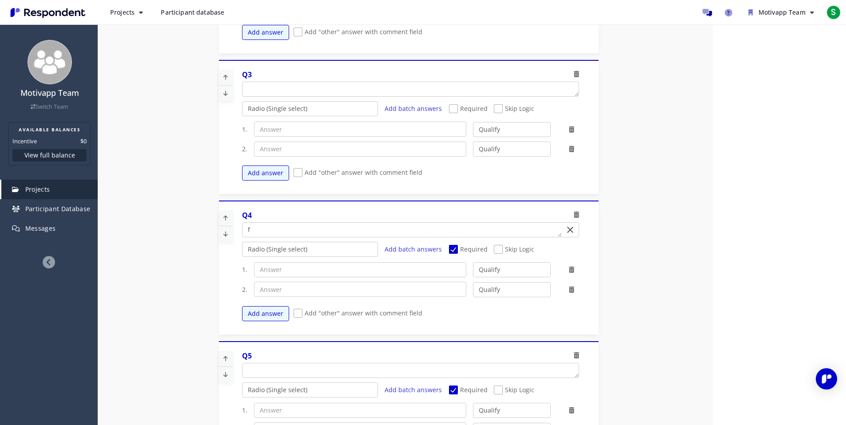
scroll to position [321, 0]
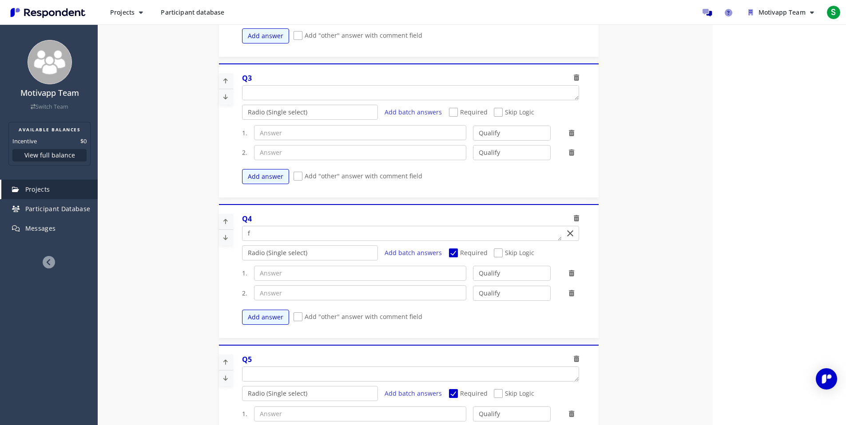
click at [219, 223] on icon at bounding box center [225, 221] width 13 height 15
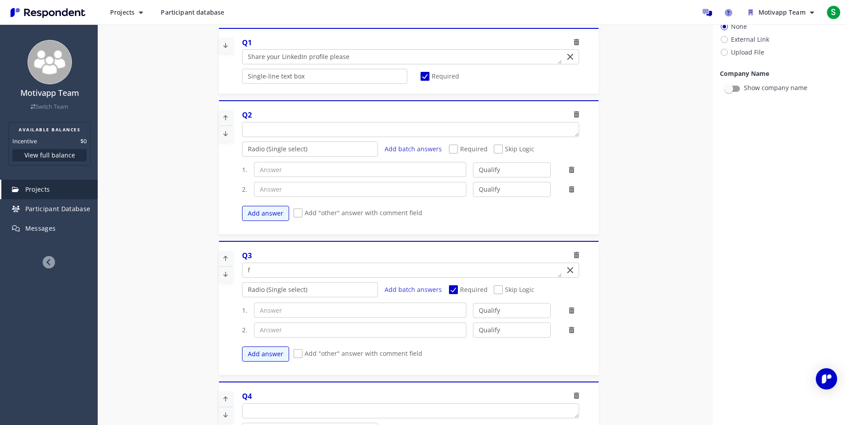
click at [221, 257] on icon at bounding box center [225, 258] width 13 height 15
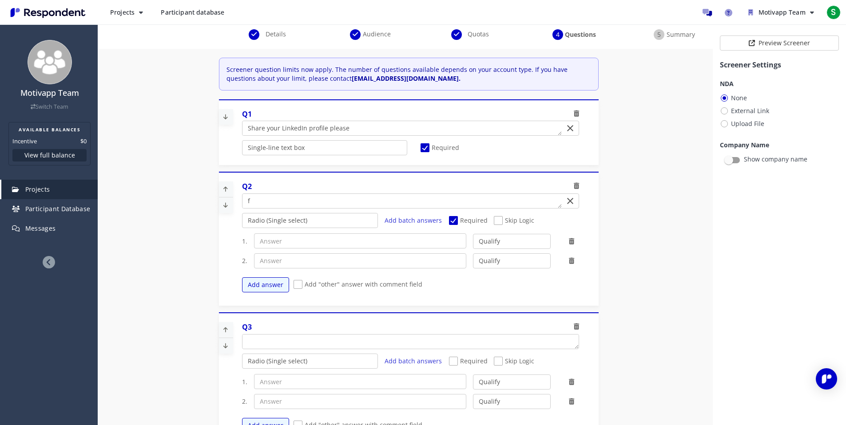
scroll to position [0, 0]
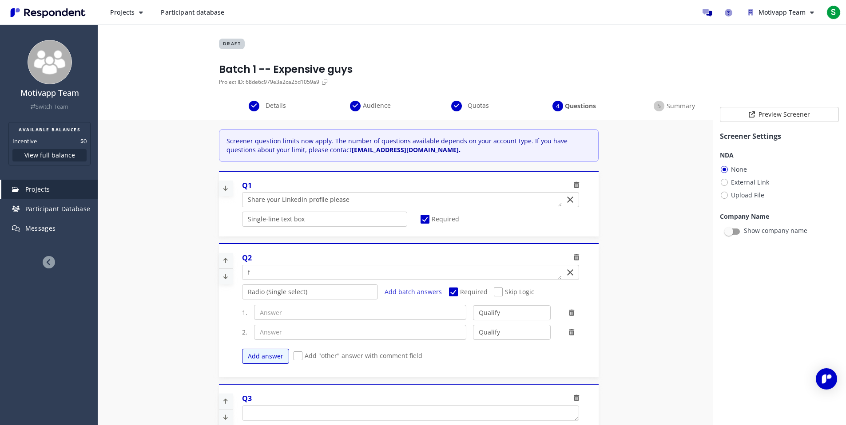
click at [572, 273] on md-icon "Clear Input" at bounding box center [570, 272] width 11 height 11
type textarea "Share your company website please"
click at [277, 299] on select "Radio (Single select) Checkbox (Multi select) Multi-line text box Single-line t…" at bounding box center [310, 292] width 136 height 15
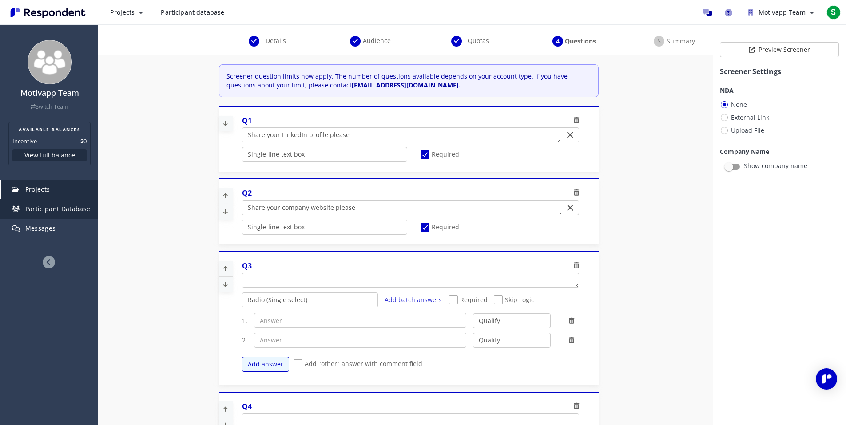
scroll to position [55, 0]
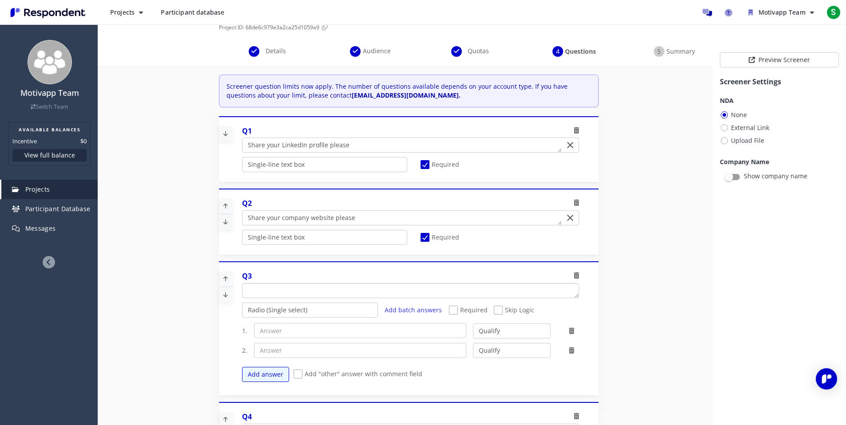
click at [301, 290] on textarea "Which of the following categories best describes your firm's total assets under…" at bounding box center [410, 291] width 336 height 14
paste textarea "What type of warehouse operations does your company have?"
type textarea "What type of warehouse operations does your company have?"
click at [266, 374] on button "Add answer" at bounding box center [265, 374] width 47 height 15
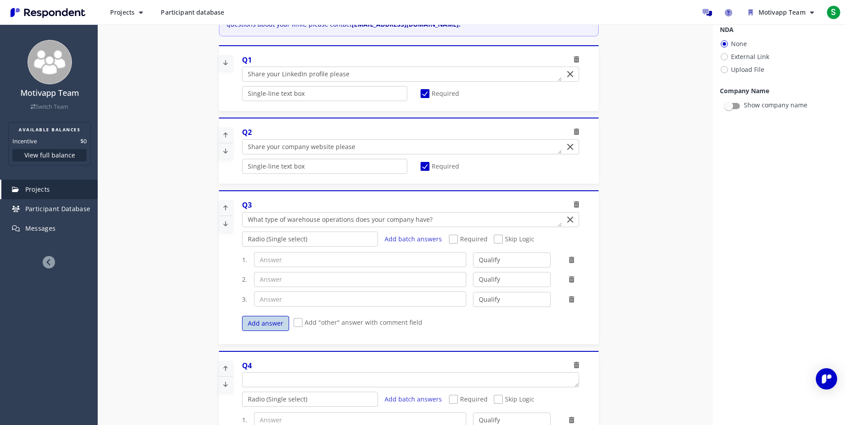
scroll to position [75, 0]
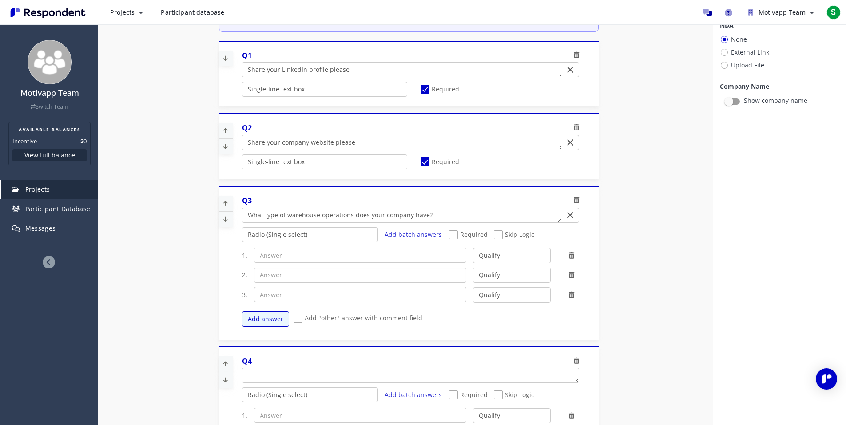
click at [325, 272] on input "text" at bounding box center [360, 275] width 212 height 15
paste input "Operated in-house by company staff"
type input "Operated in-house by company staff"
click at [276, 255] on input "text" at bounding box center [360, 255] width 212 height 15
type input "We don't have a warehouse"
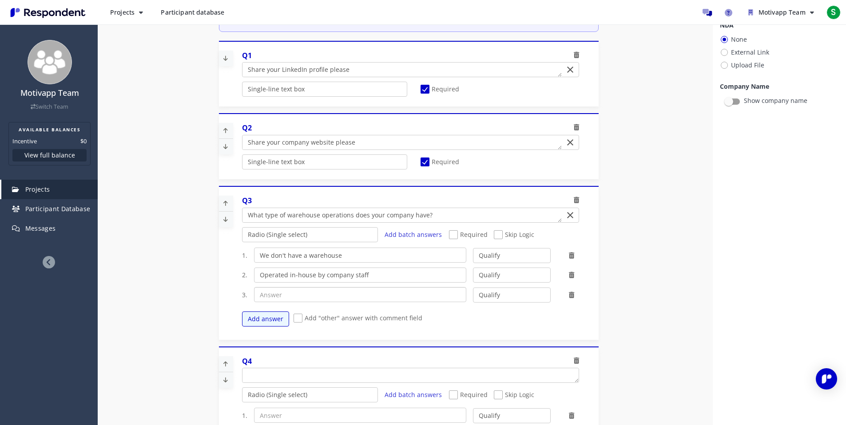
click at [287, 292] on input "text" at bounding box center [360, 294] width 212 height 15
paste input "Managed by a third-party provider"
type input "Managed by a third-party provider"
click at [520, 299] on select "Qualify Disqualify" at bounding box center [512, 295] width 78 height 15
select select "number:2"
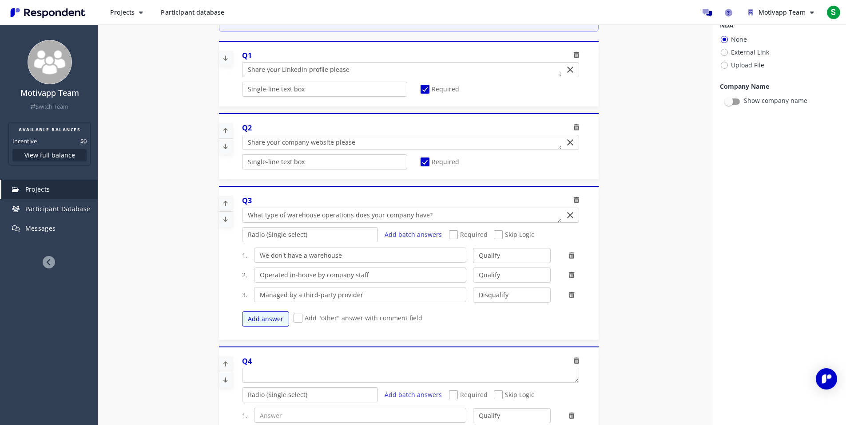
click at [473, 288] on select "Qualify Disqualify" at bounding box center [512, 295] width 78 height 15
click at [511, 257] on select "Qualify Disqualify" at bounding box center [512, 255] width 78 height 15
select select "number:2"
click at [473, 248] on select "Qualify Disqualify" at bounding box center [512, 255] width 78 height 15
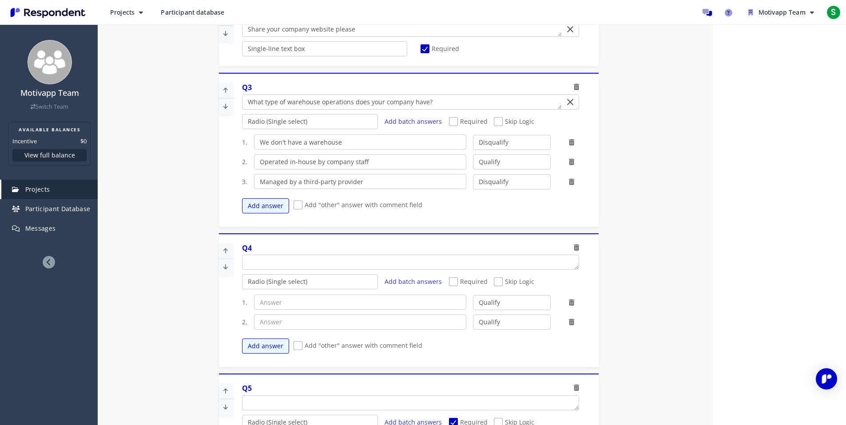
scroll to position [169, 0]
click at [301, 203] on span "Add "other" answer with comment field" at bounding box center [358, 204] width 129 height 11
click at [299, 203] on input "Add "other" answer with comment field" at bounding box center [297, 204] width 6 height 6
checkbox input "true"
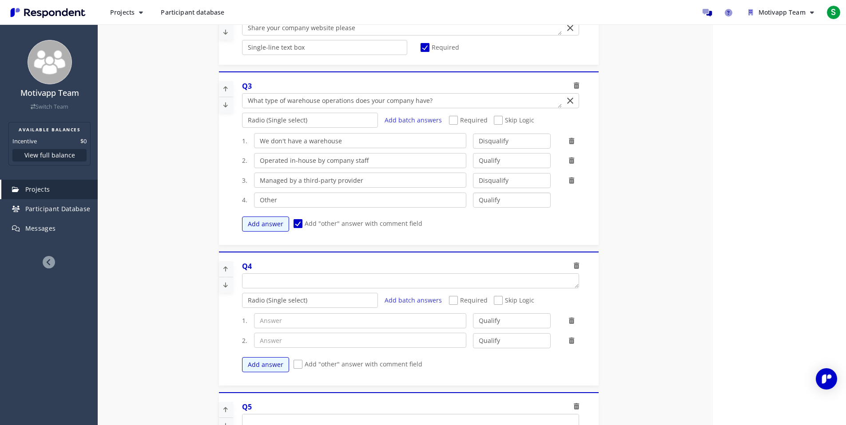
click at [488, 200] on select "Qualify Disqualify" at bounding box center [512, 200] width 78 height 15
select select "number:2"
click at [473, 193] on select "Qualify Disqualify" at bounding box center [512, 200] width 78 height 15
click at [309, 200] on input "Other" at bounding box center [360, 200] width 212 height 15
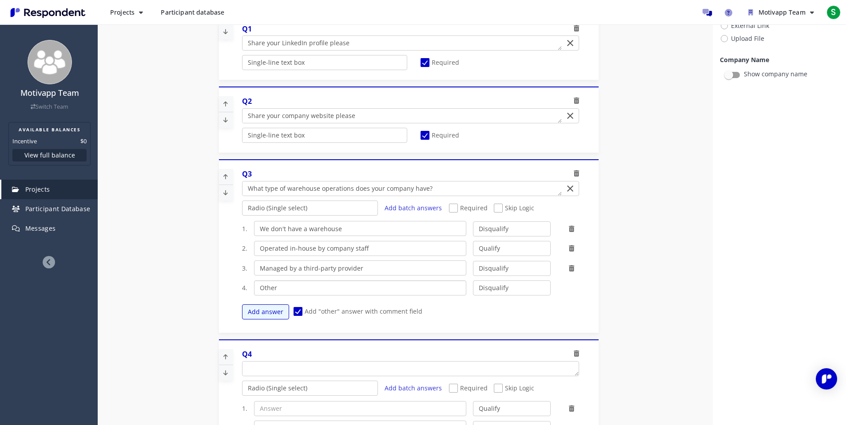
scroll to position [156, 0]
click at [452, 211] on span "Required" at bounding box center [468, 210] width 39 height 11
click at [452, 211] on input "Required" at bounding box center [452, 209] width 6 height 6
checkbox input "true"
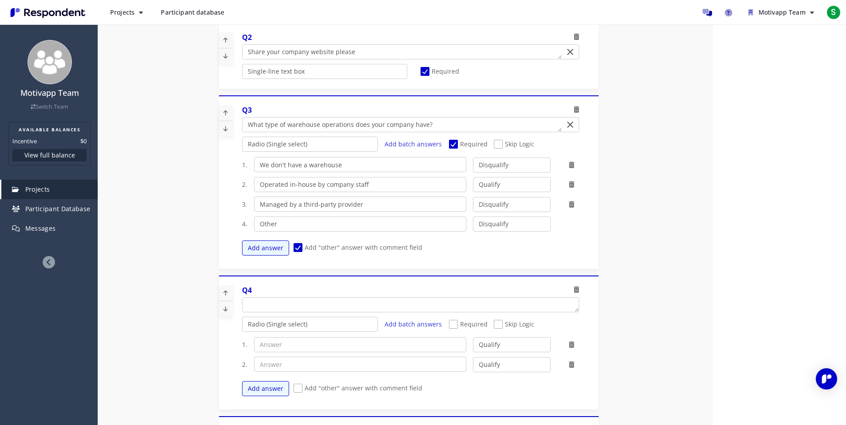
scroll to position [75, 0]
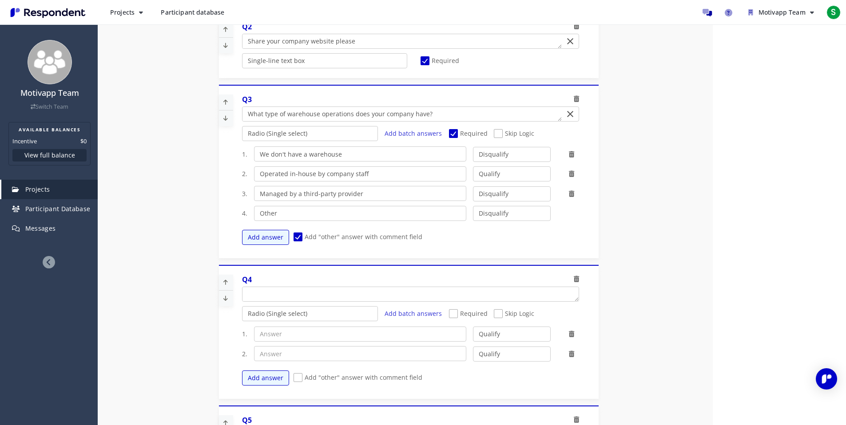
click at [479, 315] on span "Required" at bounding box center [468, 314] width 39 height 11
click at [455, 315] on input "Required" at bounding box center [452, 314] width 6 height 6
checkbox input "true"
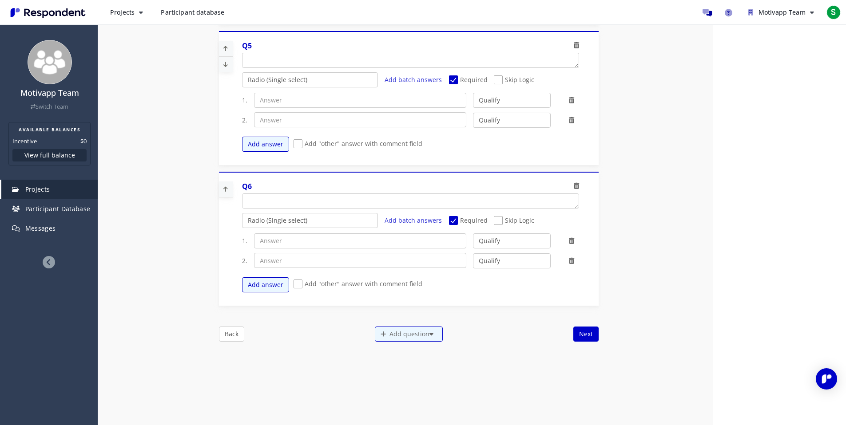
scroll to position [301, 0]
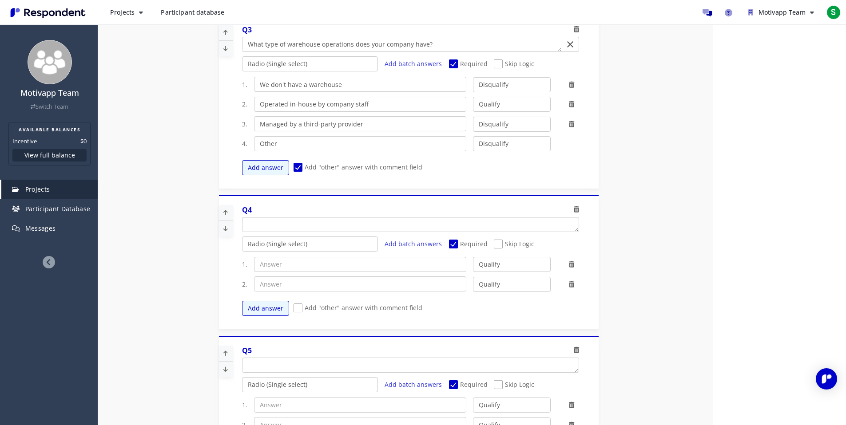
click at [405, 228] on textarea "Which of the following categories best describes your firm's total assets under…" at bounding box center [410, 225] width 336 height 14
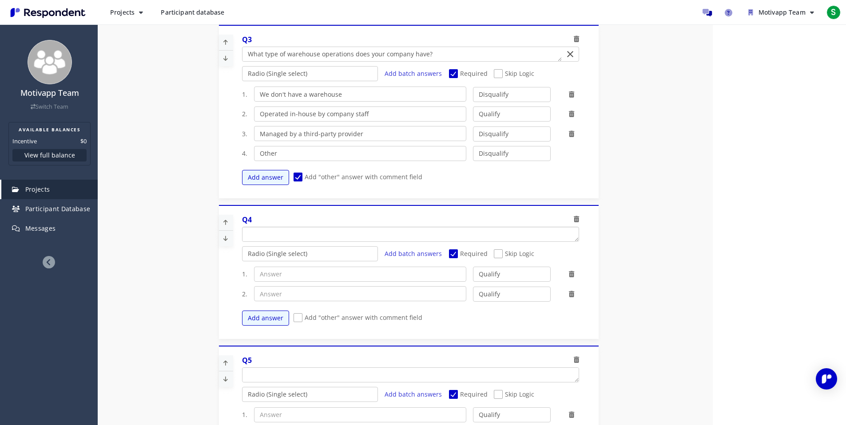
scroll to position [290, 0]
paste textarea "Which system do you use to record and manage warehouse operations?"
type textarea "Which system do you use to record and manage warehouse operations?"
click at [255, 319] on button "Add answer" at bounding box center [265, 319] width 47 height 15
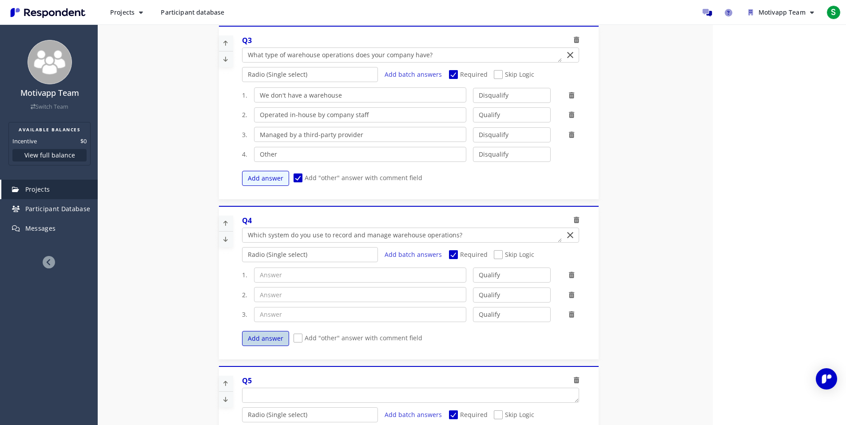
click at [257, 339] on button "Add answer" at bounding box center [265, 338] width 47 height 15
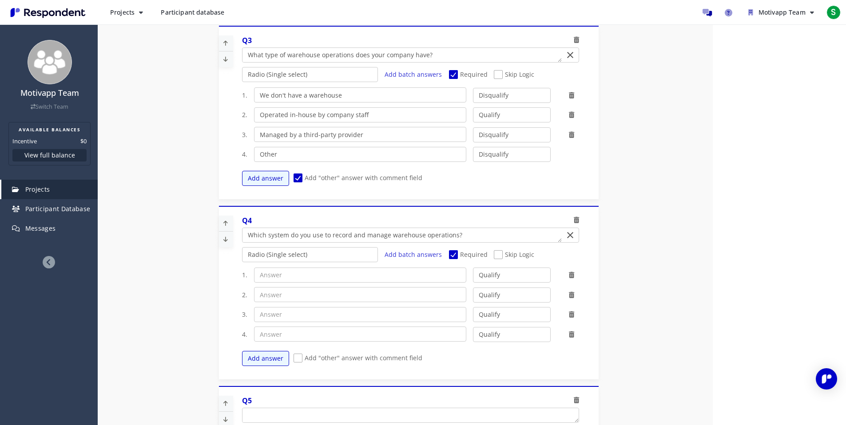
click at [301, 363] on span "Add "other" answer with comment field" at bounding box center [358, 359] width 129 height 11
click at [299, 361] on input "Add "other" answer with comment field" at bounding box center [297, 359] width 6 height 6
checkbox input "true"
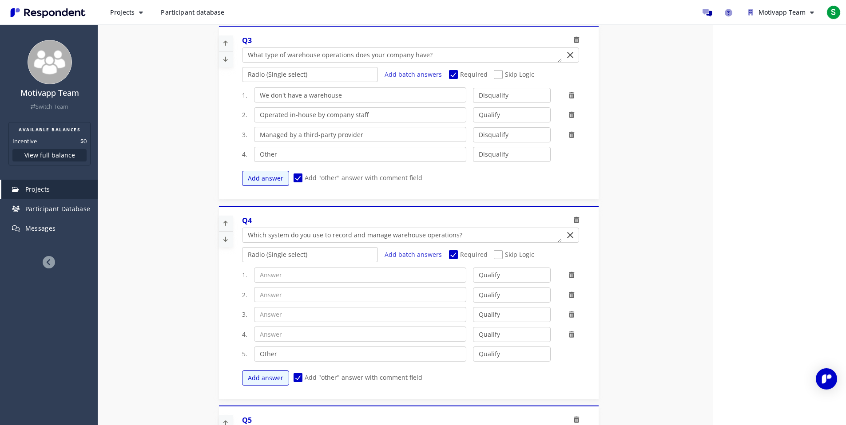
click at [524, 362] on div "1. Qualify Disqualify 2. Qualify Disqualify 3. Qualify Disqualify 4. Qualify Di…" at bounding box center [414, 326] width 344 height 127
click at [510, 355] on select "Qualify Disqualify" at bounding box center [512, 354] width 78 height 15
select select "number:2"
click at [473, 347] on select "Qualify Disqualify" at bounding box center [512, 354] width 78 height 15
click at [284, 273] on input "text" at bounding box center [360, 275] width 212 height 15
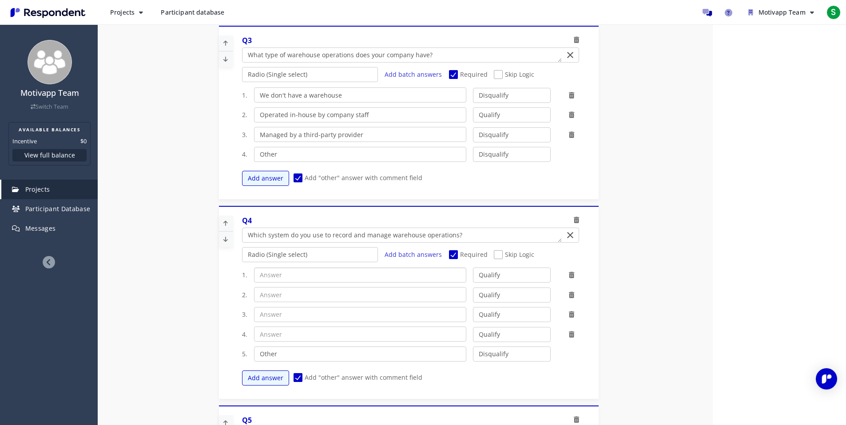
paste input "In-house/custom-built WMS or equivalent"
type input "In-house/custom-built WMS or equivalent"
click at [329, 291] on input "text" at bounding box center [360, 294] width 212 height 15
paste input "Third-party WMS or equivalent"
type input "Third-party WMS or equivalent"
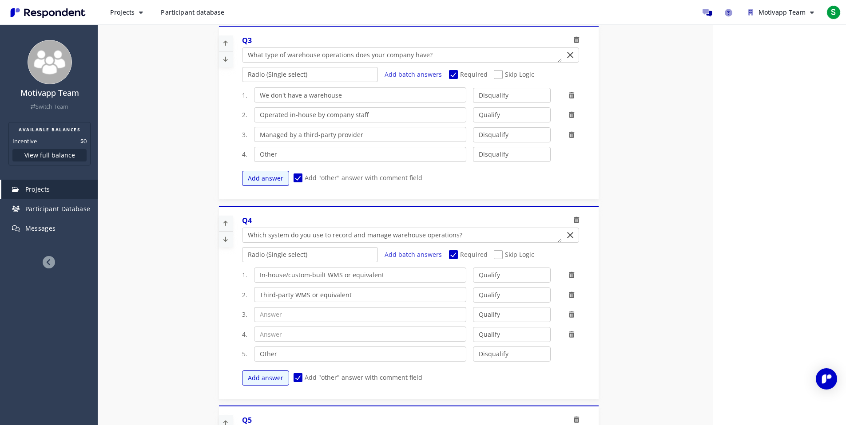
click at [314, 317] on input "text" at bounding box center [360, 314] width 212 height 15
paste input "Spreadsheets"
type input "Spreadsheets"
click at [290, 336] on input "text" at bounding box center [360, 334] width 212 height 15
type input "We don't use any digital systems"
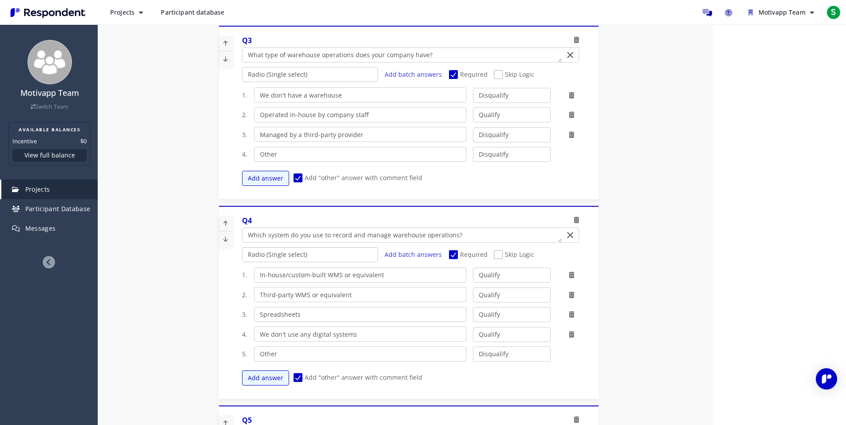
click at [304, 257] on select "Radio (Single select) Checkbox (Multi select) Multi-line text box Single-line t…" at bounding box center [310, 254] width 136 height 15
click at [242, 247] on select "Radio (Single select) Checkbox (Multi select) Multi-line text box Single-line t…" at bounding box center [310, 254] width 136 height 15
click at [503, 333] on select "Qualify Disqualify" at bounding box center [512, 334] width 78 height 15
select select "number:2"
click at [473, 327] on select "Qualify Disqualify" at bounding box center [512, 334] width 78 height 15
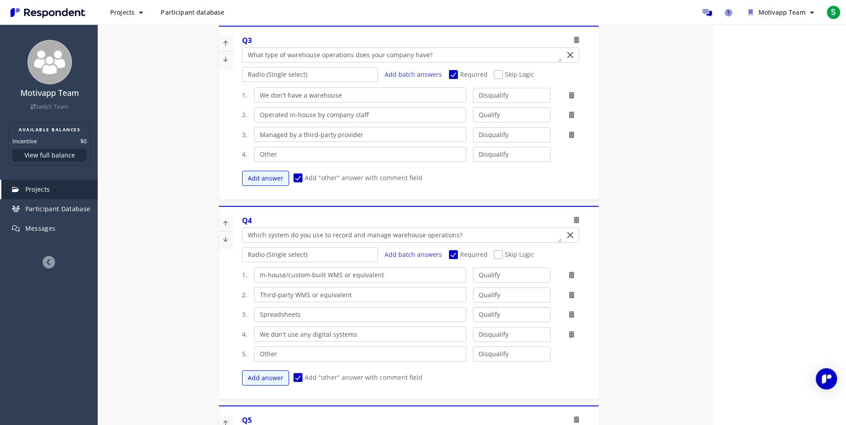
click at [503, 313] on select "Qualify Disqualify" at bounding box center [512, 314] width 78 height 15
select select "number:2"
click at [473, 307] on select "Qualify Disqualify" at bounding box center [512, 314] width 78 height 15
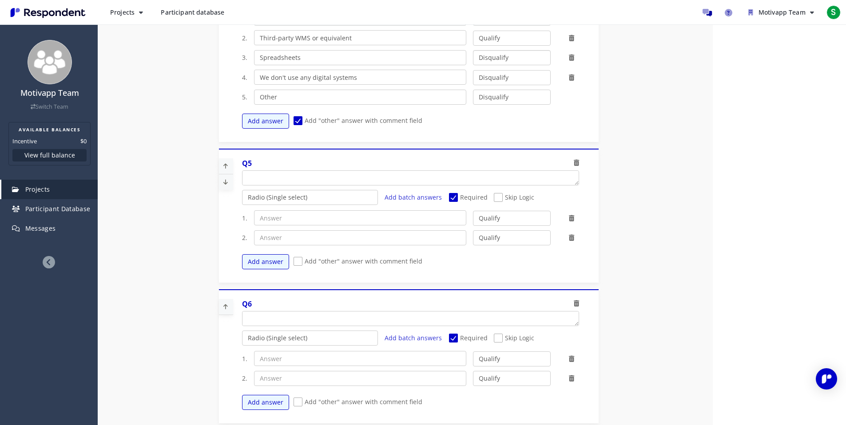
scroll to position [472, 0]
click at [285, 176] on textarea "Which of the following categories best describes your firm's total assets under…" at bounding box center [410, 178] width 336 height 14
paste textarea "How many employees actively use the WMS in your operations?"
click at [350, 176] on textarea "Which of the following categories best describes your firm's total assets under…" at bounding box center [401, 178] width 319 height 14
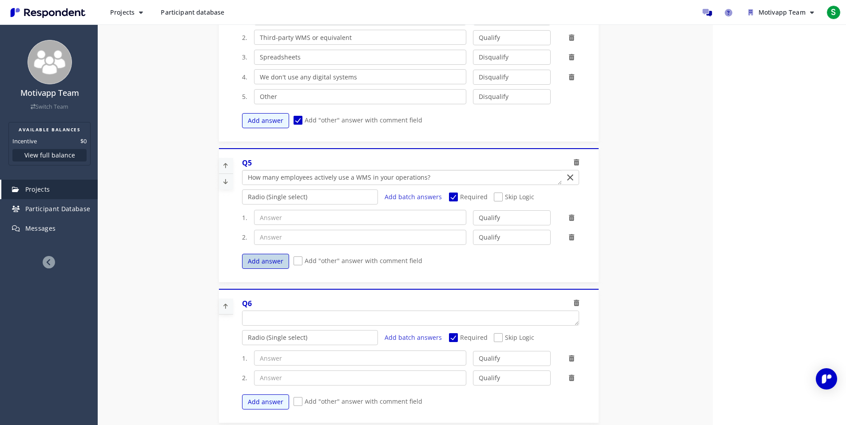
type textarea "How many employees actively use a WMS in your operations?"
click at [279, 260] on button "Add answer" at bounding box center [265, 261] width 47 height 15
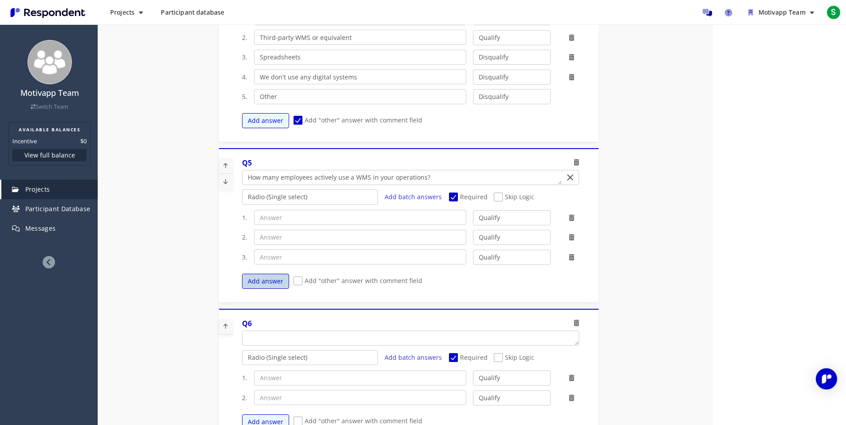
click at [274, 280] on button "Add answer" at bounding box center [265, 281] width 47 height 15
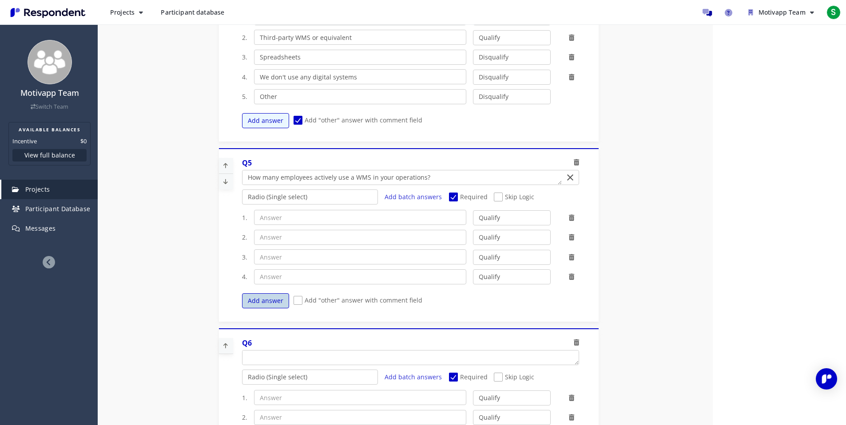
click at [273, 294] on button "Add answer" at bounding box center [265, 301] width 47 height 15
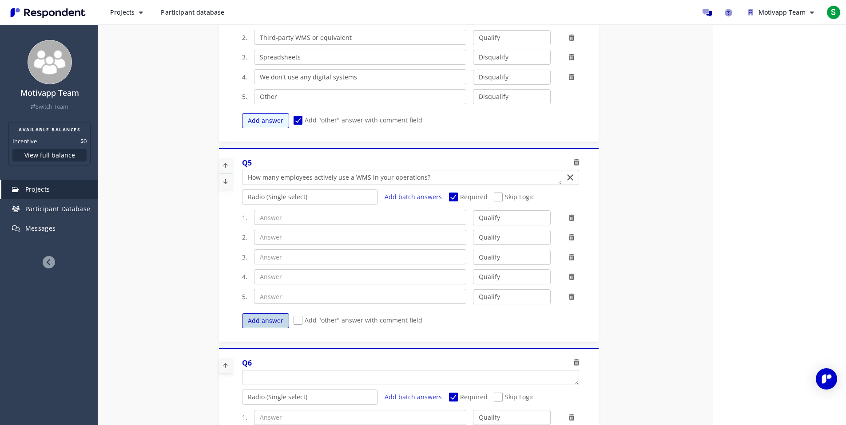
click at [270, 327] on button "Add answer" at bounding box center [265, 320] width 47 height 15
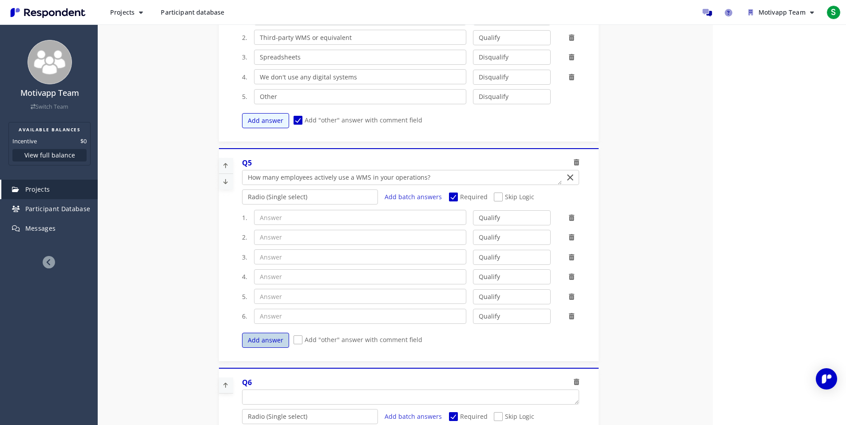
click at [263, 340] on button "Add answer" at bounding box center [265, 340] width 47 height 15
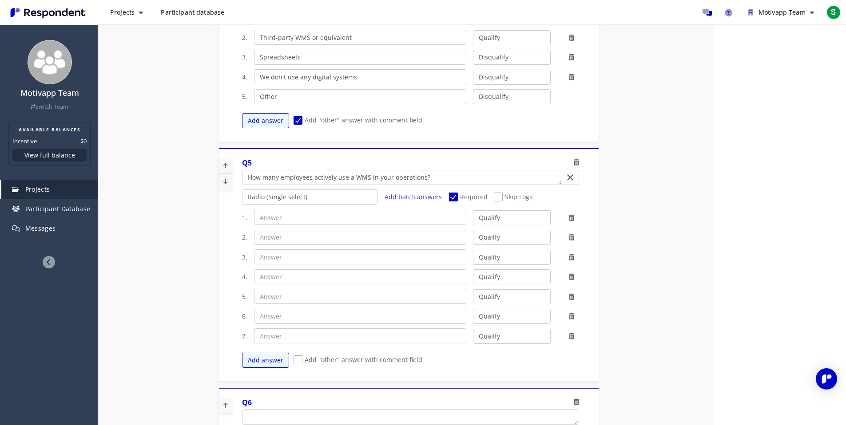
click at [273, 340] on input "text" at bounding box center [360, 336] width 212 height 15
type input "We don't use a WMS at all"
click at [283, 214] on input "text" at bounding box center [360, 217] width 212 height 15
type input "0-50"
click at [277, 235] on input "text" at bounding box center [360, 237] width 212 height 15
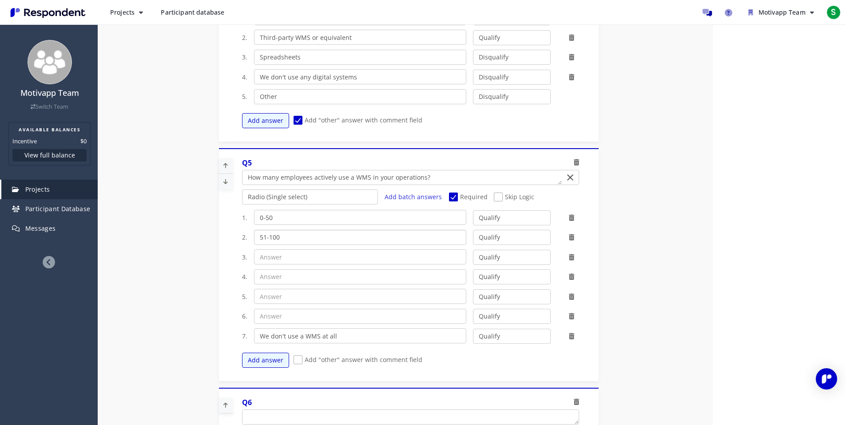
type input "51-100"
click at [284, 254] on input "text" at bounding box center [360, 257] width 212 height 15
type input "101-300"
click at [285, 278] on input "text" at bounding box center [360, 277] width 212 height 15
type input "301-1000"
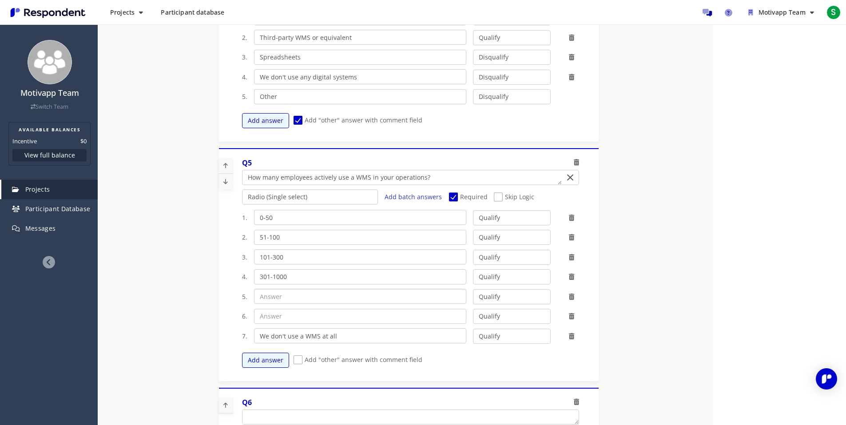
click at [284, 294] on input "text" at bounding box center [360, 296] width 212 height 15
type input "[DATE]-3000"
click at [285, 319] on input "text" at bounding box center [360, 316] width 212 height 15
type input "3001+"
click at [530, 214] on select "Qualify Disqualify" at bounding box center [512, 217] width 78 height 15
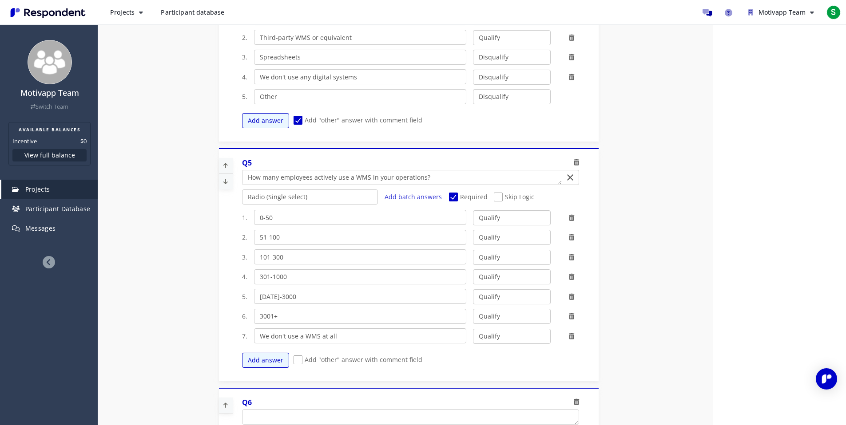
select select "number:2"
click at [473, 210] on select "Qualify Disqualify" at bounding box center [512, 217] width 78 height 15
click at [505, 237] on select "Qualify Disqualify" at bounding box center [512, 237] width 78 height 15
select select "number:2"
click at [473, 230] on select "Qualify Disqualify" at bounding box center [512, 237] width 78 height 15
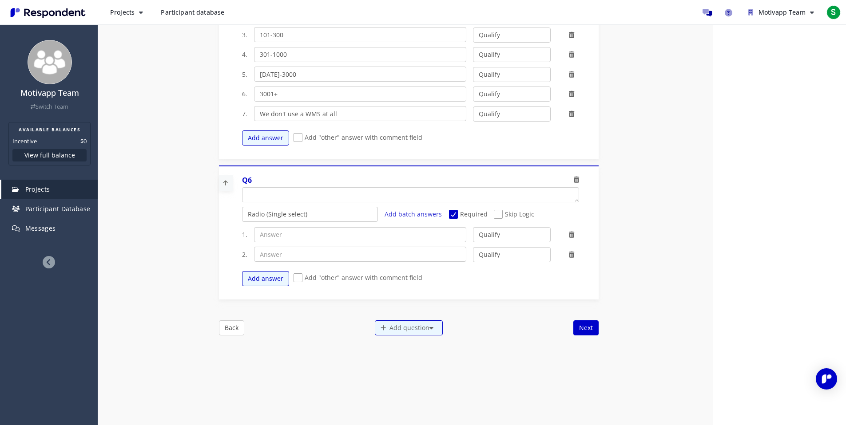
scroll to position [746, 0]
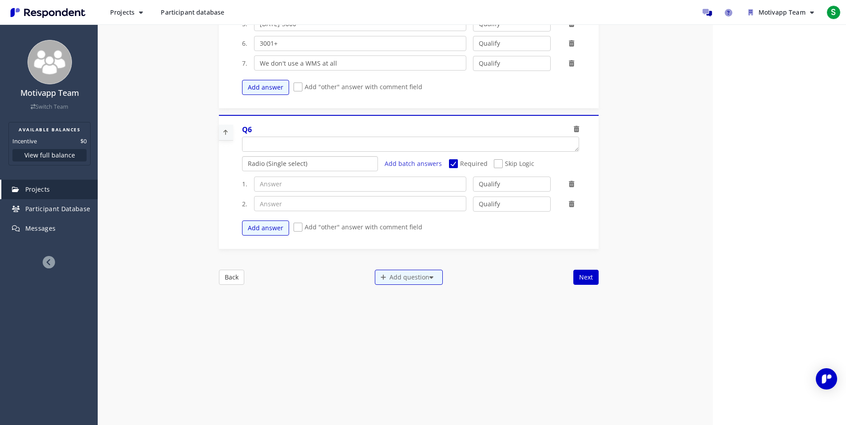
click at [276, 167] on select "Radio (Single select) Checkbox (Multi select) Multi-line text box Single-line t…" at bounding box center [310, 163] width 136 height 15
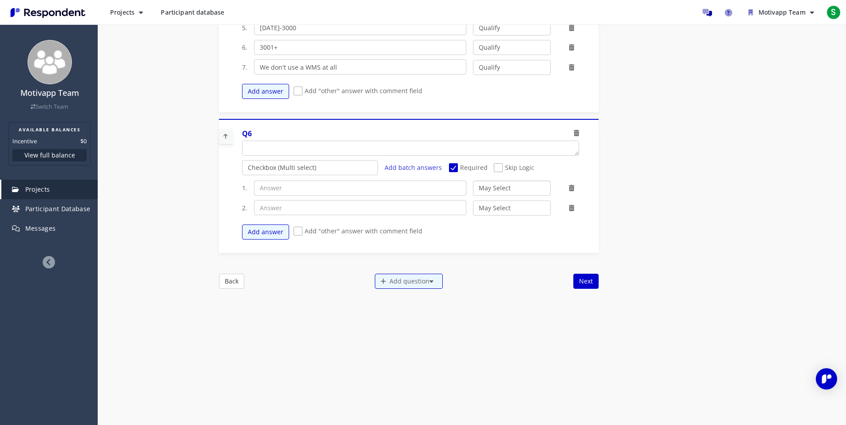
click at [526, 191] on select "May Select Must Select Disqualify" at bounding box center [512, 188] width 78 height 15
click at [473, 181] on select "May Select Must Select Disqualify" at bounding box center [512, 188] width 78 height 15
click at [268, 237] on button "Add answer" at bounding box center [265, 232] width 47 height 15
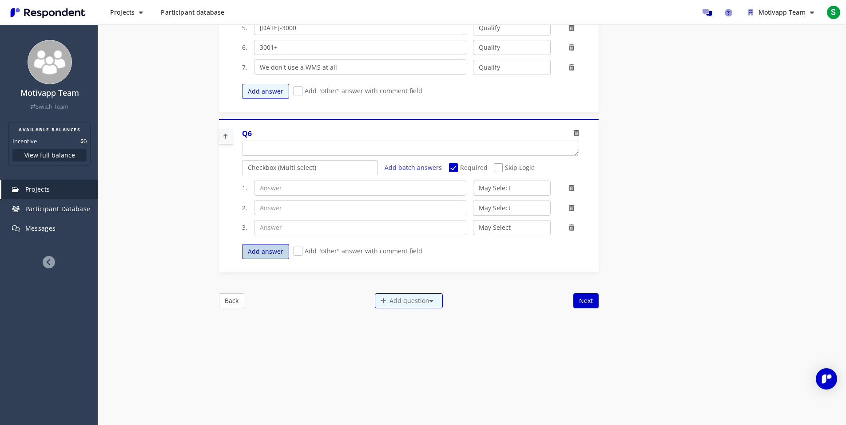
click at [264, 248] on button "Add answer" at bounding box center [265, 251] width 47 height 15
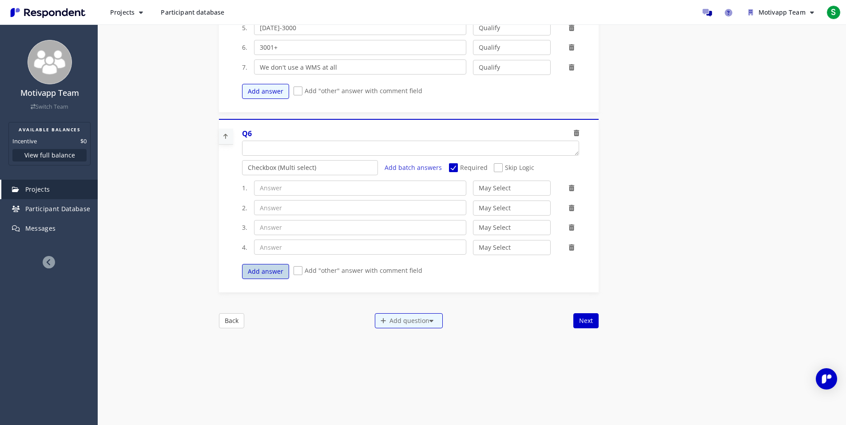
click at [261, 273] on button "Add answer" at bounding box center [265, 271] width 47 height 15
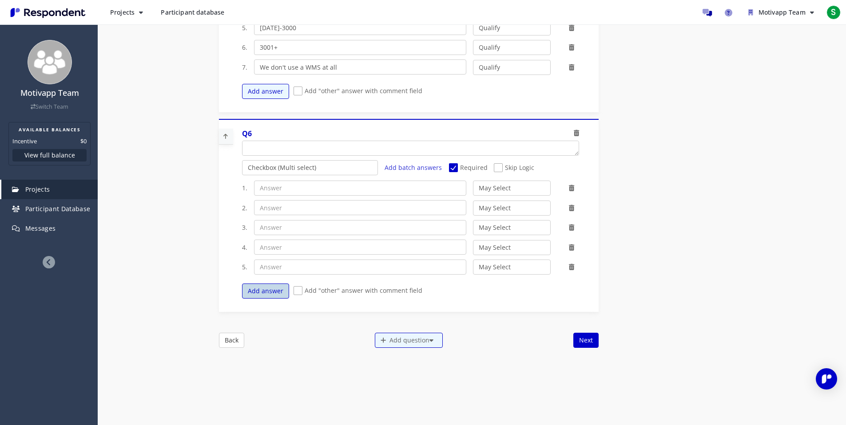
click at [281, 294] on button "Add answer" at bounding box center [265, 291] width 47 height 15
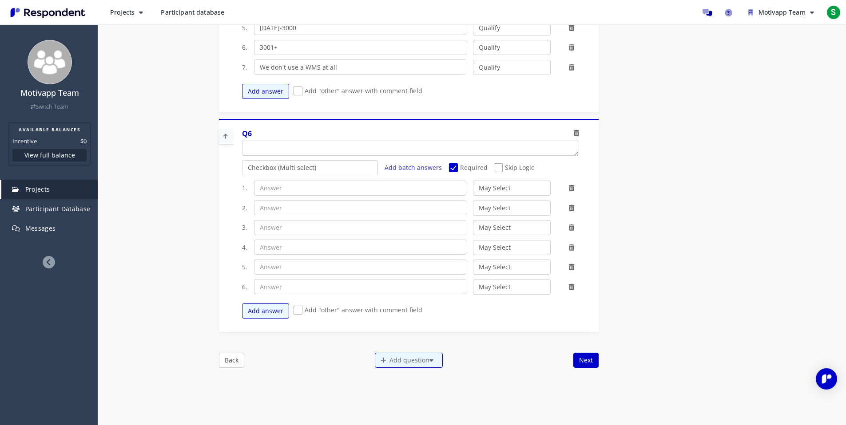
drag, startPoint x: 300, startPoint y: 314, endPoint x: 297, endPoint y: 319, distance: 5.4
click at [300, 314] on span "Add "other" answer with comment field" at bounding box center [358, 311] width 129 height 11
click at [299, 313] on input "Add "other" answer with comment field" at bounding box center [297, 311] width 6 height 6
checkbox input "true"
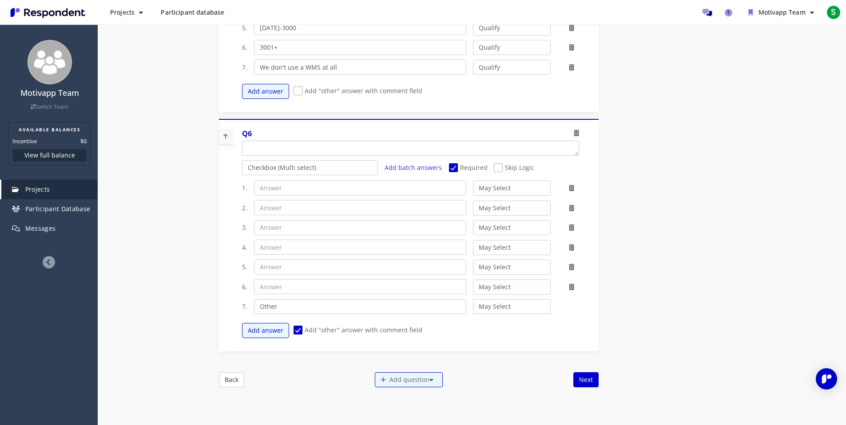
click at [573, 288] on icon at bounding box center [571, 287] width 5 height 6
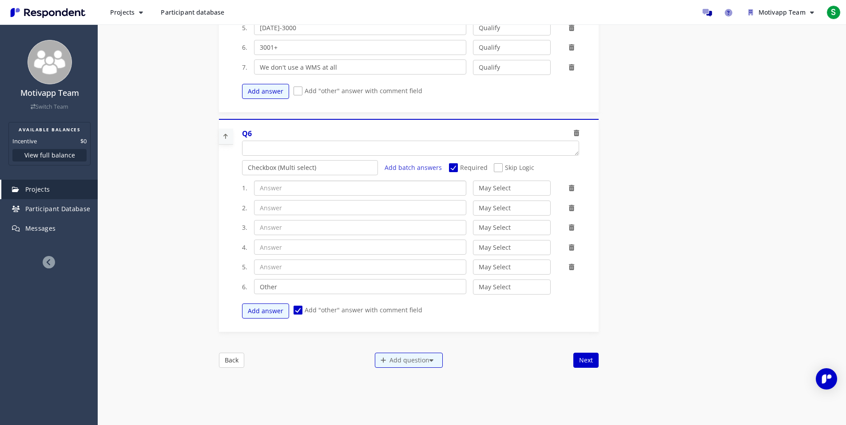
click at [324, 186] on input "text" at bounding box center [360, 188] width 212 height 15
click at [305, 146] on textarea "Which of the following categories best describes your firm's total assets under…" at bounding box center [410, 148] width 336 height 14
paste textarea "What are the key responsibilities in your role?"
type textarea "What are the key responsibilities in your role?"
click at [331, 192] on input "text" at bounding box center [360, 188] width 212 height 15
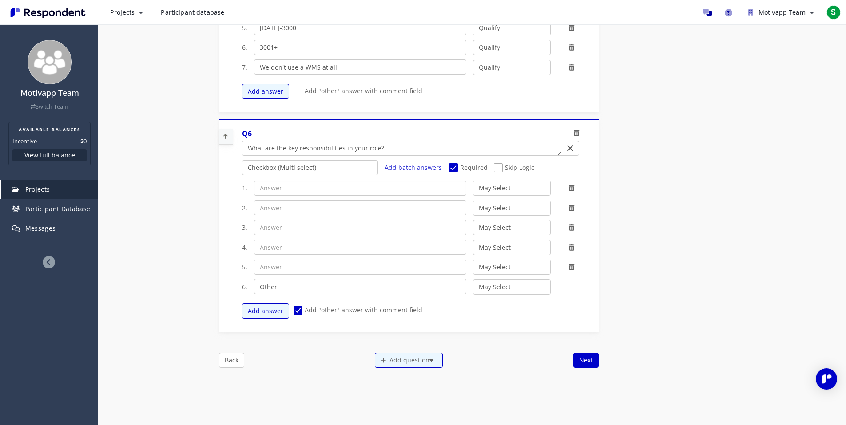
click at [322, 192] on input "text" at bounding box center [360, 188] width 212 height 15
paste input "Managing operations team (including hiring, increasing efficiency, motivating)"
type input "Managing operations team (including hiring, increasing efficiency, motivating)"
drag, startPoint x: 110, startPoint y: 231, endPoint x: 118, endPoint y: 229, distance: 7.9
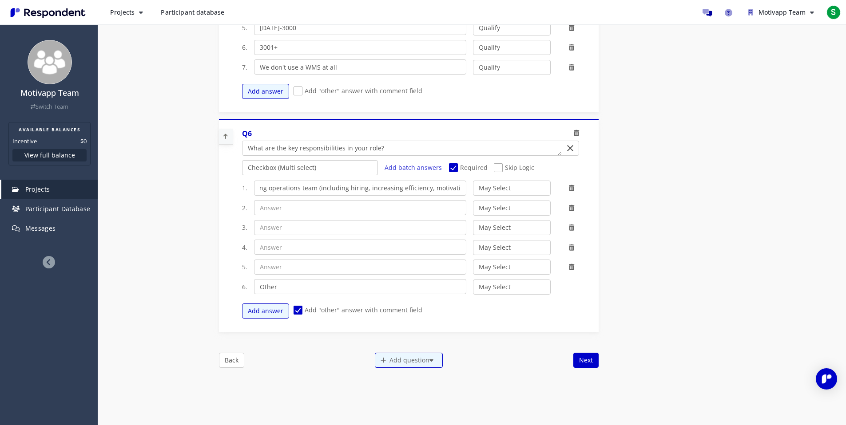
click at [506, 189] on select "May Select Must Select Disqualify" at bounding box center [512, 188] width 78 height 15
click at [473, 181] on select "May Select Must Select Disqualify" at bounding box center [512, 188] width 78 height 15
click at [405, 209] on input "text" at bounding box center [360, 207] width 212 height 15
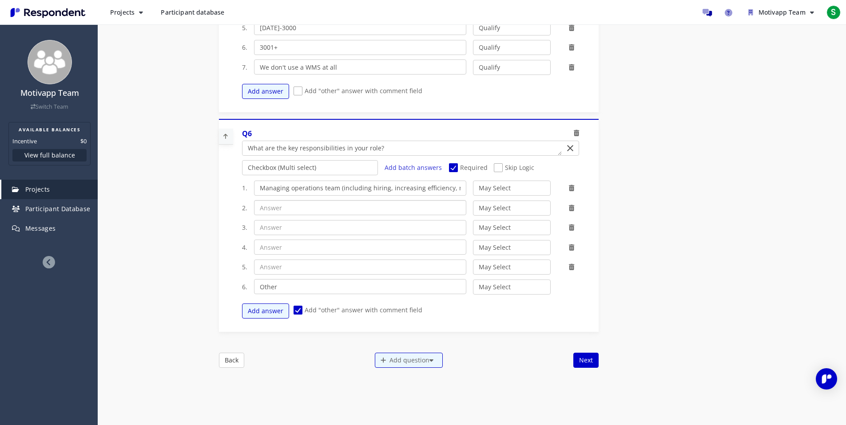
paste input "Introducing new processes and/or software"
type input "Introducing new processes and/or software"
click at [267, 248] on input "text" at bounding box center [360, 247] width 212 height 15
paste input "Paying salaries and deciding on bonuses"
type input "Paying salaries and deciding on bonuses"
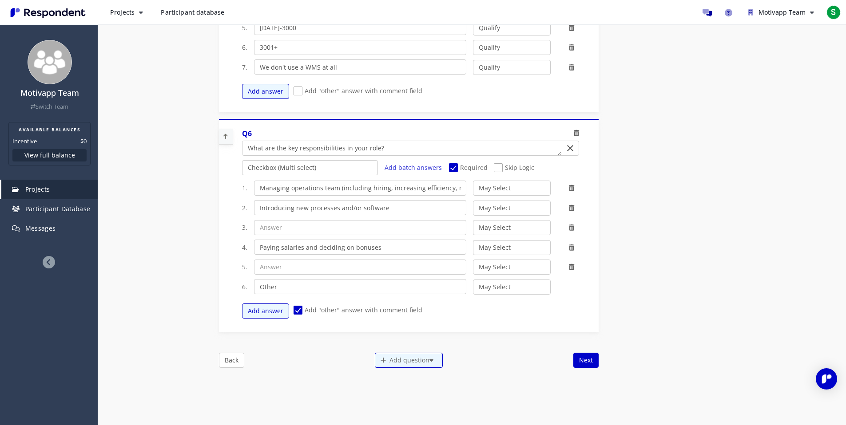
click at [515, 242] on select "May Select Must Select Disqualify" at bounding box center [512, 247] width 78 height 15
click at [488, 228] on select "May Select Must Select Disqualify" at bounding box center [512, 227] width 78 height 15
select select "number:3"
click at [473, 220] on select "May Select Must Select Disqualify" at bounding box center [512, 227] width 78 height 15
click at [364, 268] on input "text" at bounding box center [360, 267] width 212 height 15
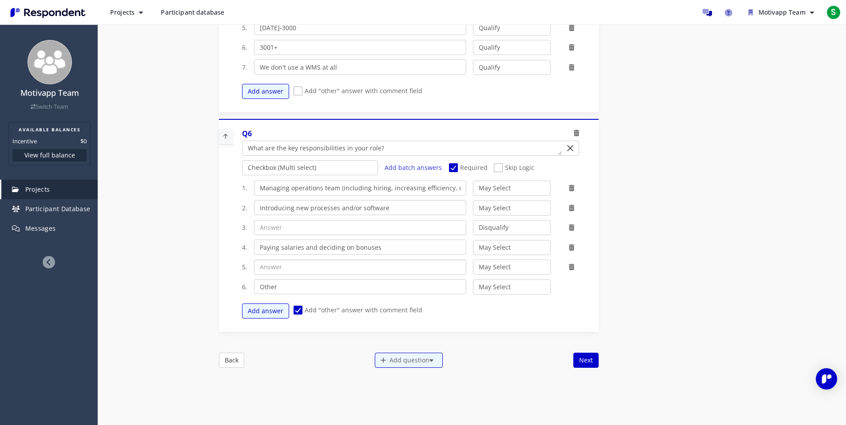
paste input "Working with documents & administrative"
type input "Working with documents & administrative"
click at [500, 231] on select "May Select Must Select Disqualify" at bounding box center [512, 227] width 78 height 15
select select "number:1"
click at [473, 220] on select "May Select Must Select Disqualify" at bounding box center [512, 227] width 78 height 15
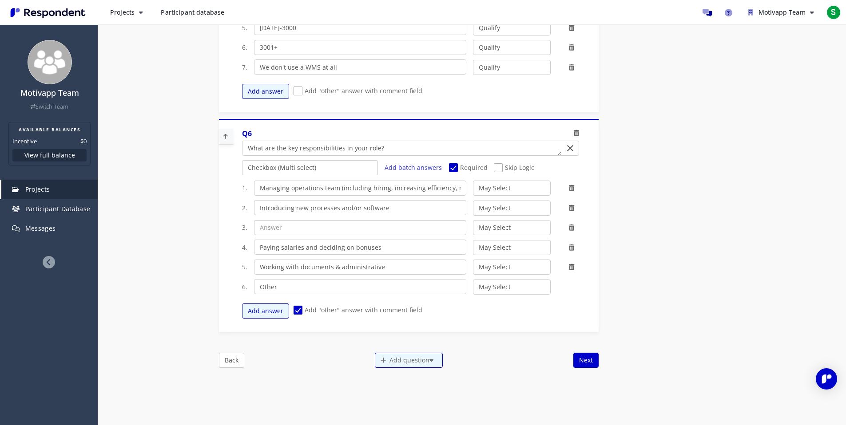
click at [304, 227] on input "text" at bounding box center [360, 227] width 212 height 15
paste input "Executing day-to-day operations"
type input "Executing day-to-day operations"
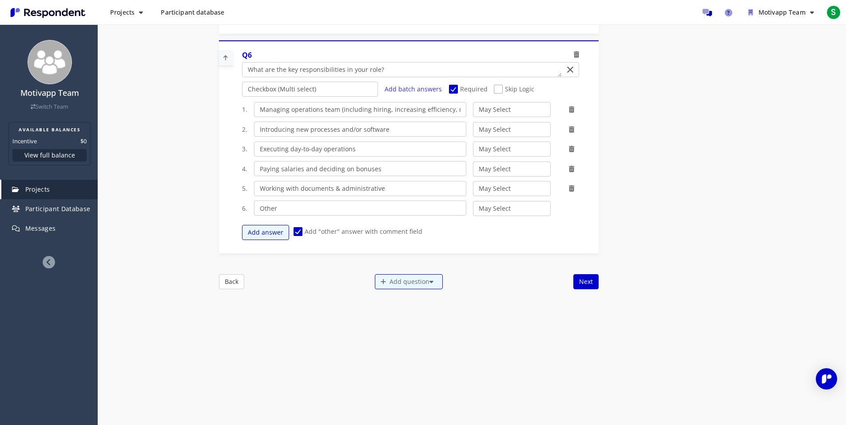
scroll to position [896, 0]
click at [595, 281] on button "Next" at bounding box center [585, 281] width 25 height 15
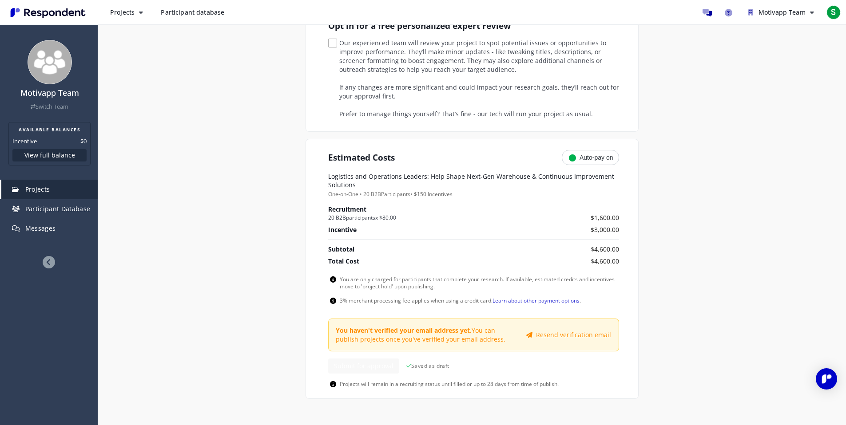
scroll to position [270, 0]
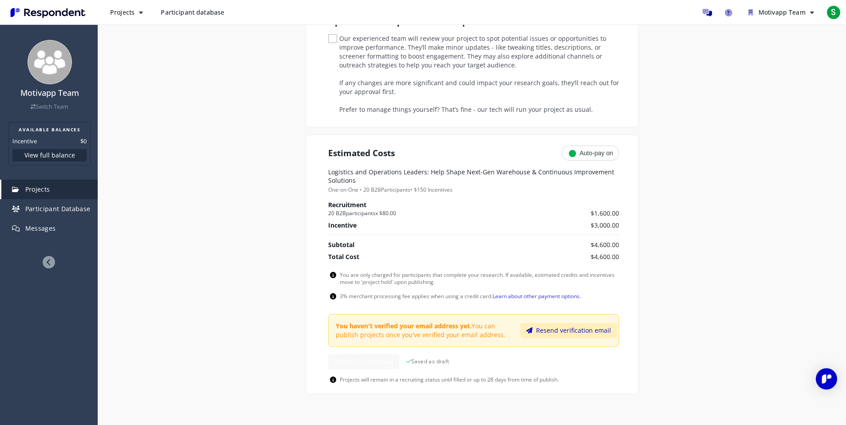
click at [593, 332] on button "Resend verification email" at bounding box center [568, 330] width 96 height 15
